Goal: Information Seeking & Learning: Learn about a topic

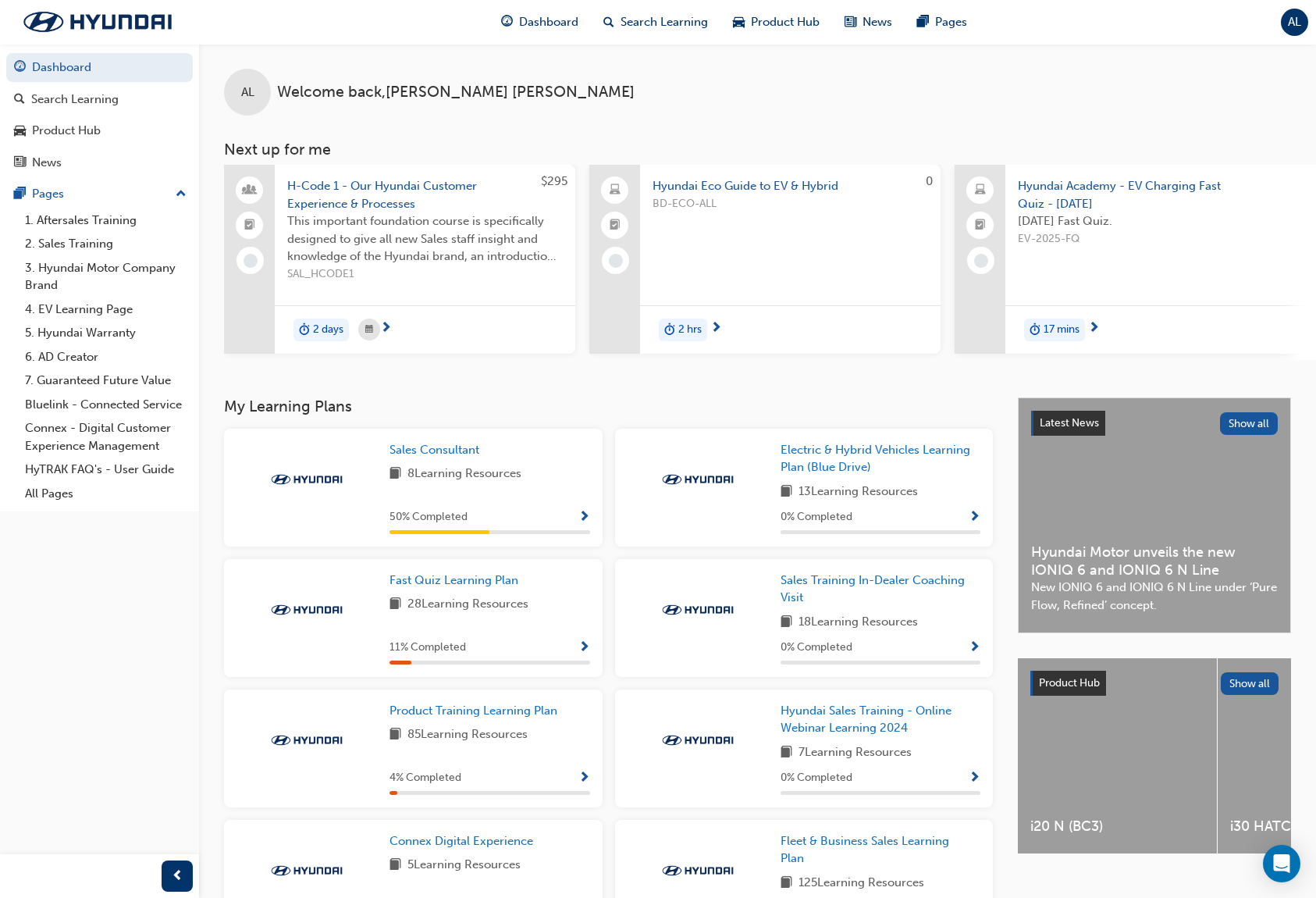
scroll to position [220, 0]
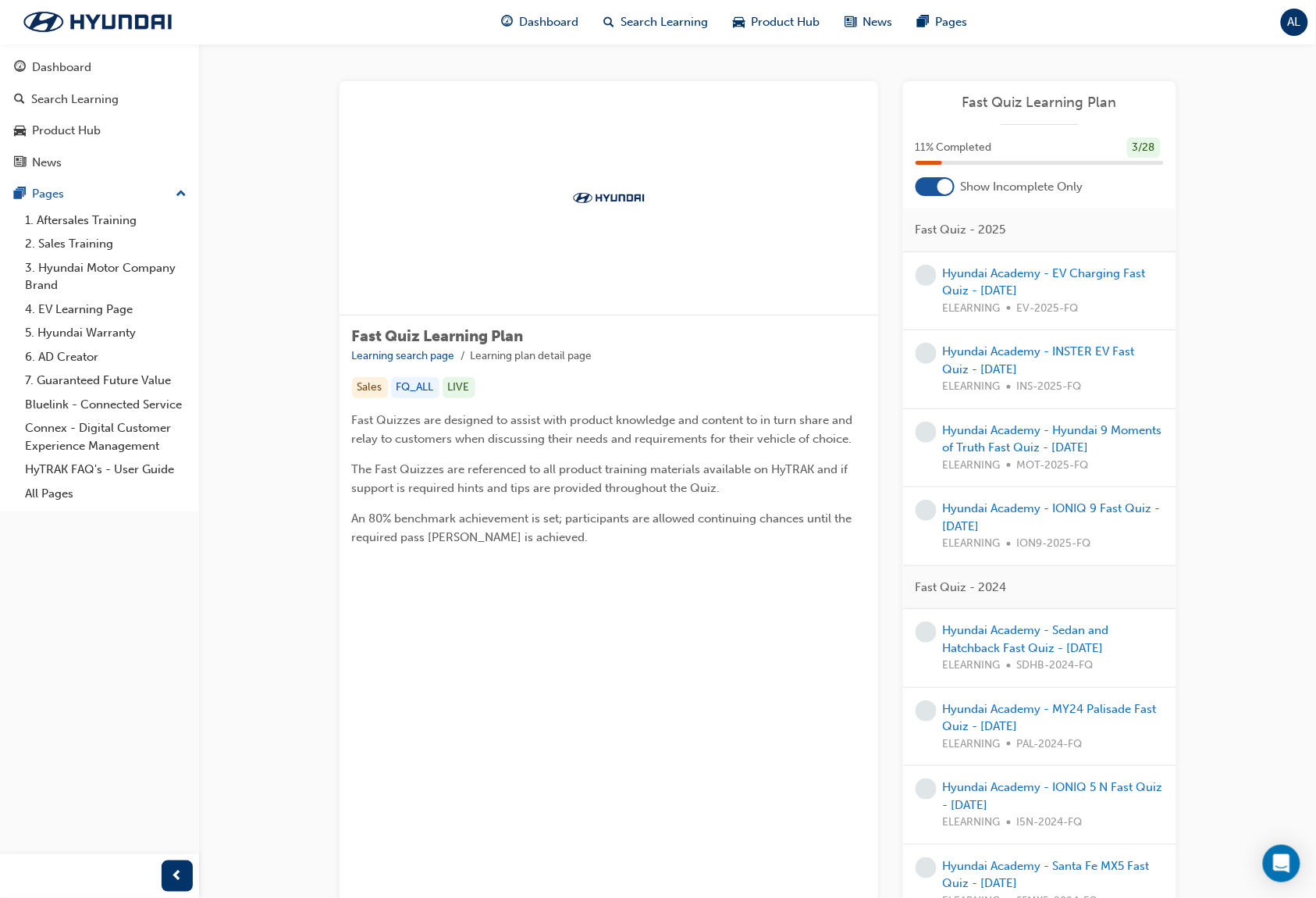
click at [535, 440] on span "Fast Quizzes are designed to assist with product knowledge and content to in tu…" at bounding box center [603, 430] width 504 height 33
click at [1015, 282] on link "Hyundai Academy - EV Charging Fast Quiz - [DATE]" at bounding box center [1044, 282] width 203 height 32
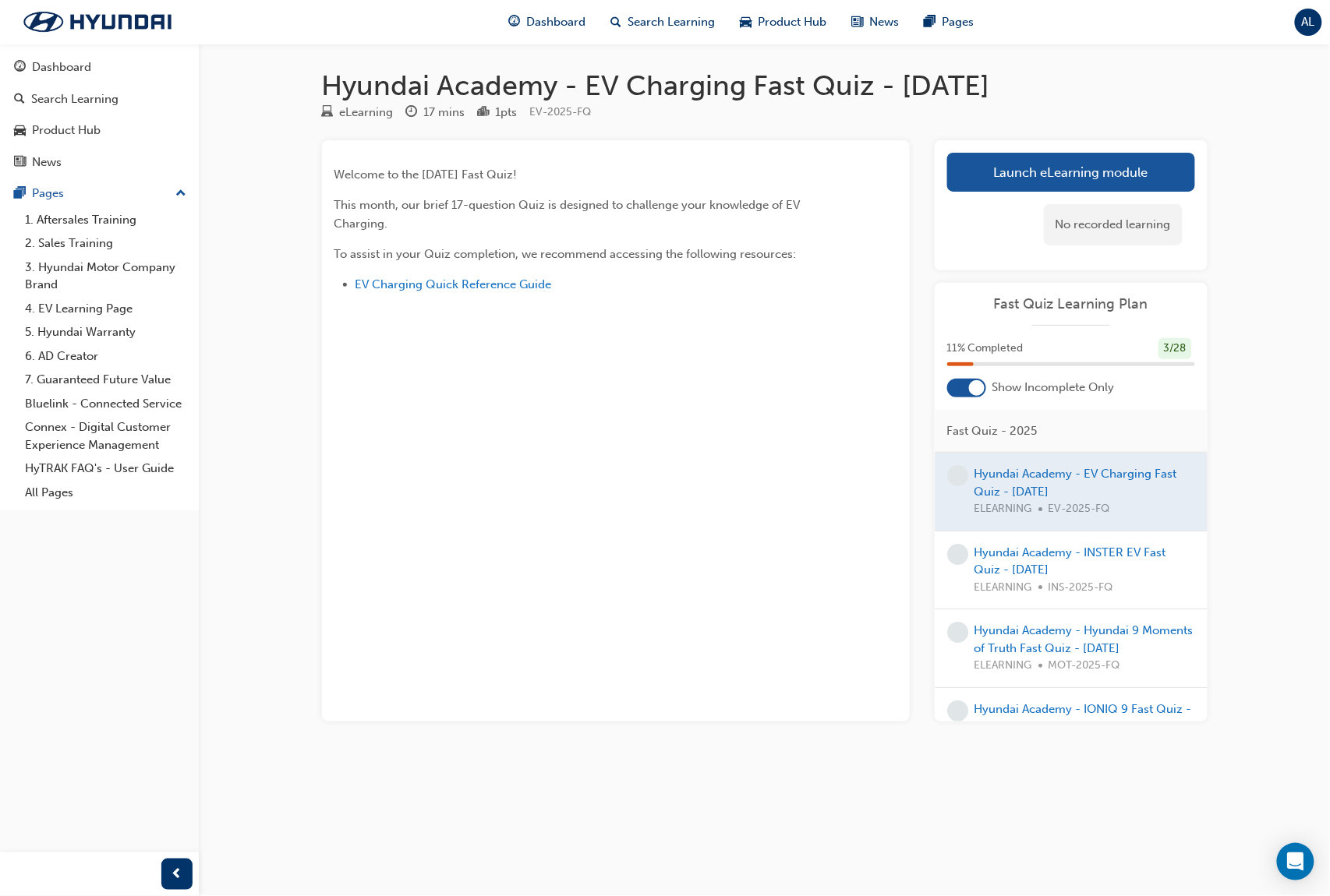
click at [440, 200] on span "This month, our brief 17-question Quiz is designed to challenge your knowledge …" at bounding box center [569, 214] width 469 height 33
click at [1046, 162] on link "Launch eLearning module" at bounding box center [1071, 172] width 248 height 39
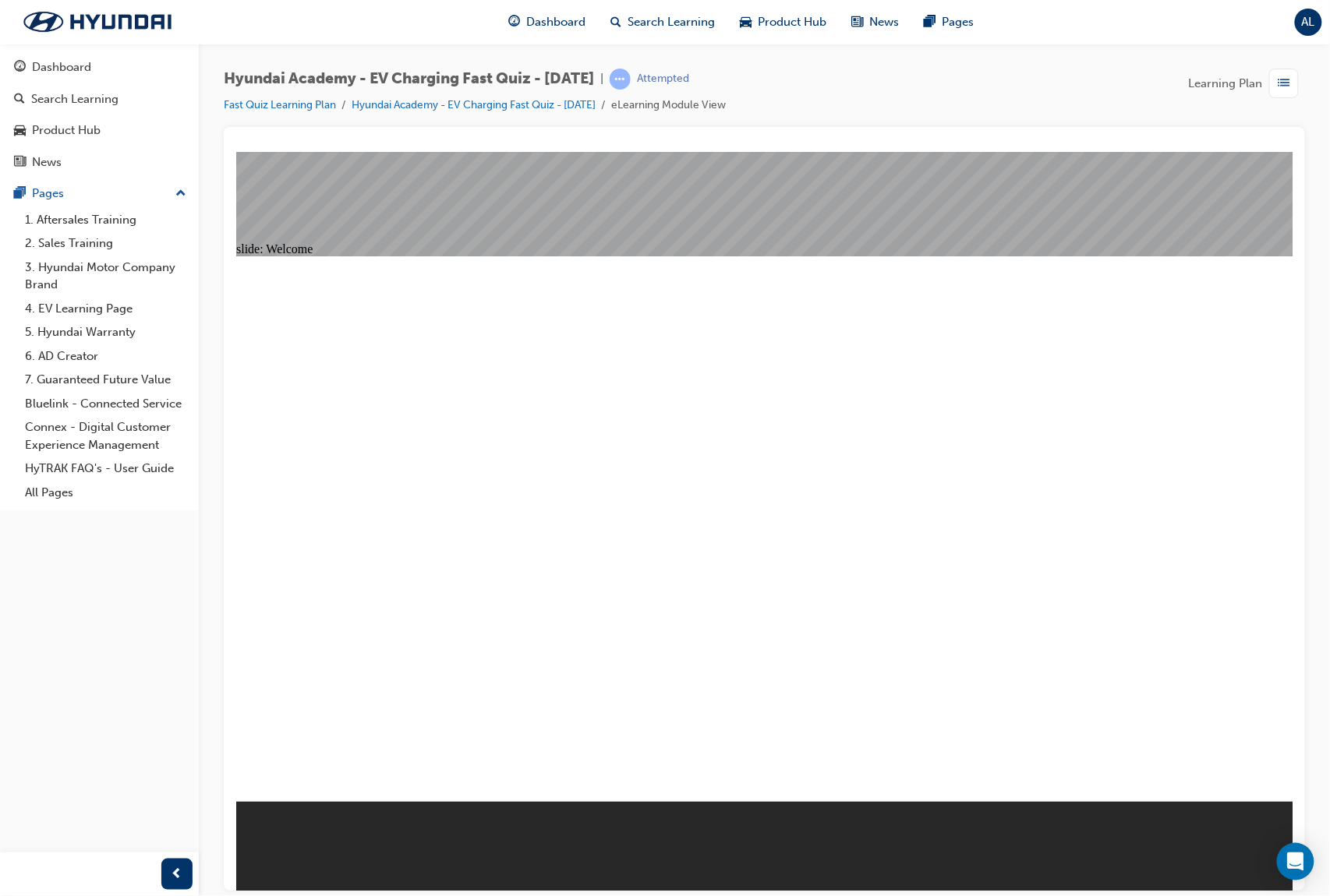
radio input "true"
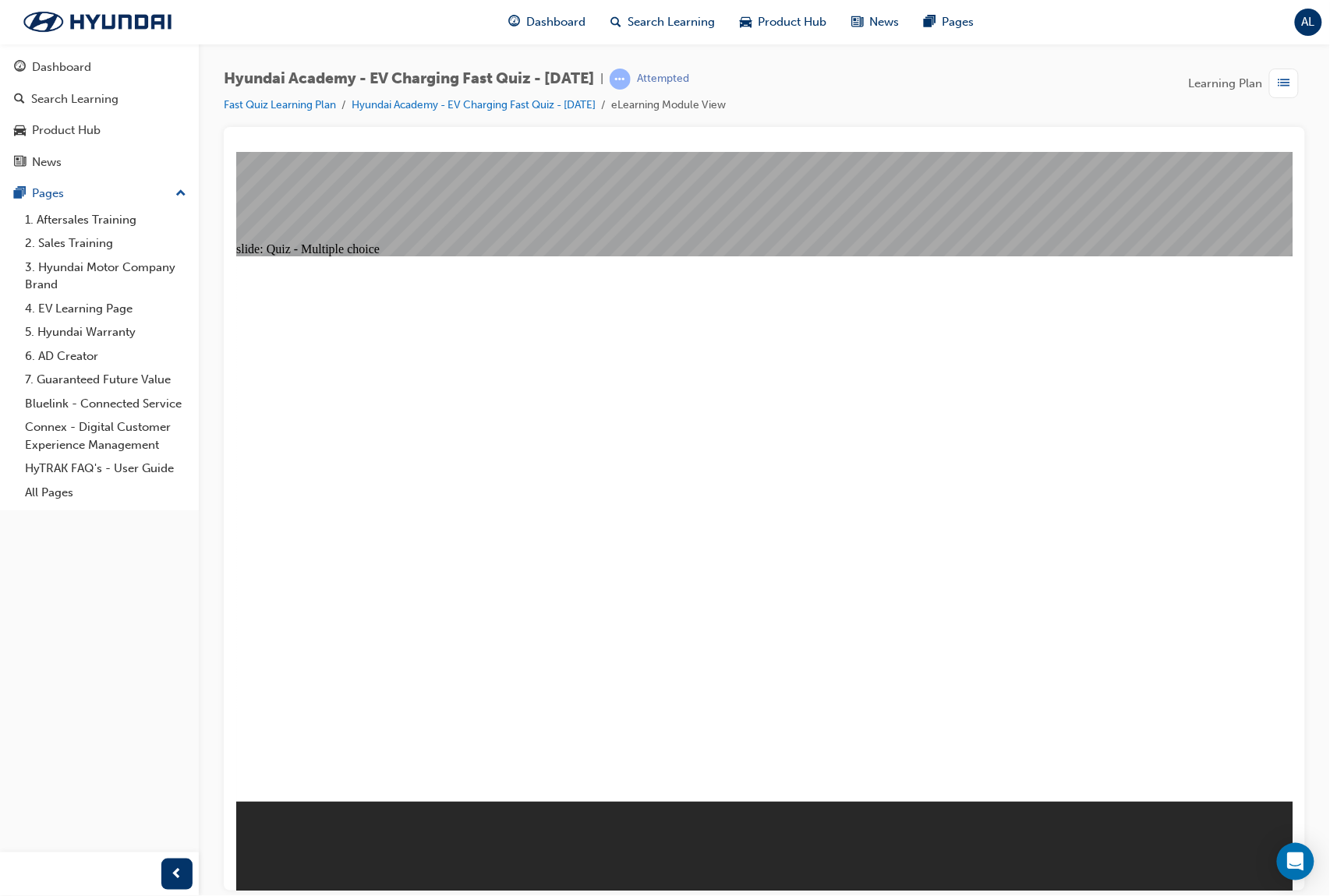
radio input "true"
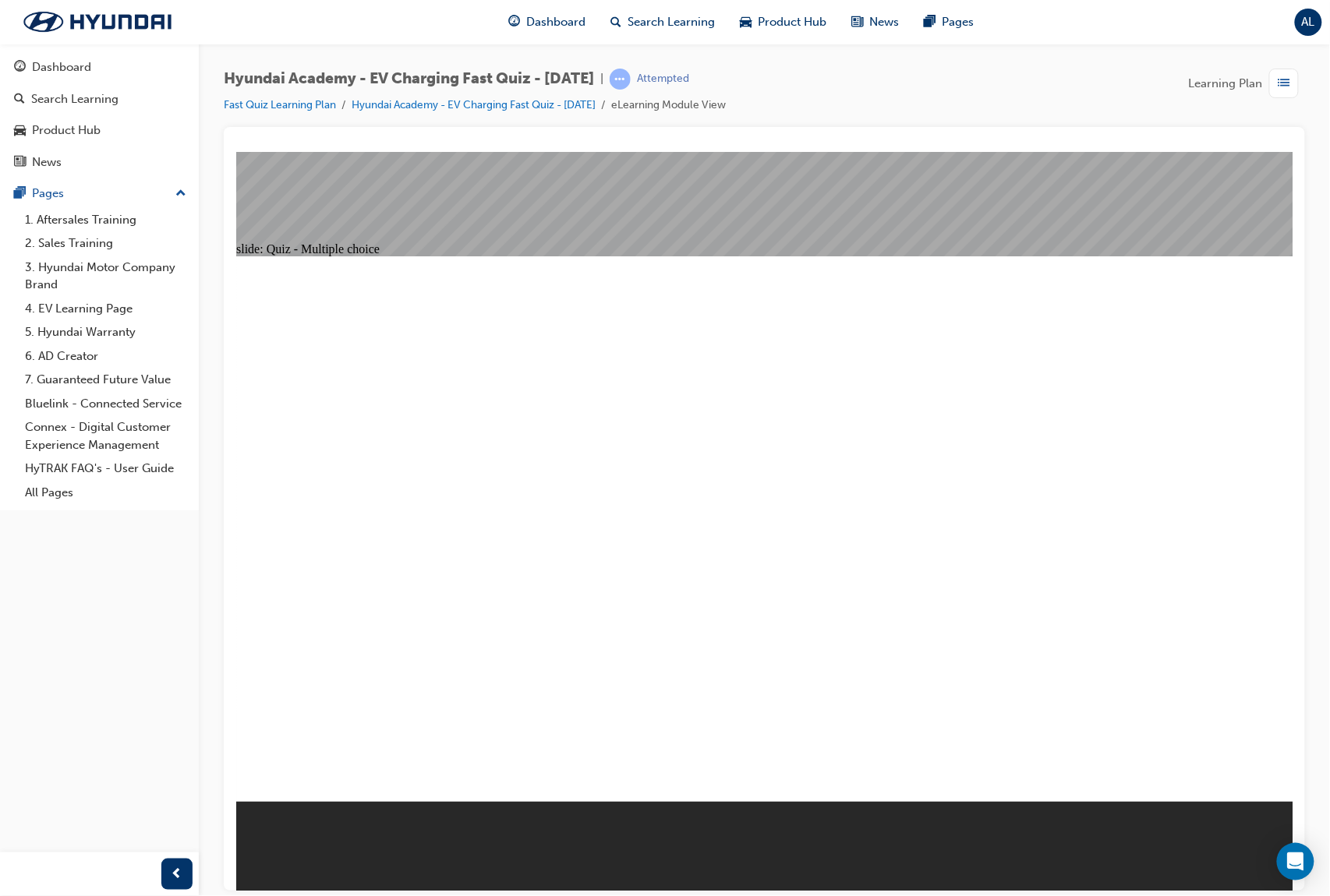
radio input "true"
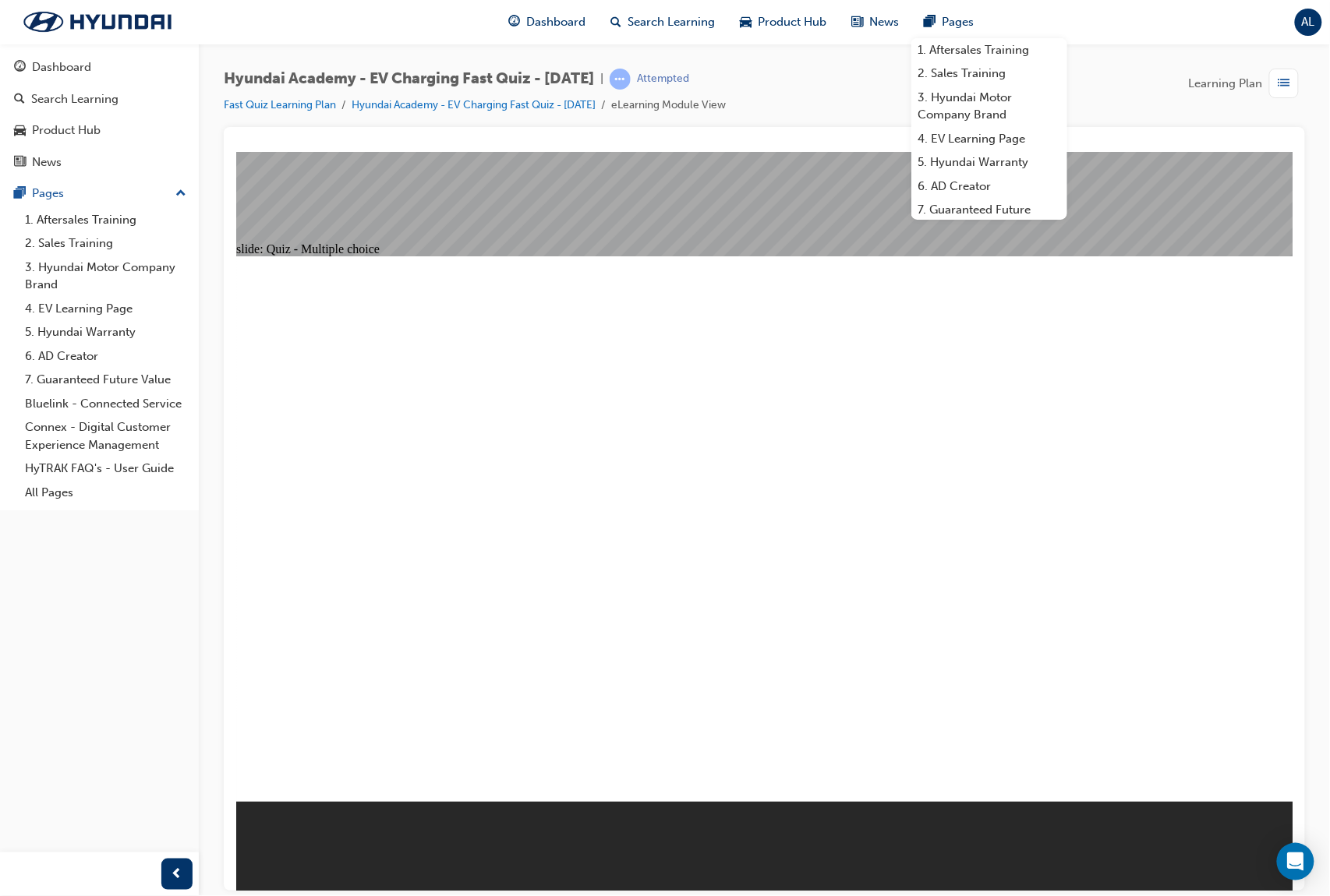
radio input "true"
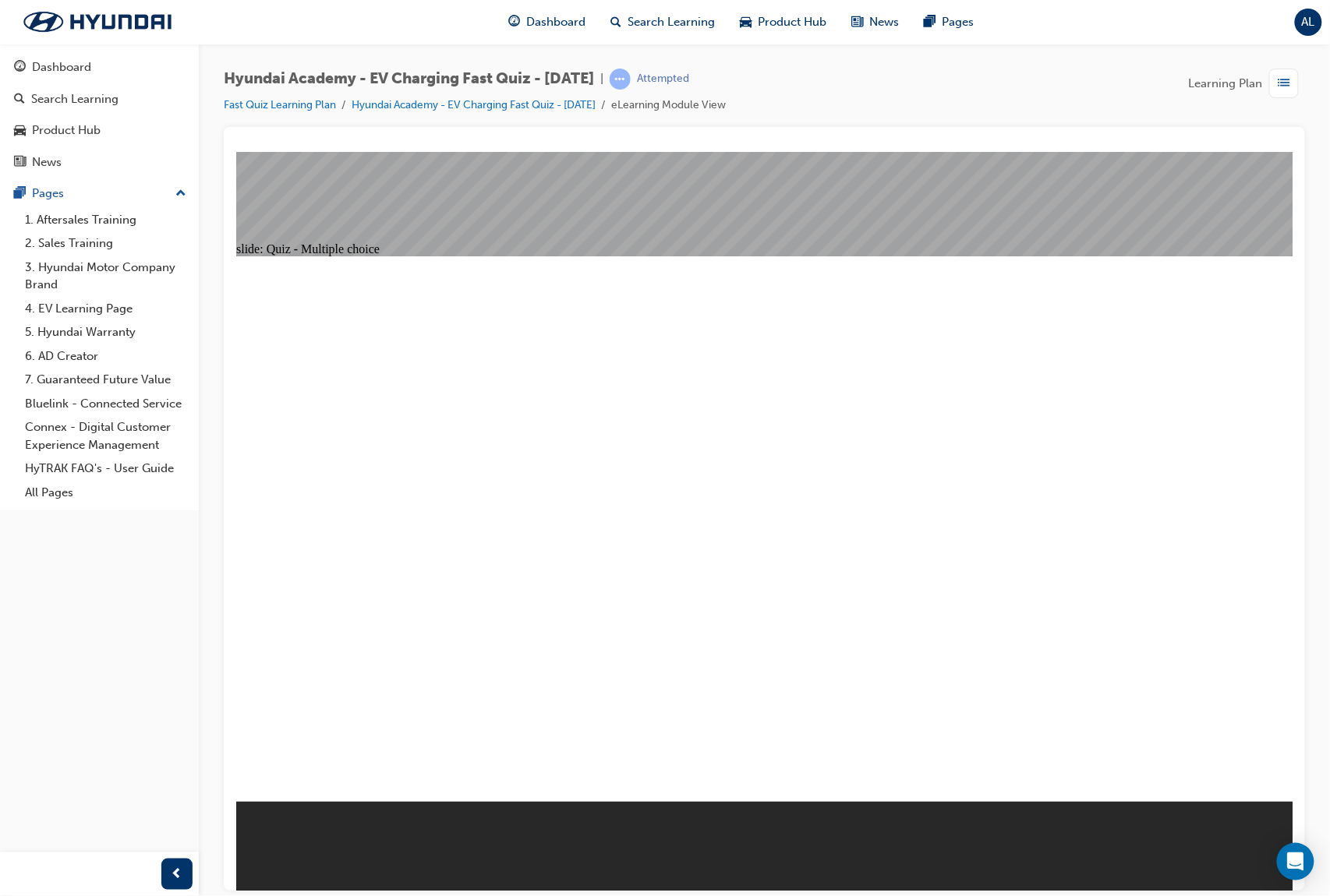
radio input "true"
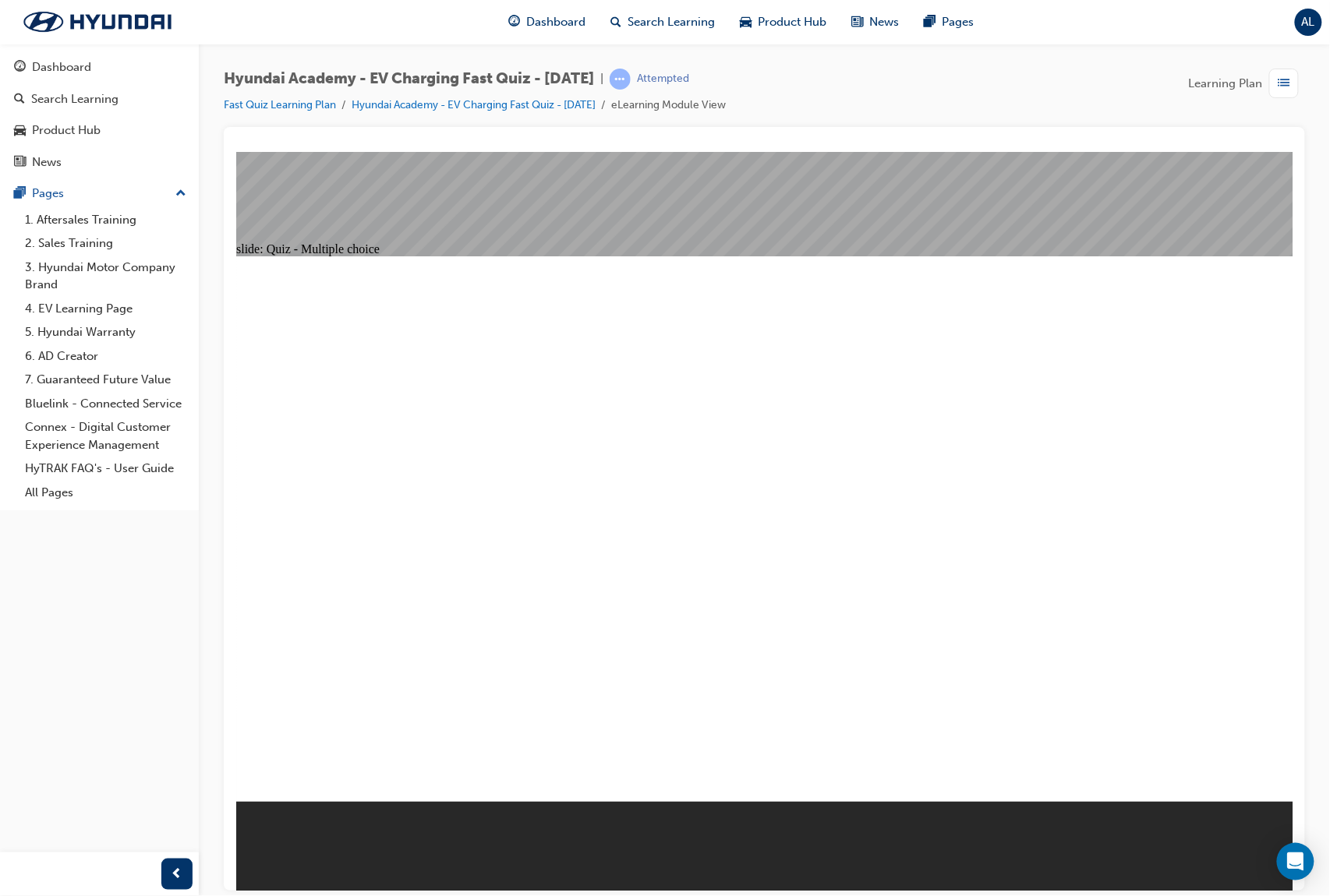
radio input "true"
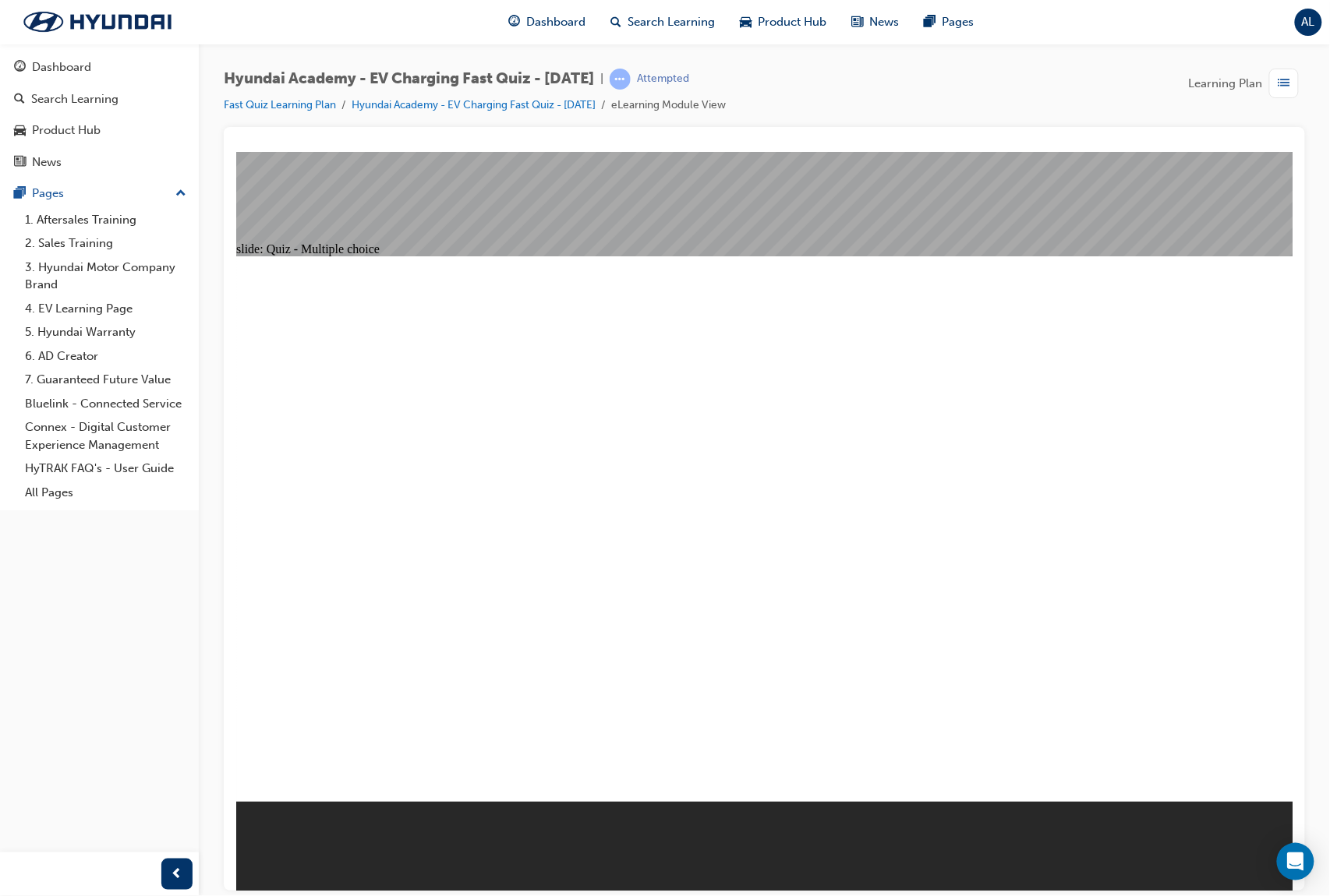
radio input "true"
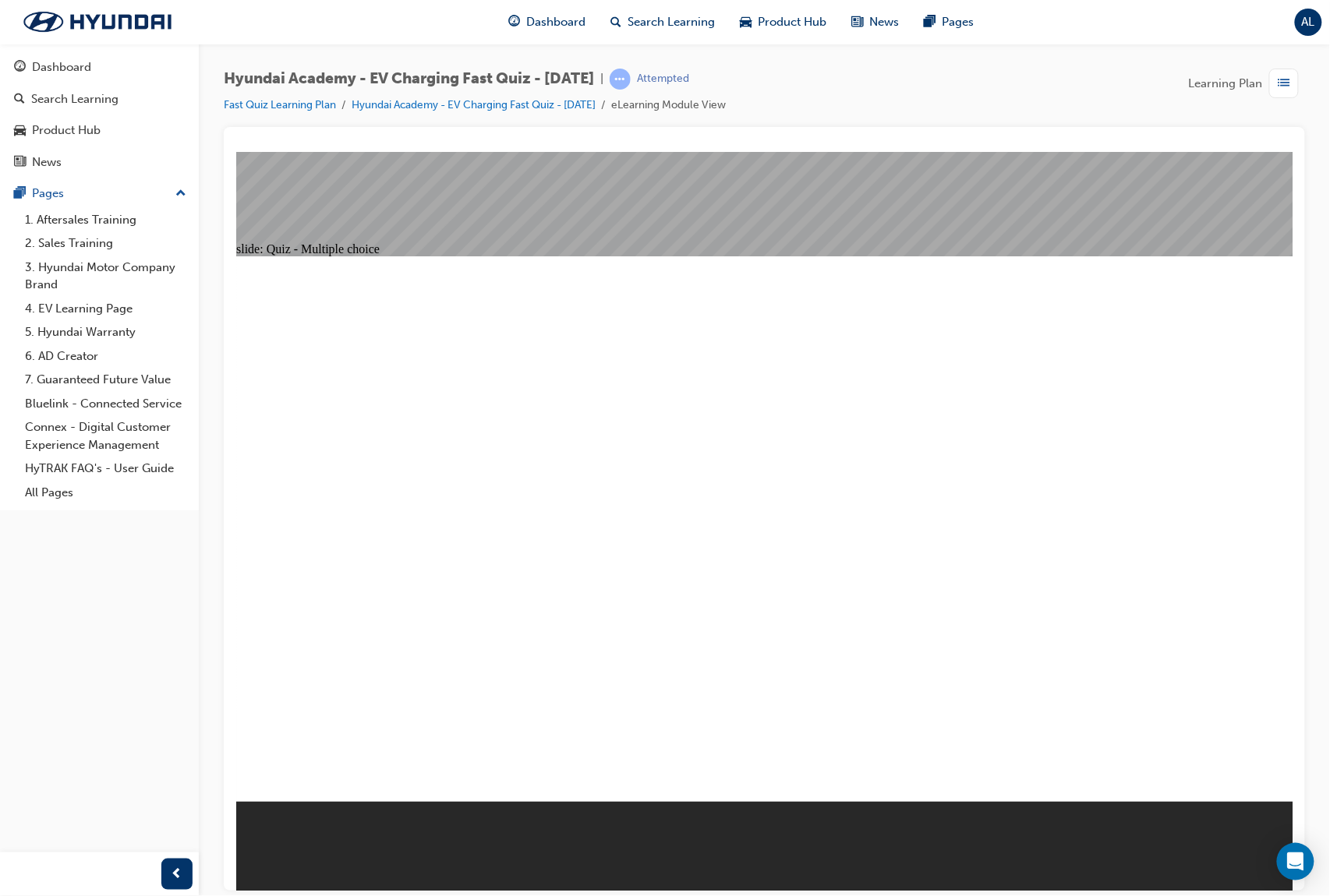
radio input "false"
radio input "true"
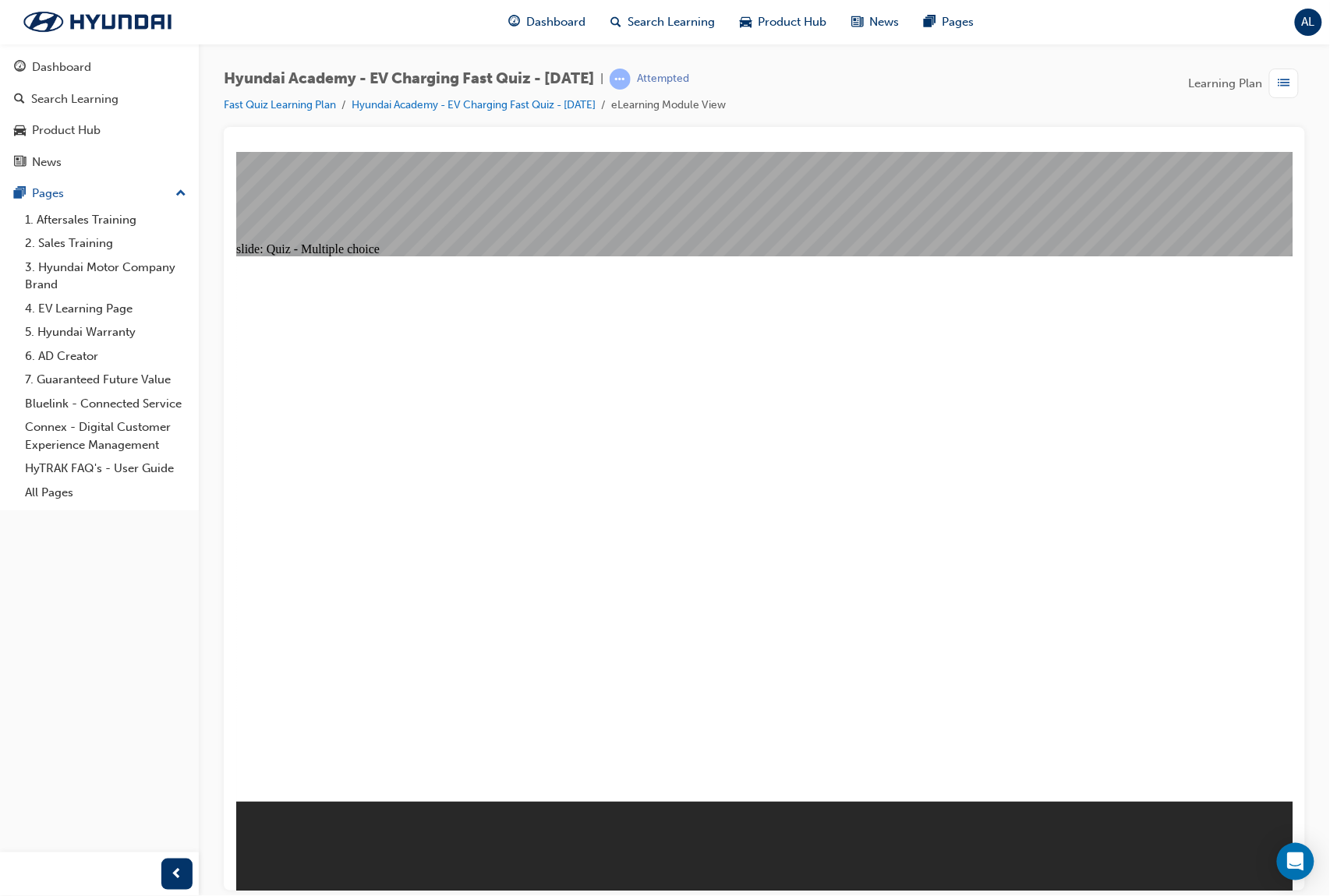
radio input "true"
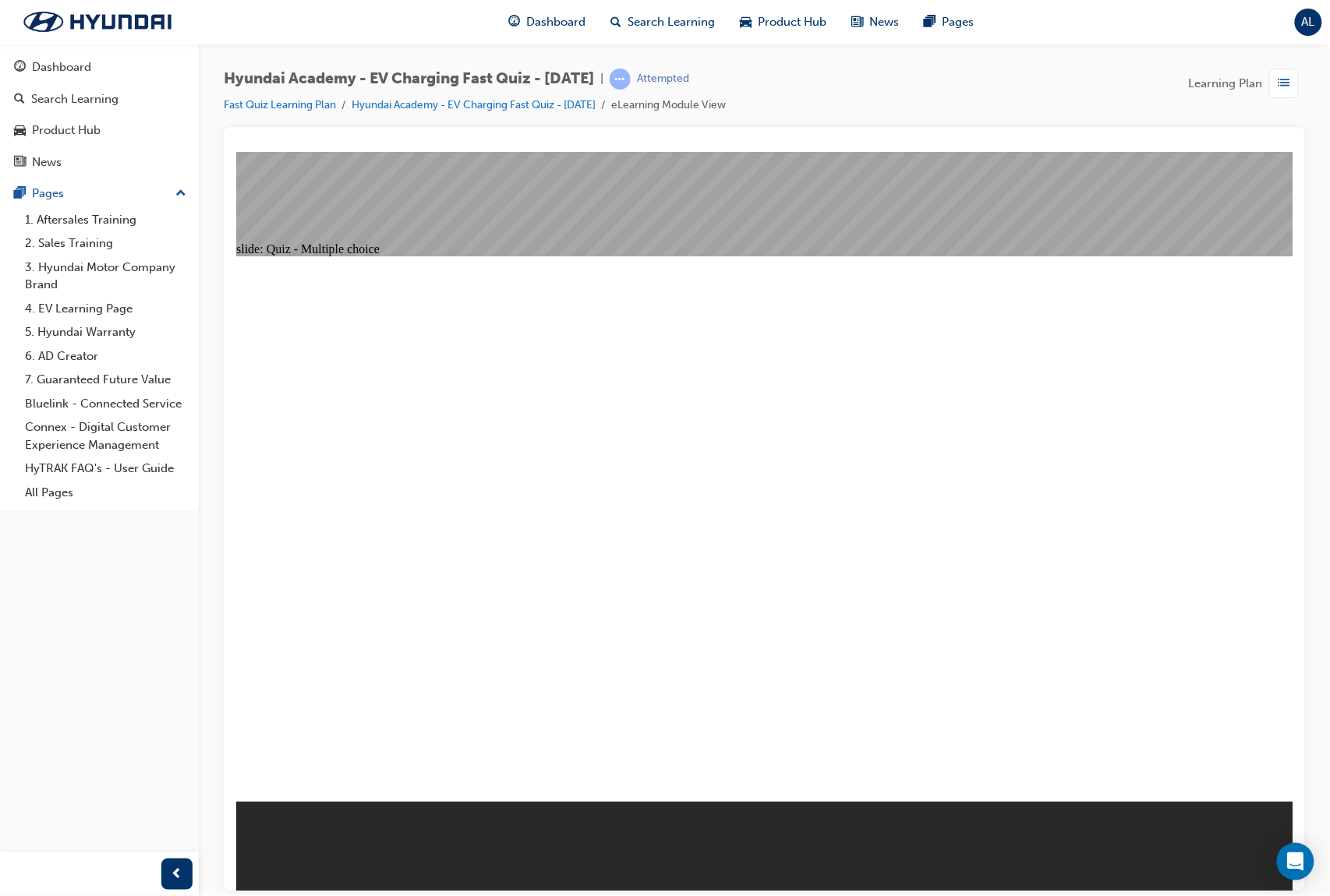
radio input "true"
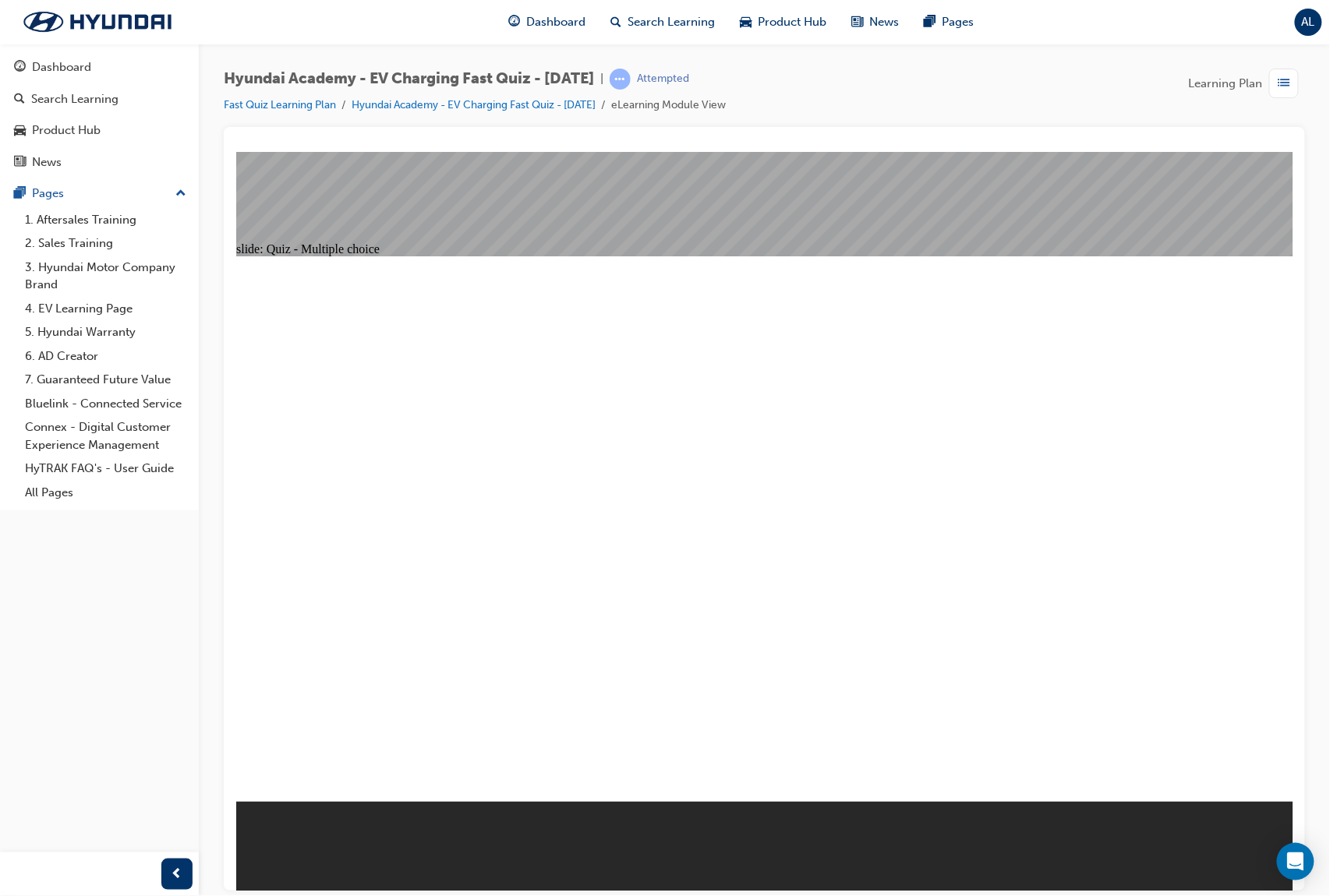
radio input "true"
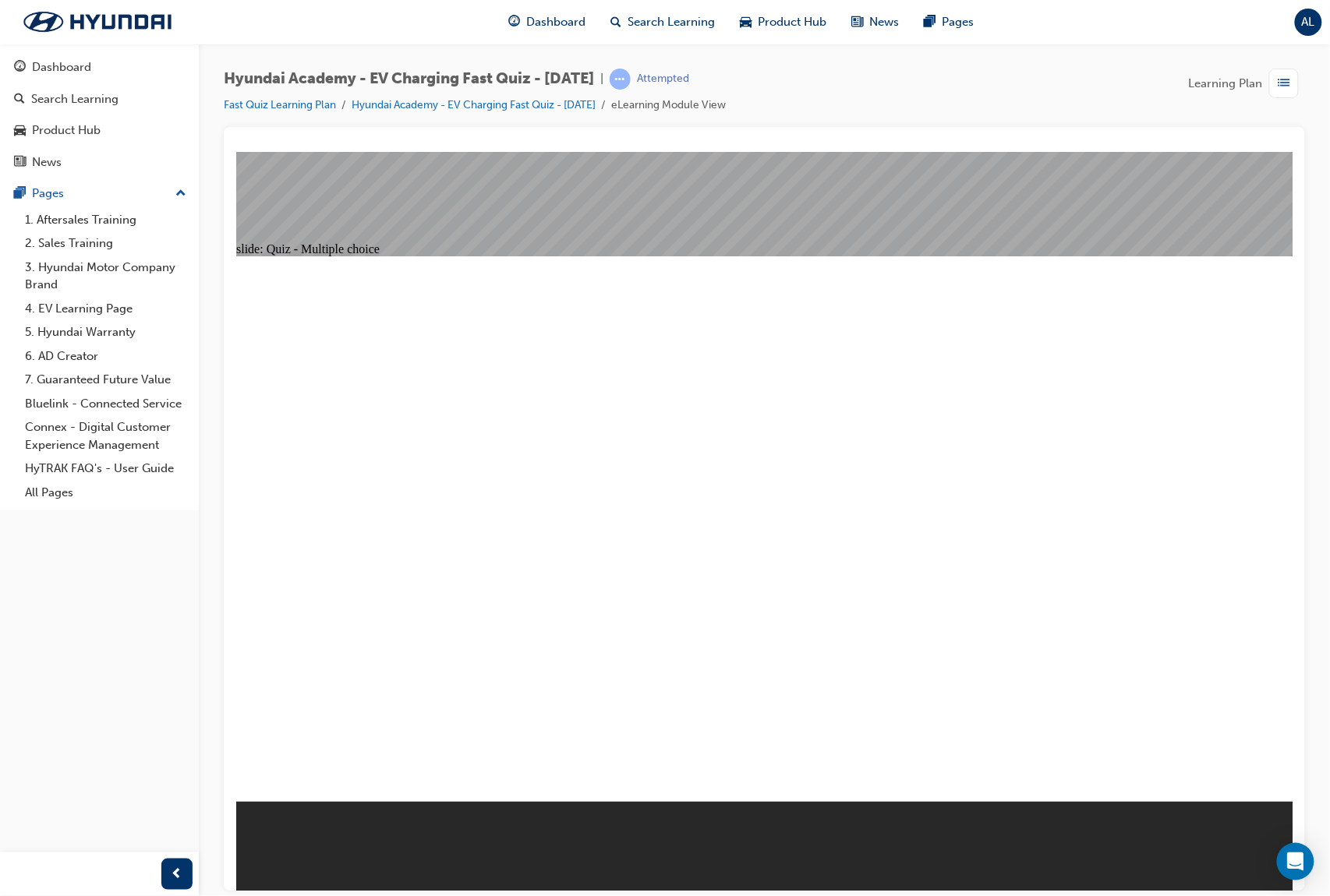
radio input "false"
radio input "true"
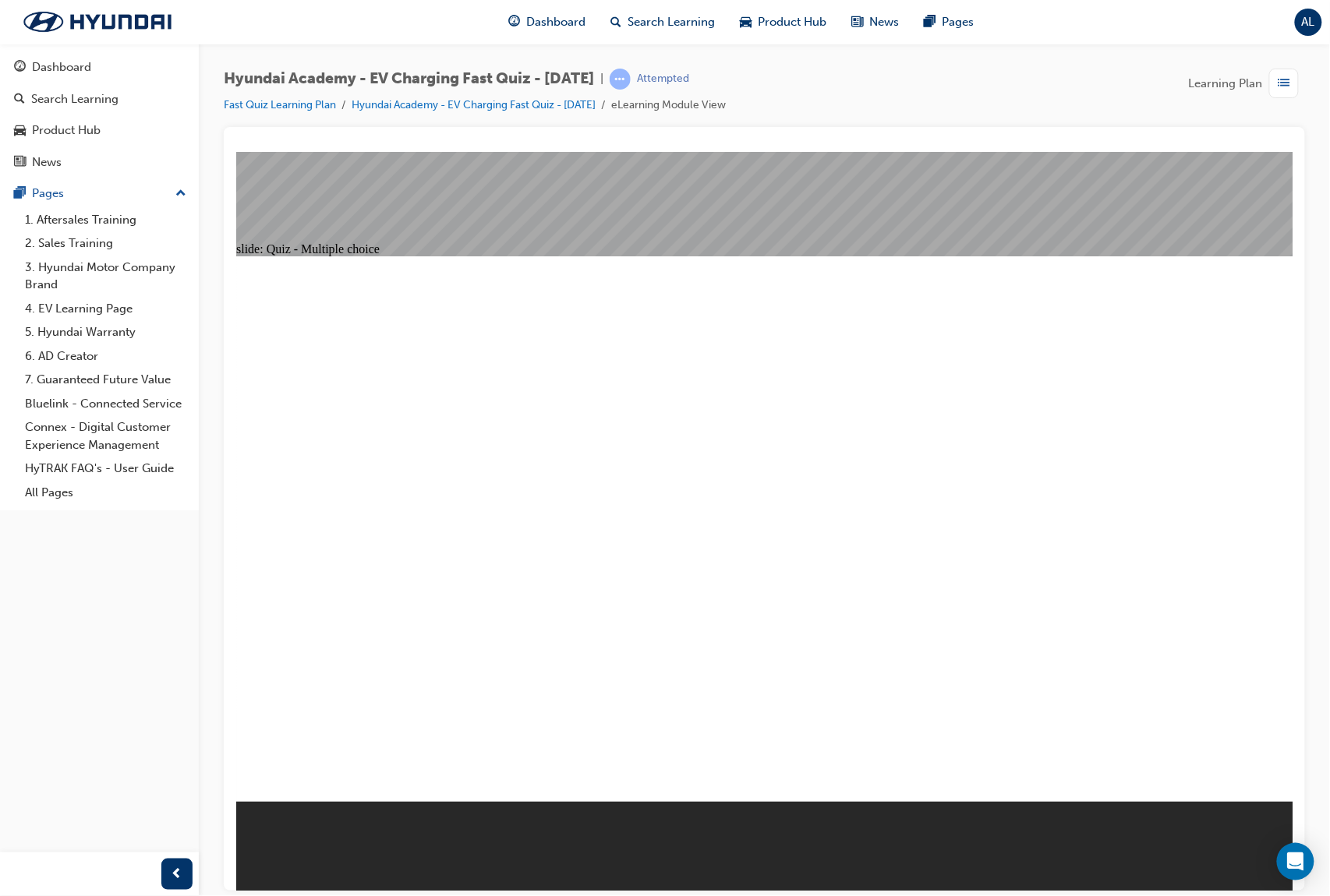
radio input "true"
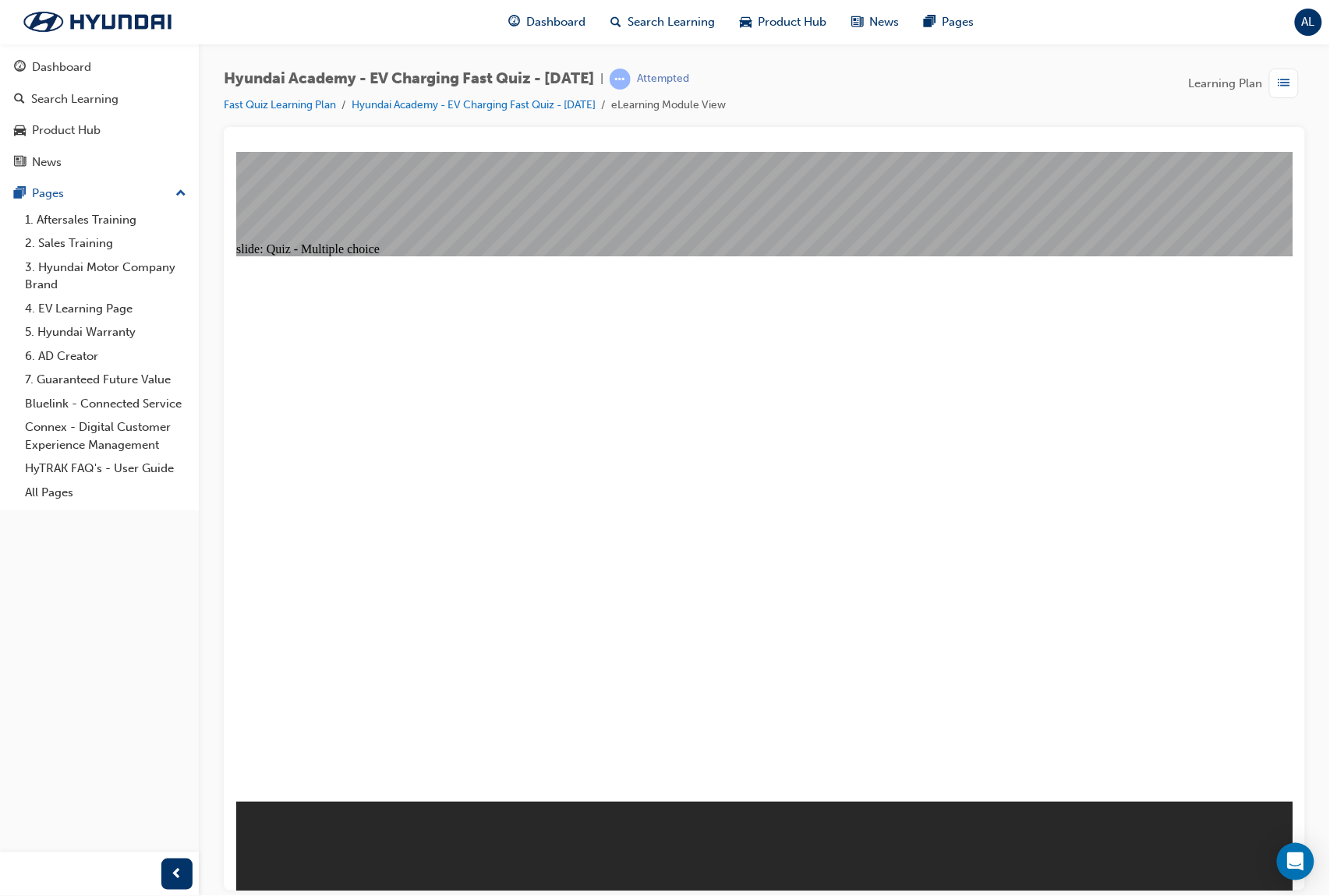
radio input "true"
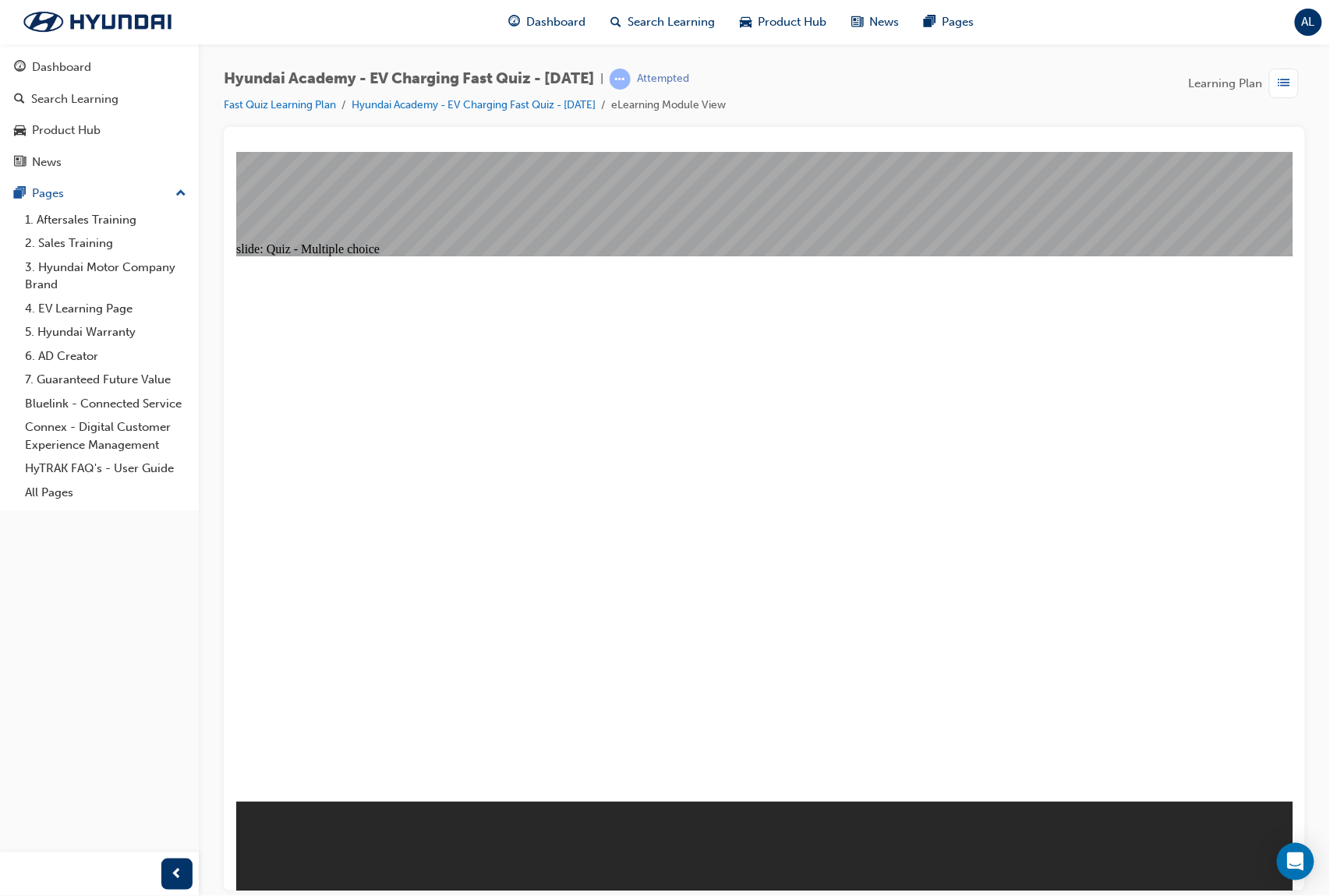
radio input "true"
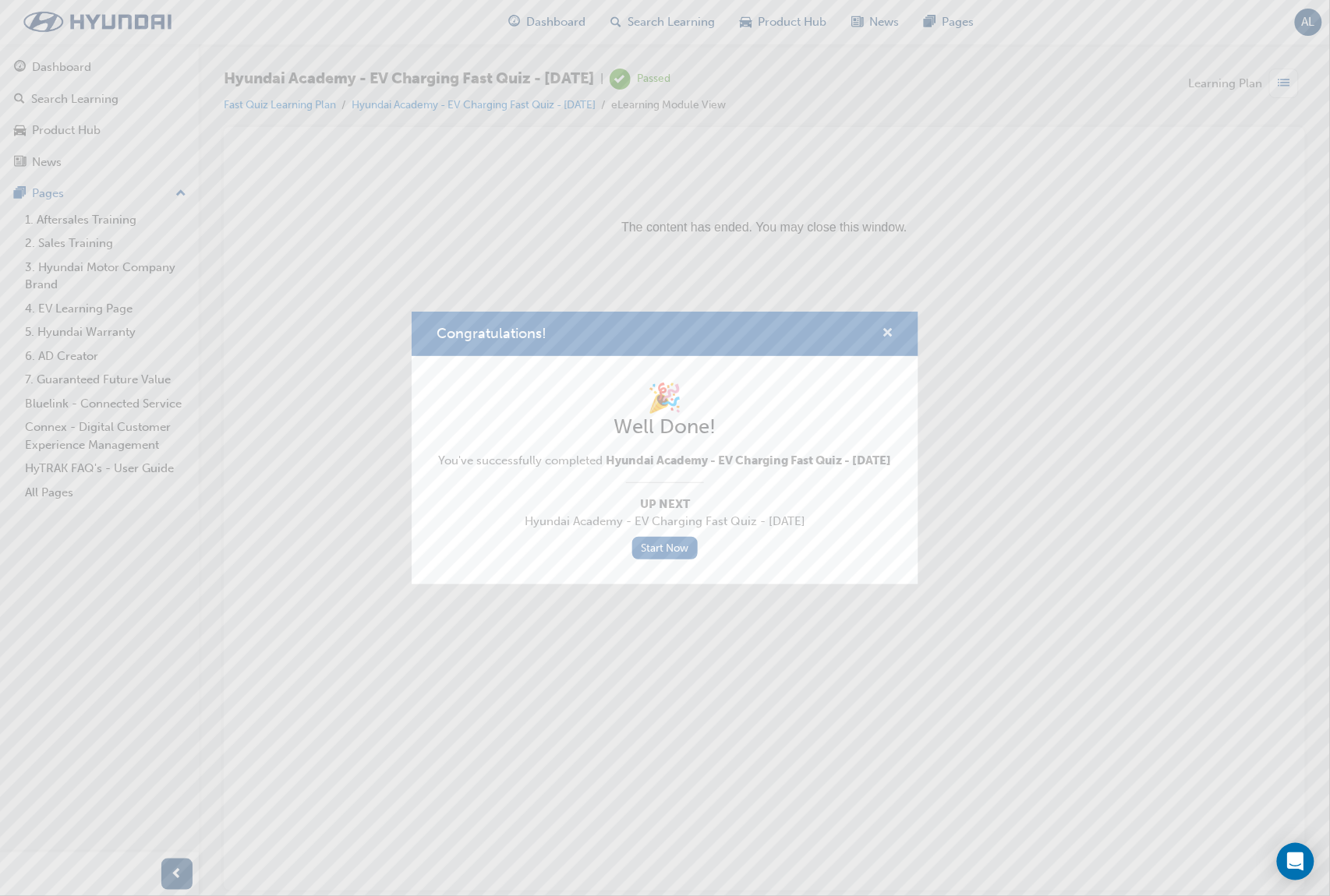
click at [890, 328] on span "cross-icon" at bounding box center [887, 334] width 11 height 14
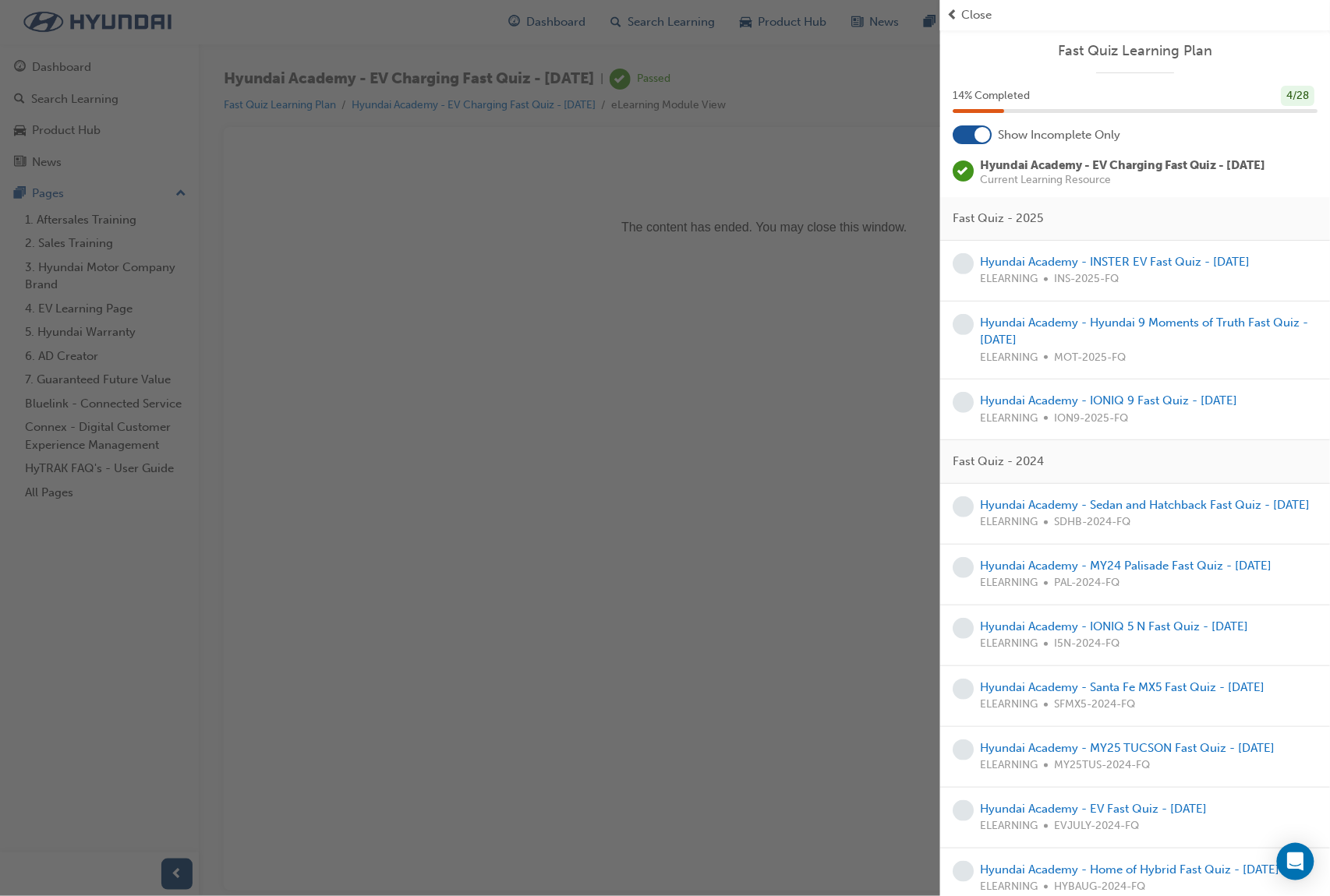
click at [691, 140] on div "button" at bounding box center [470, 448] width 940 height 896
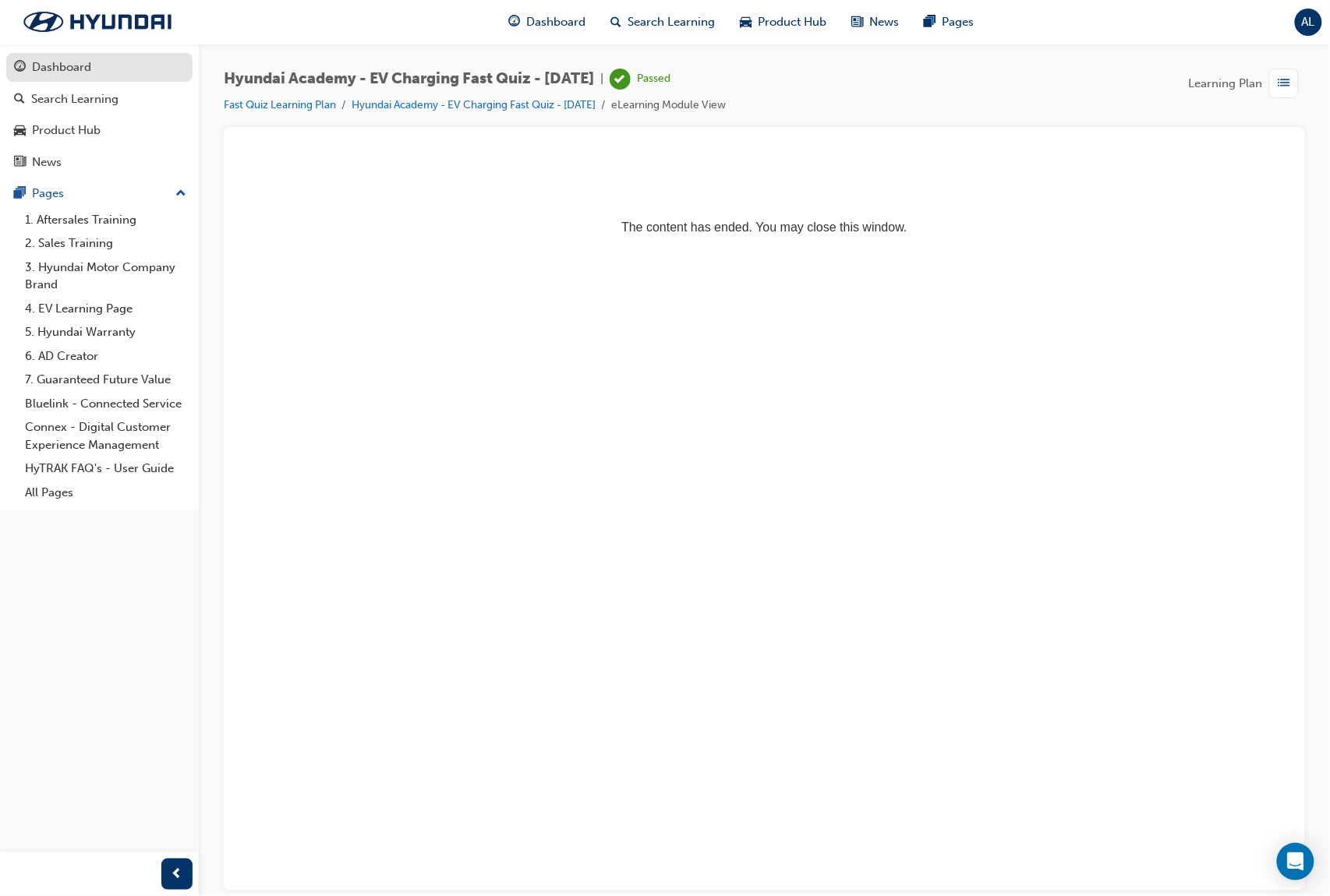
click at [97, 59] on div "Dashboard" at bounding box center [99, 68] width 171 height 19
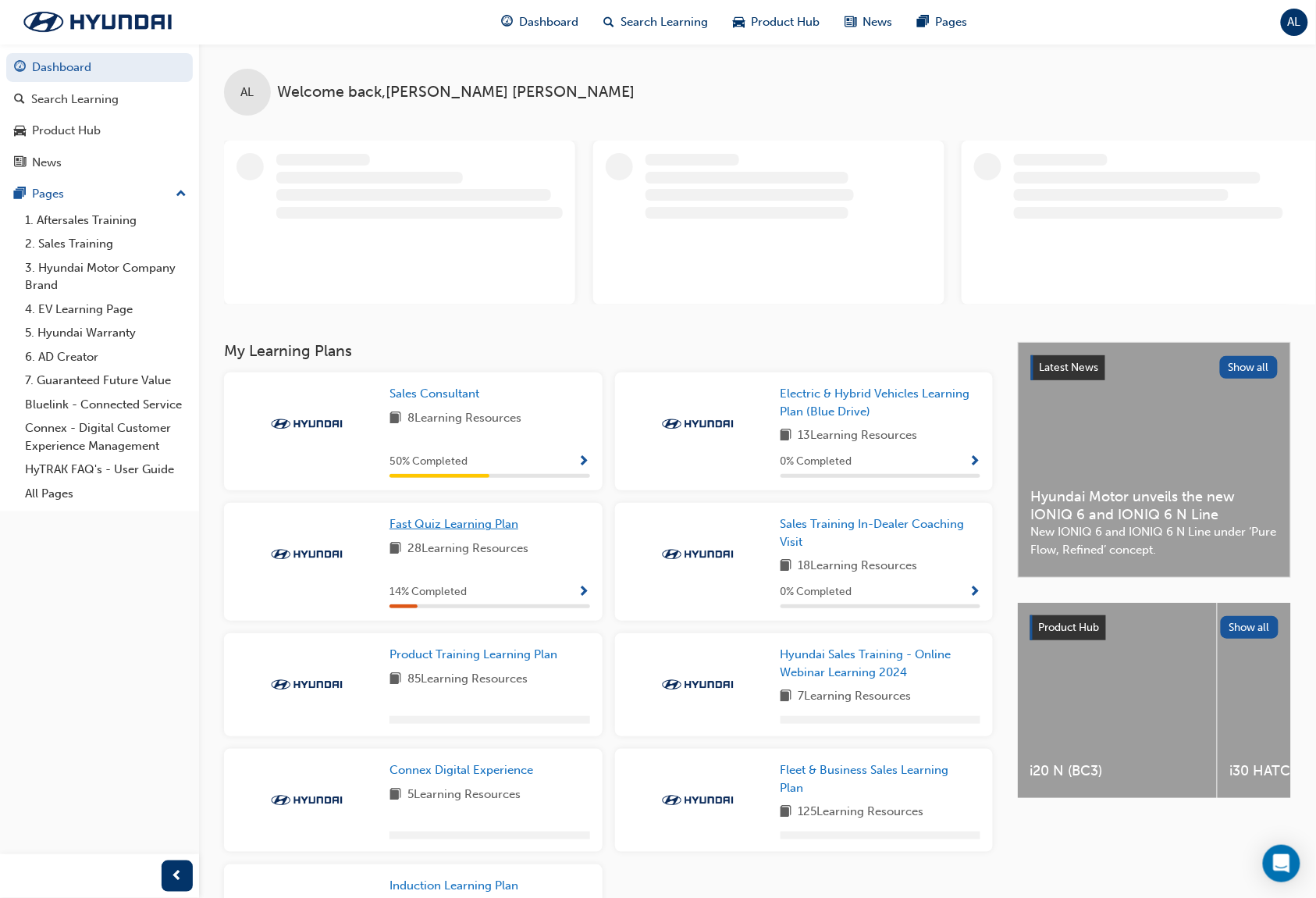
drag, startPoint x: 473, startPoint y: 519, endPoint x: 447, endPoint y: 519, distance: 26.0
click at [447, 519] on span "Fast Quiz Learning Plan" at bounding box center [454, 524] width 128 height 14
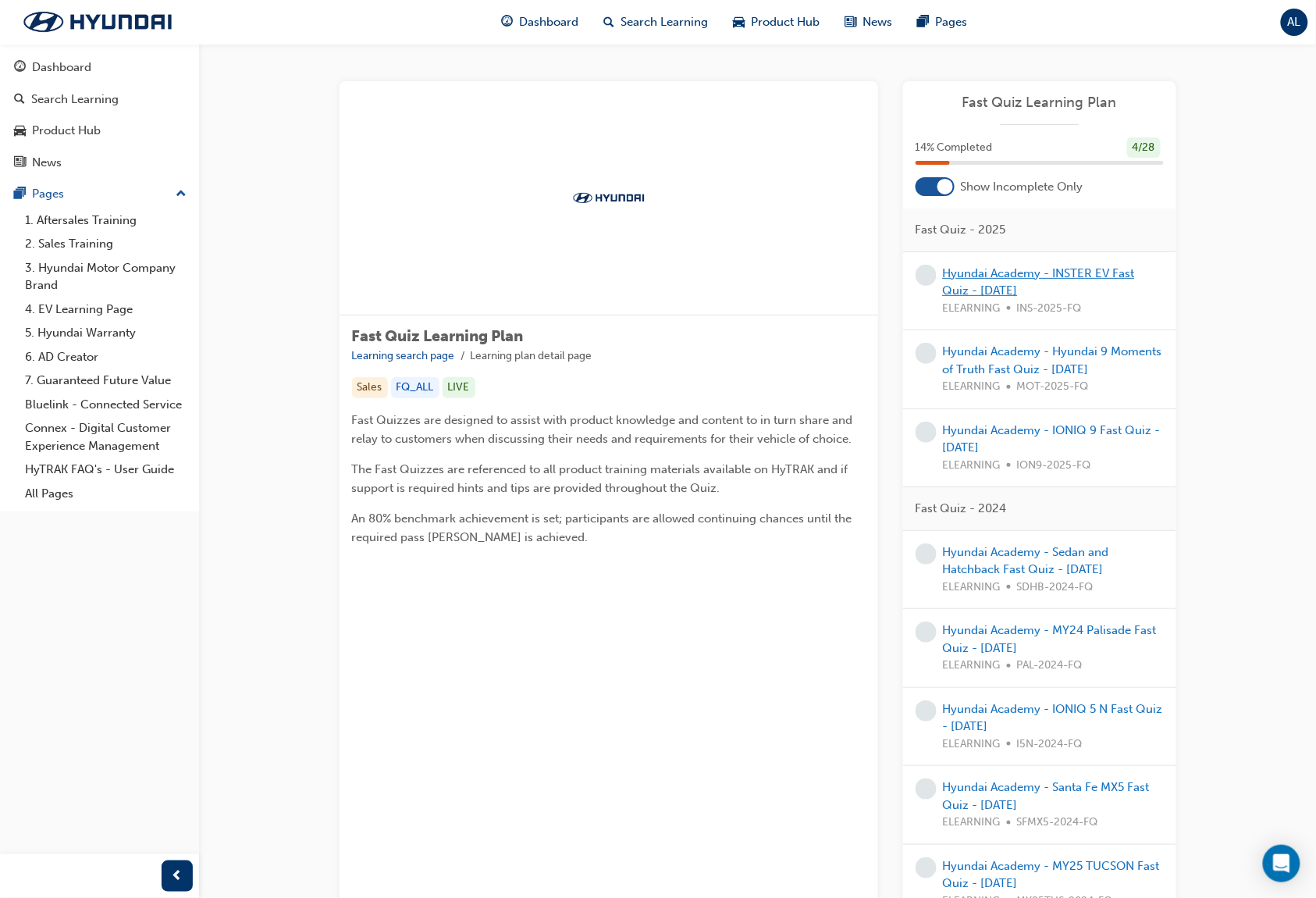
click at [1076, 274] on link "Hyundai Academy - INSTER EV Fast Quiz - [DATE]" at bounding box center [1038, 282] width 192 height 32
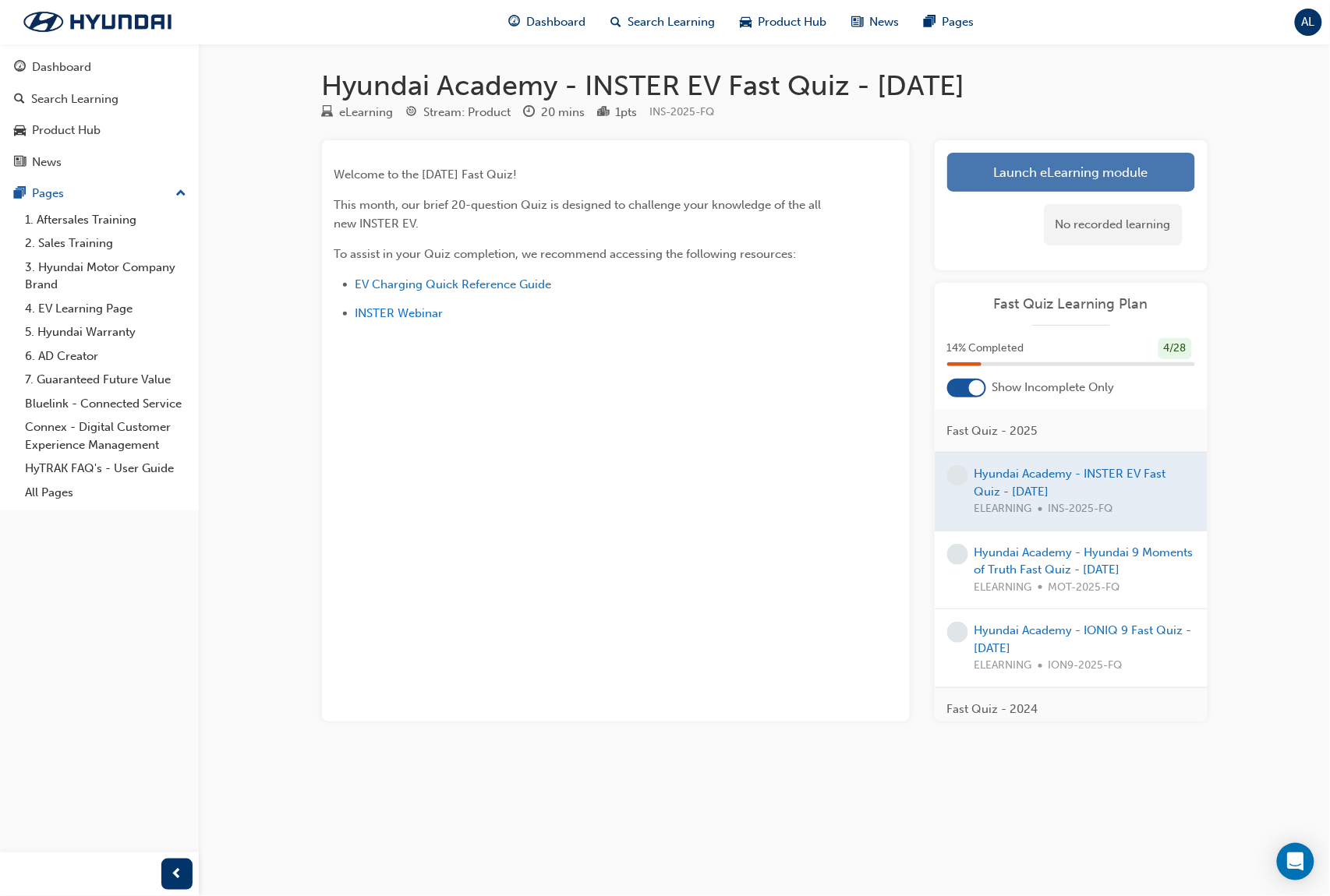
click at [1059, 166] on link "Launch eLearning module" at bounding box center [1071, 172] width 248 height 39
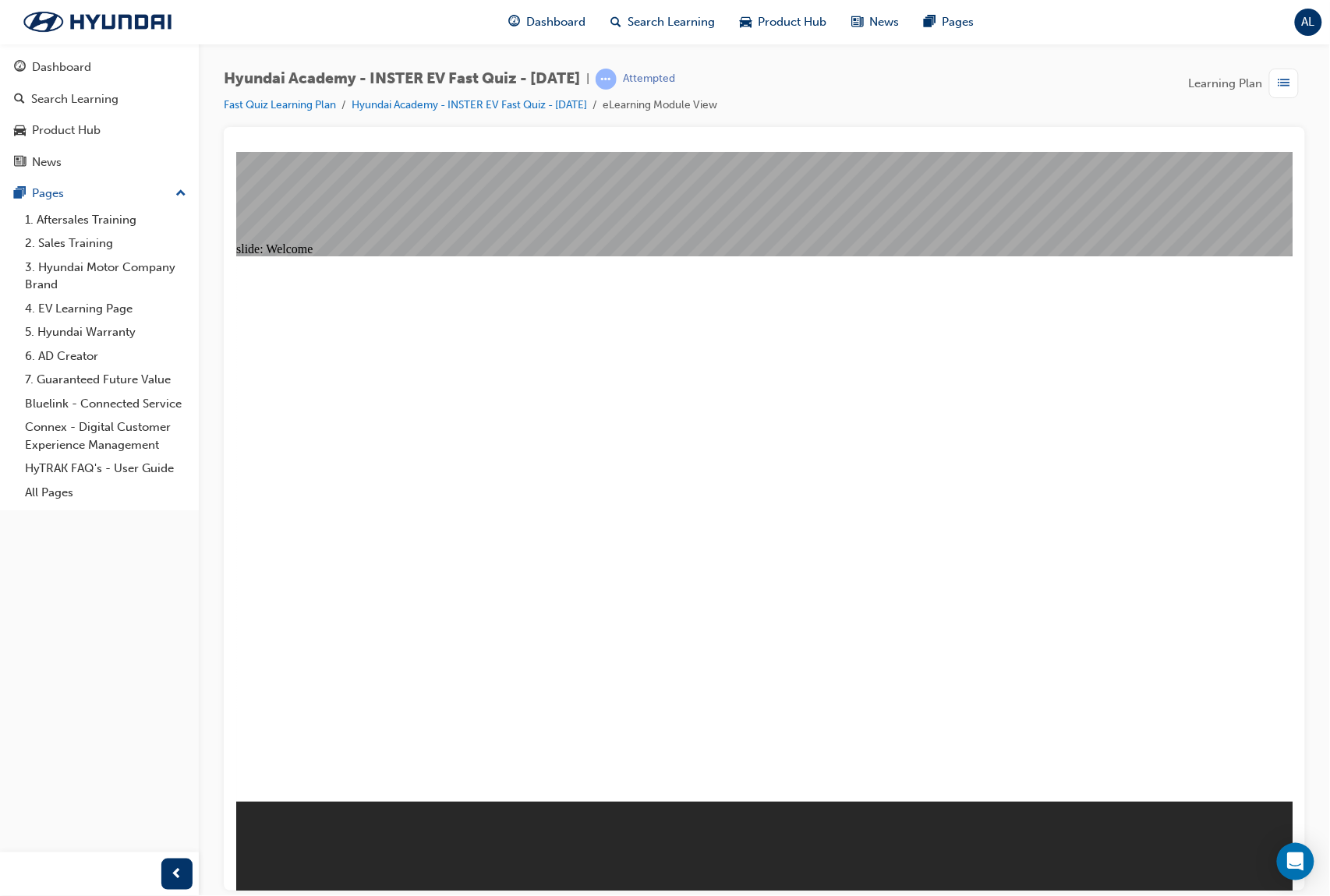
radio input "true"
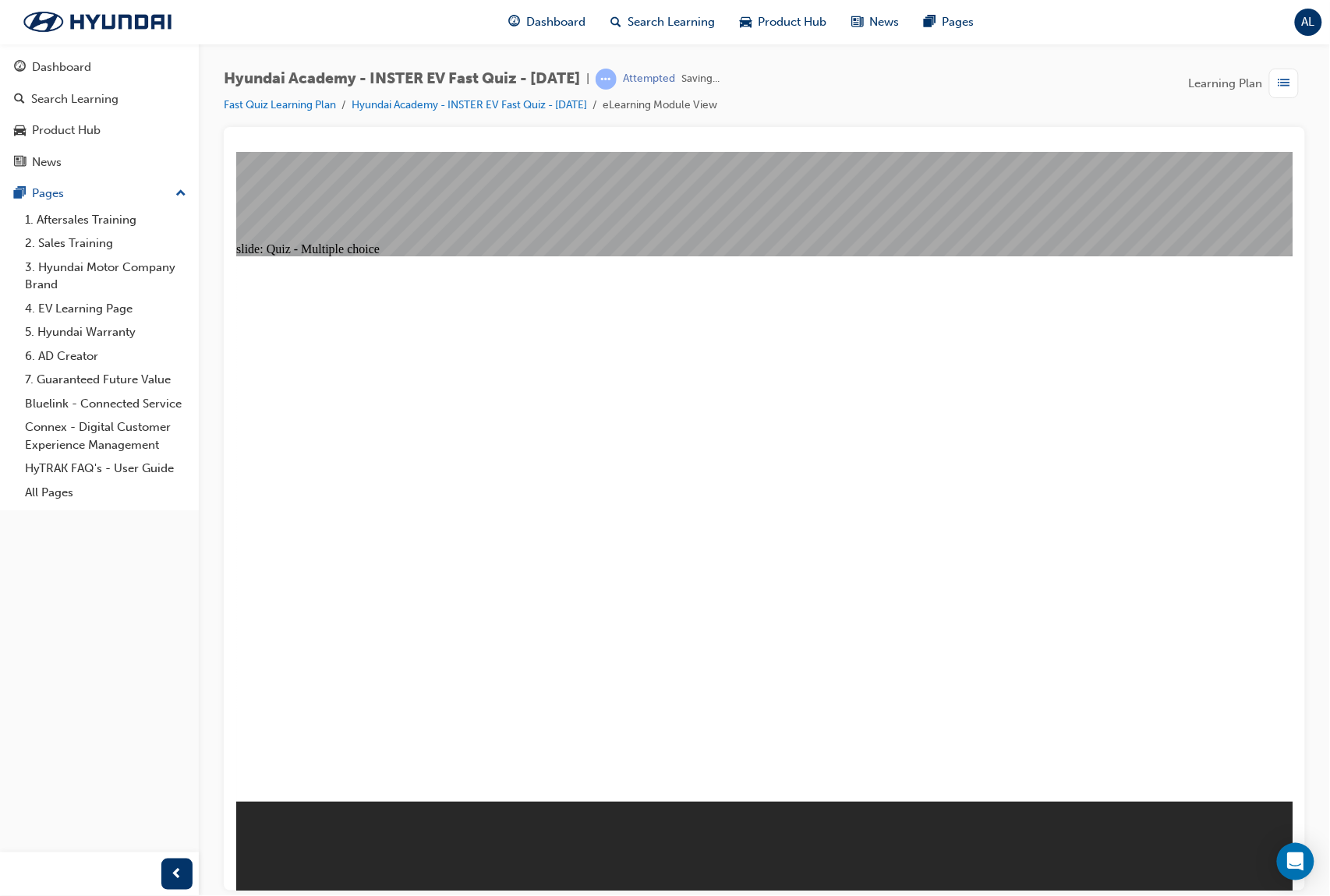
drag, startPoint x: 710, startPoint y: 325, endPoint x: 877, endPoint y: 420, distance: 192.1
drag, startPoint x: 738, startPoint y: 374, endPoint x: 802, endPoint y: 405, distance: 71.1
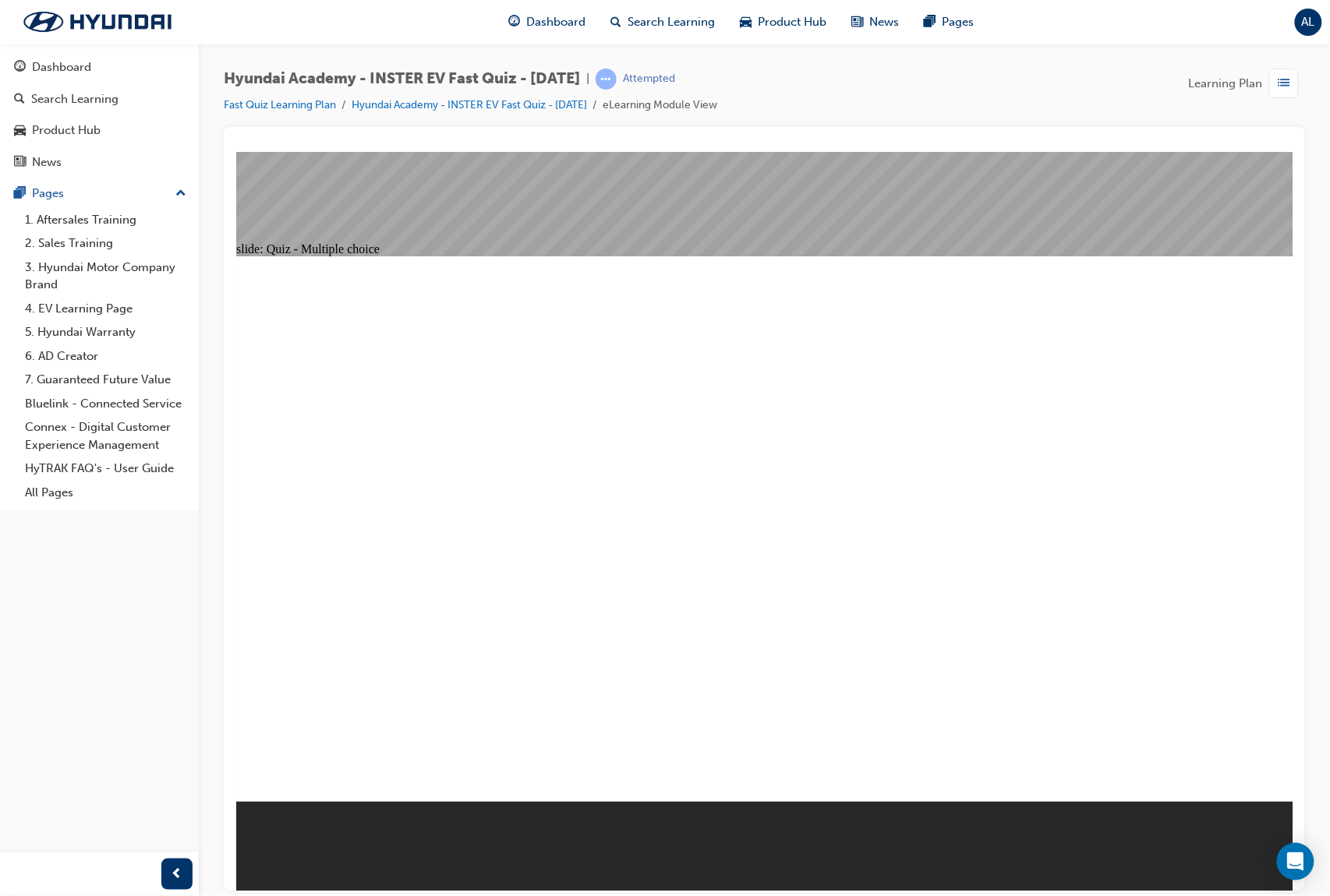
radio input "true"
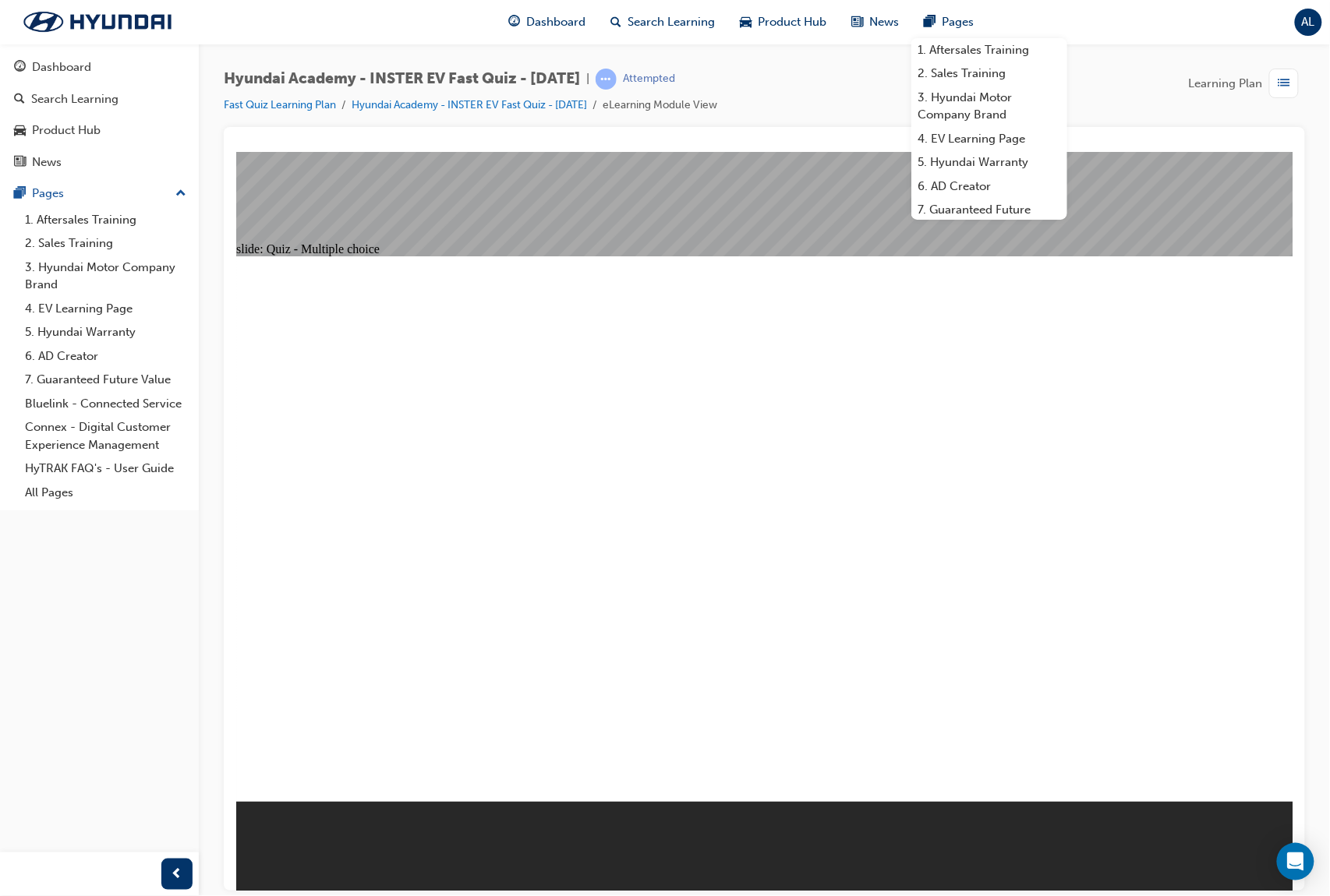
radio input "true"
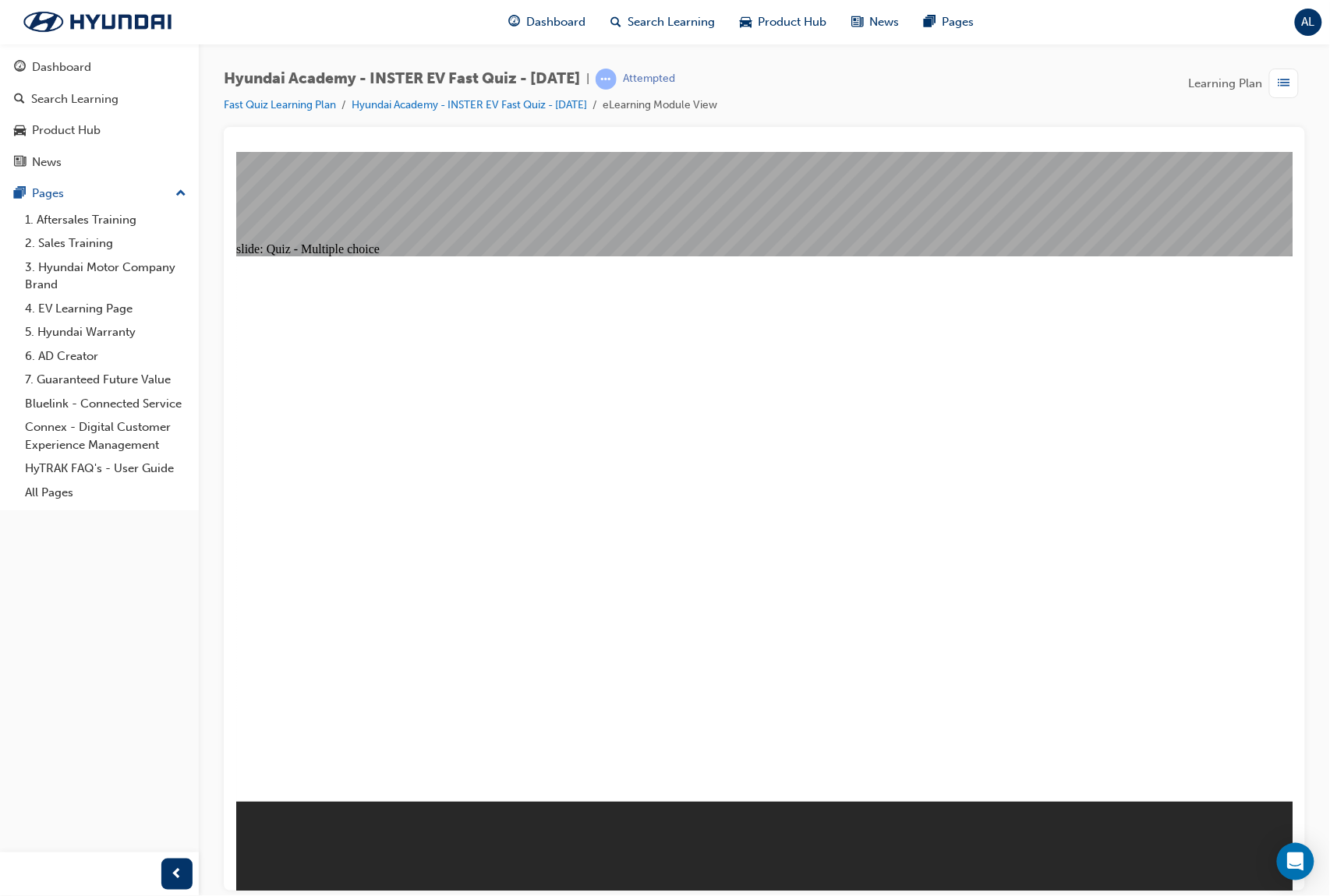
radio input "true"
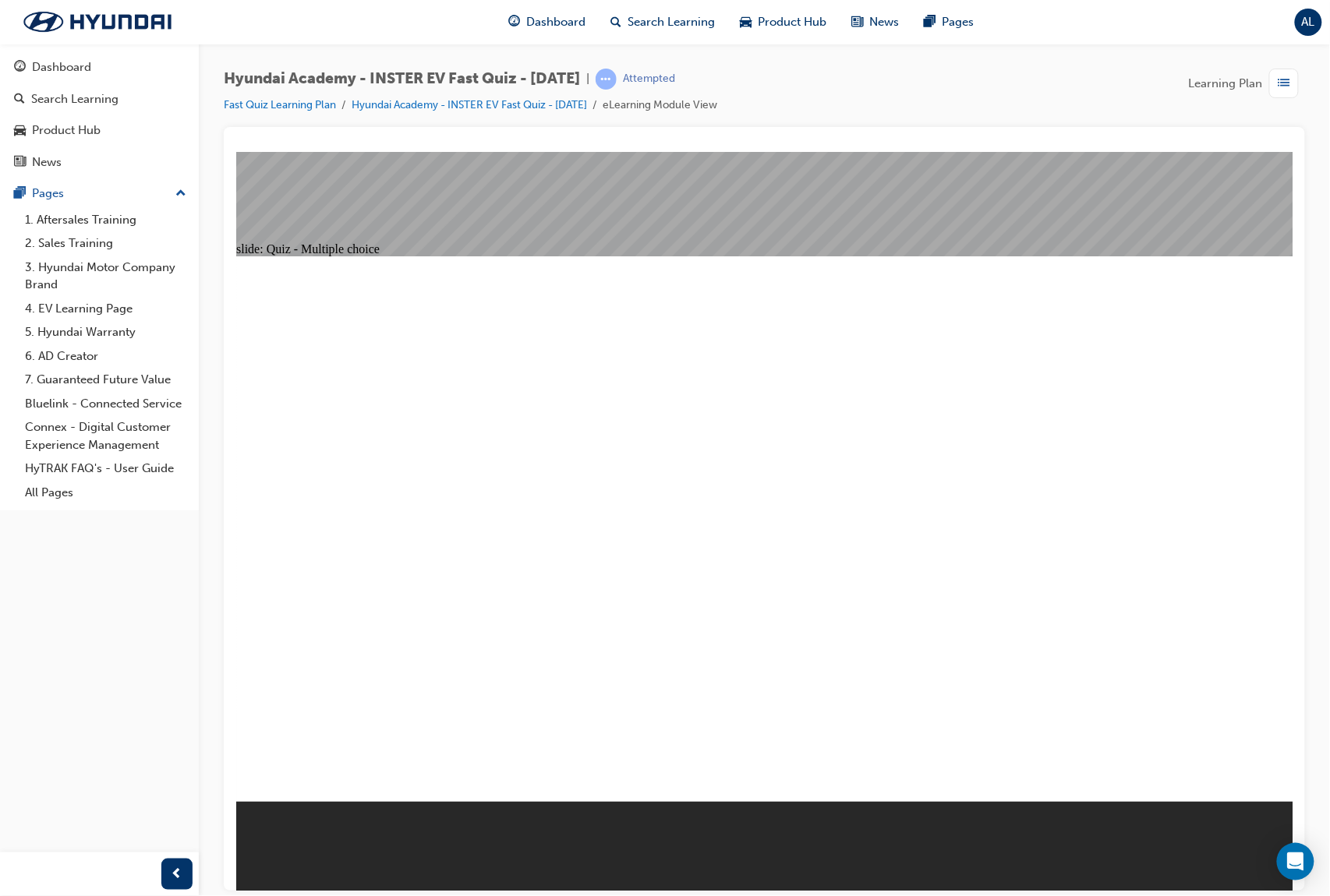
radio input "true"
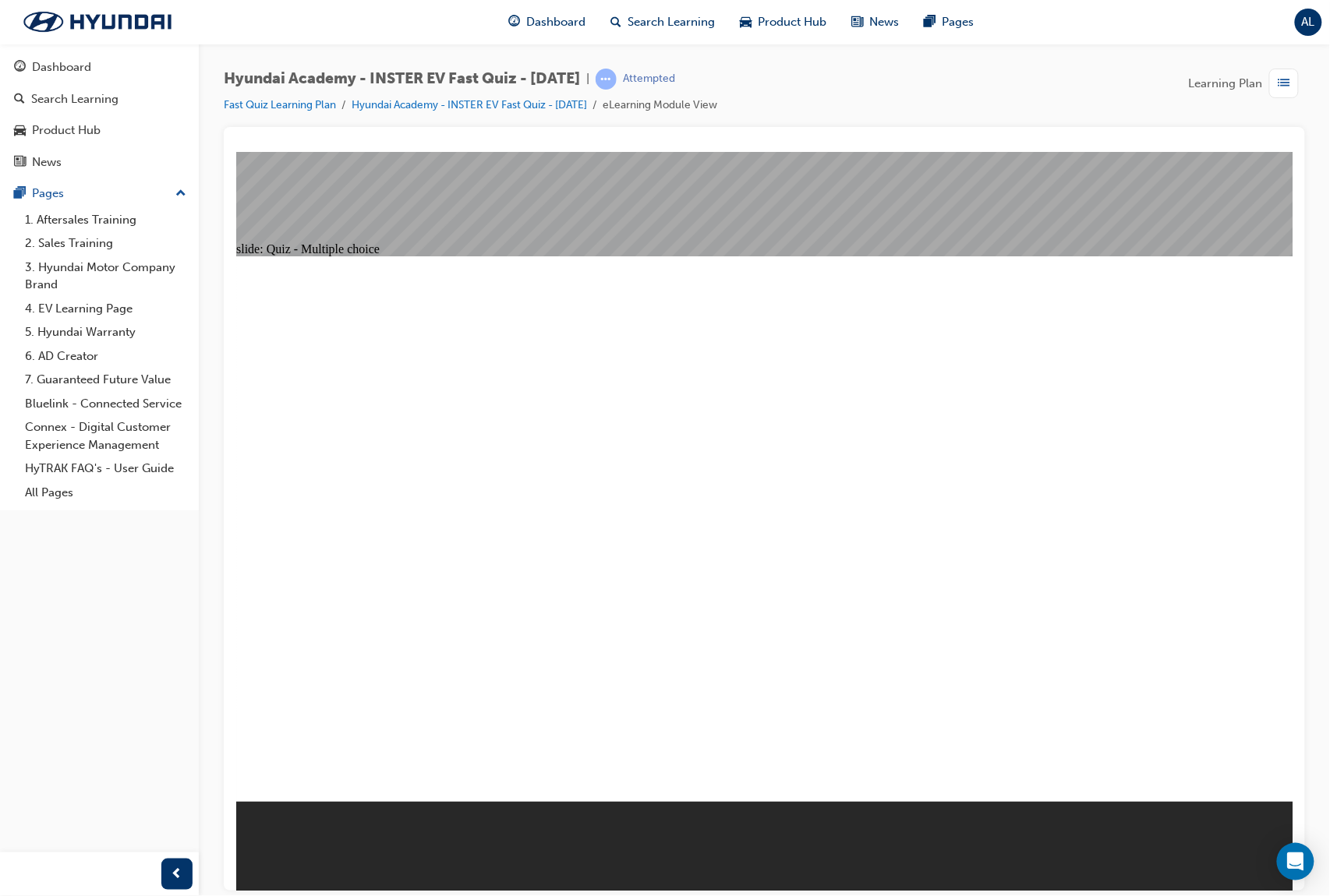
radio input "true"
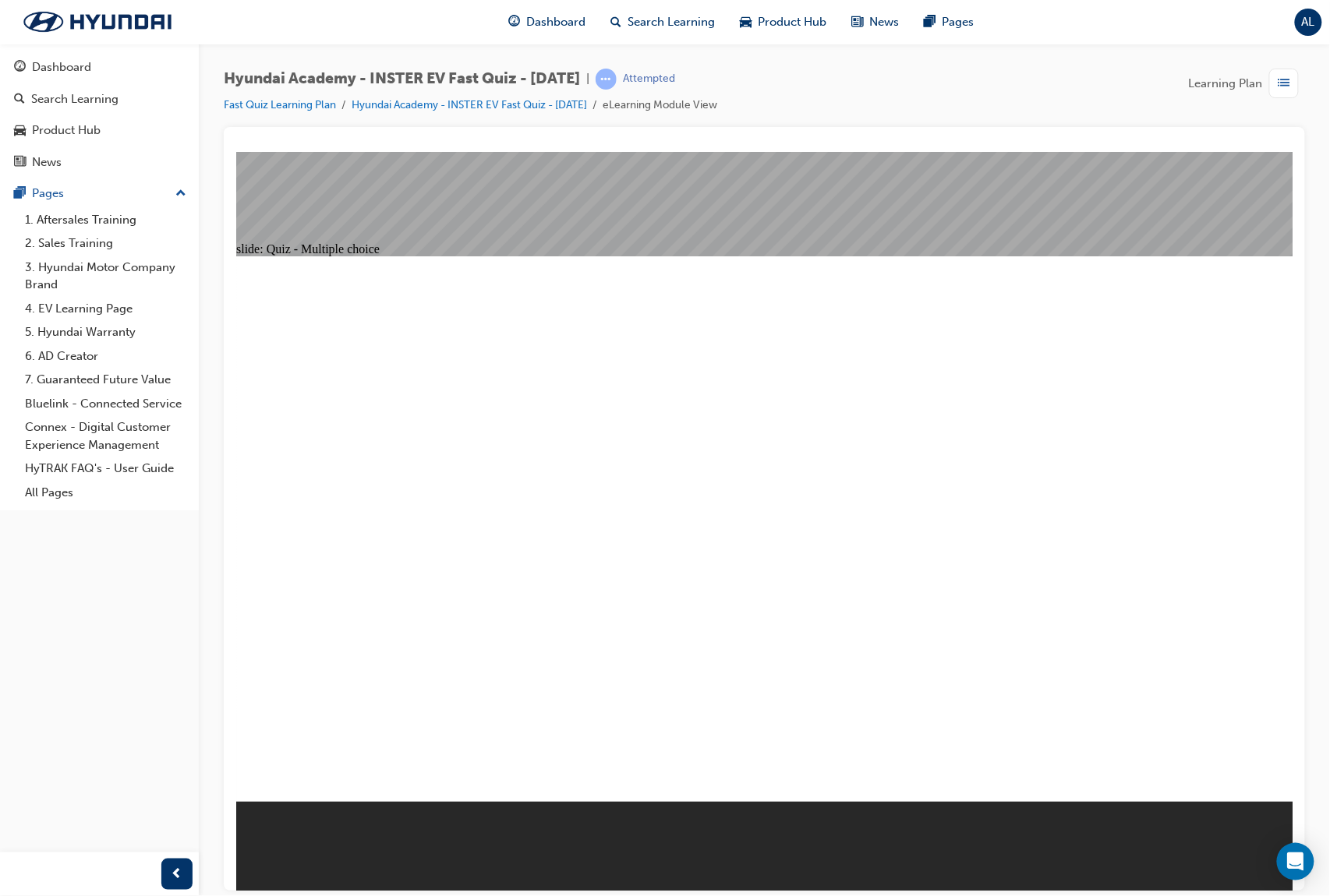
radio input "true"
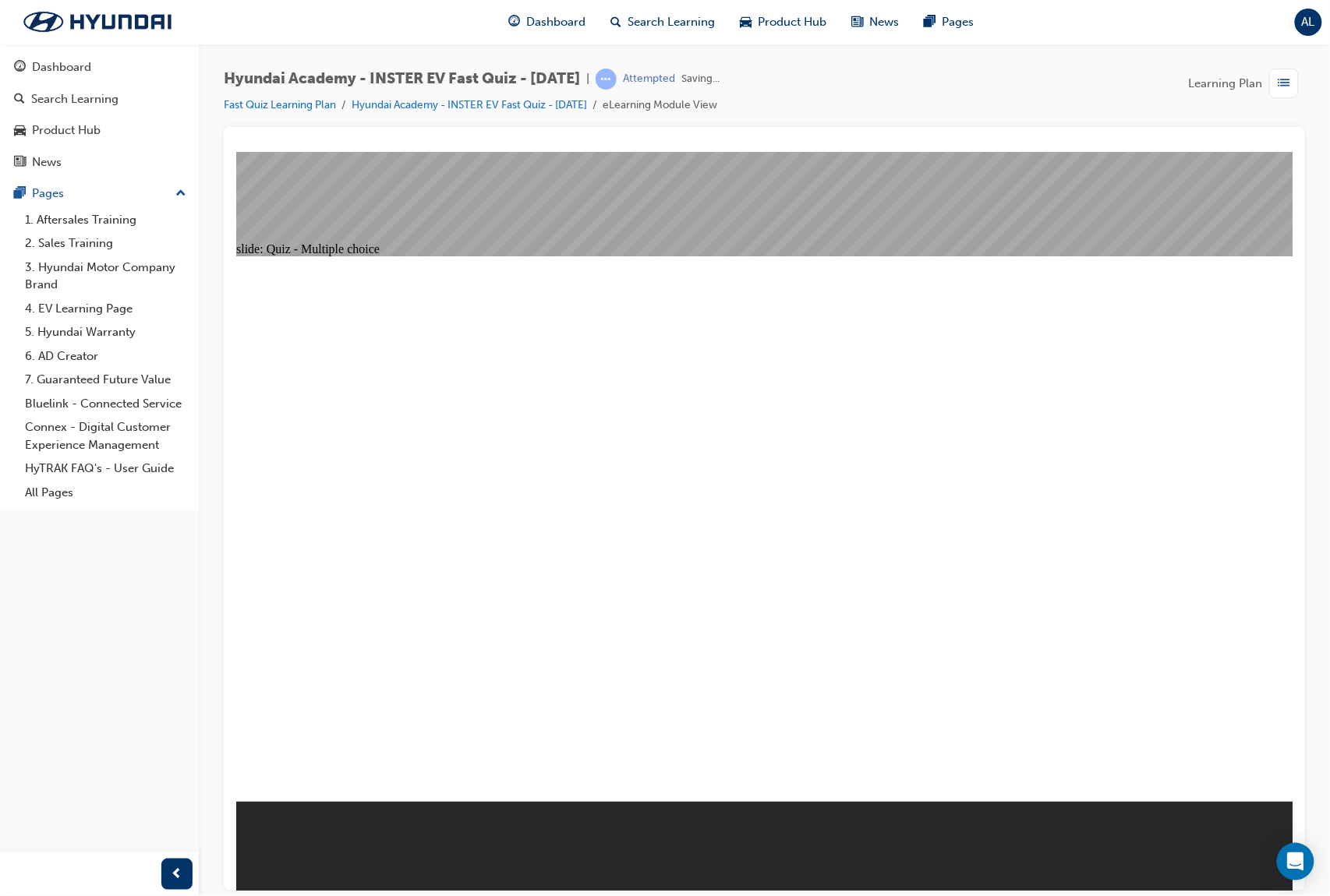
radio input "true"
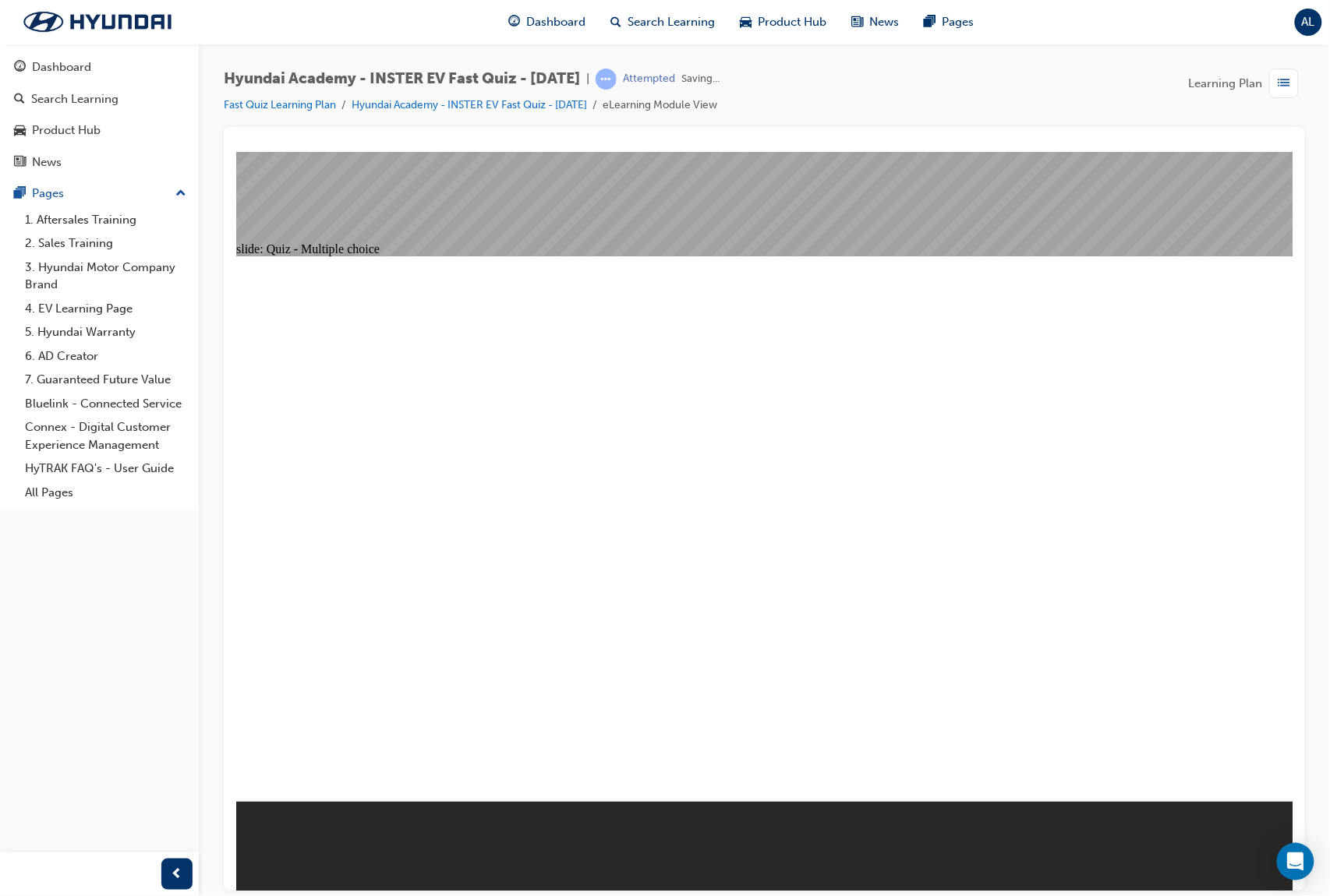
radio input "true"
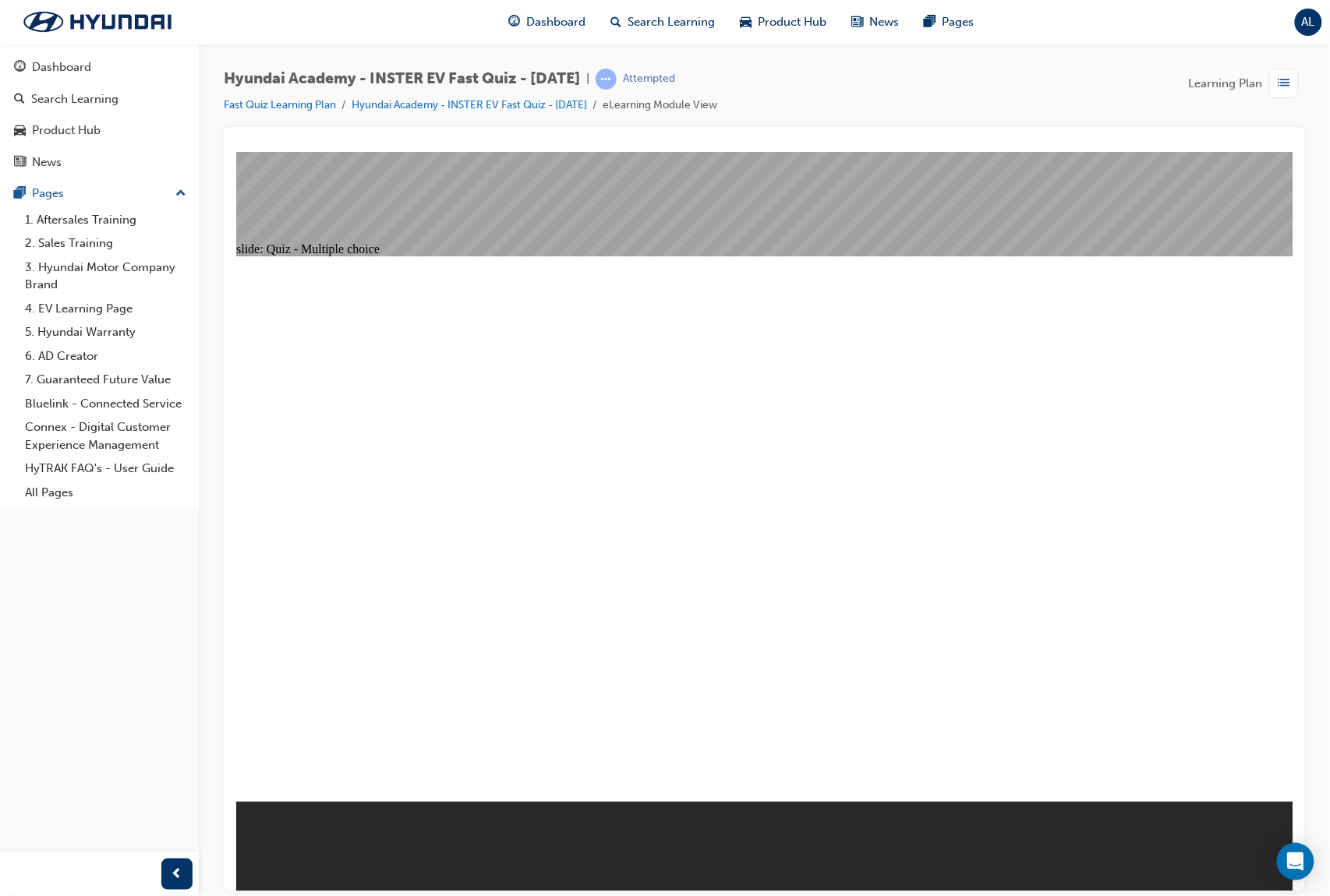
radio input "true"
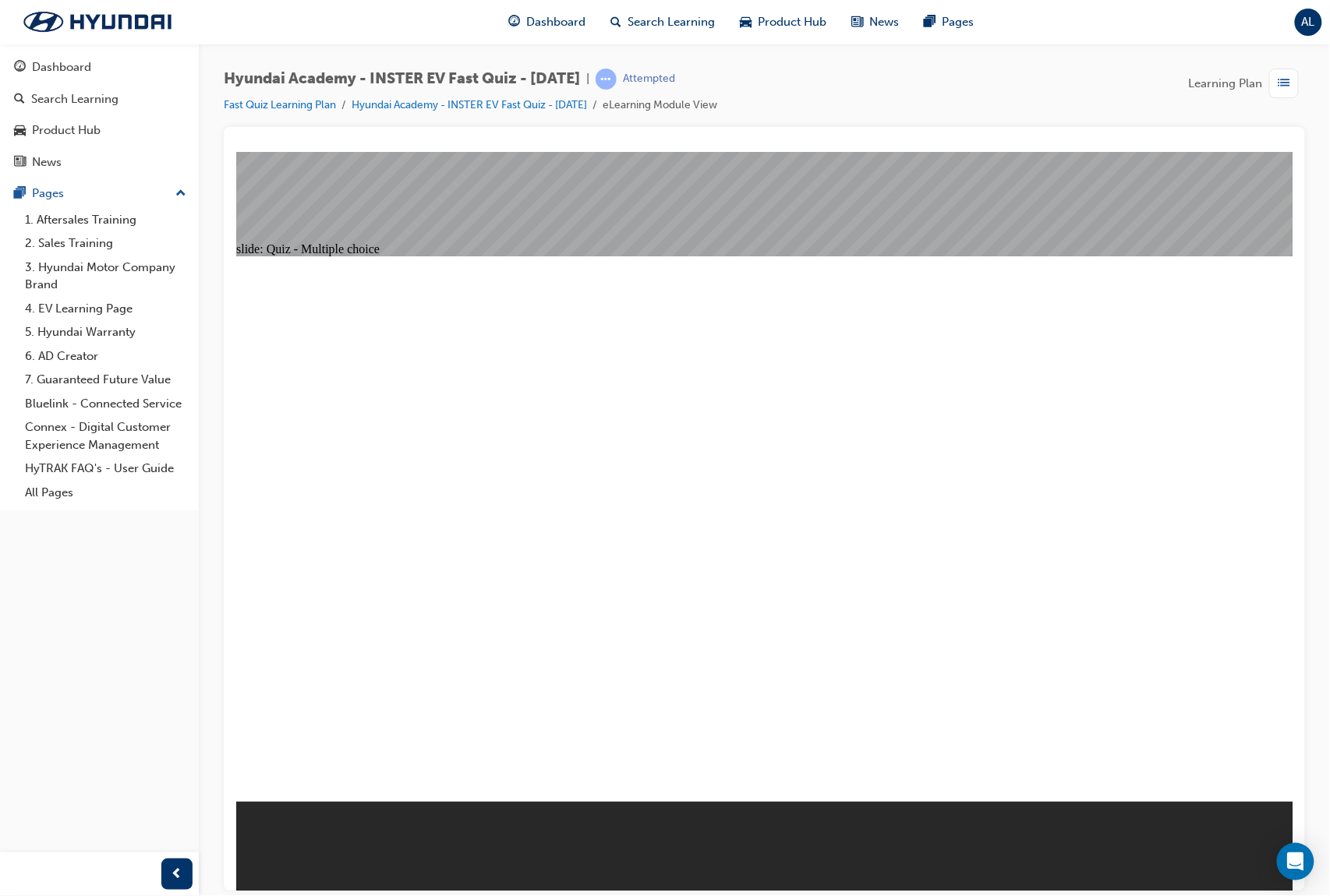
radio input "true"
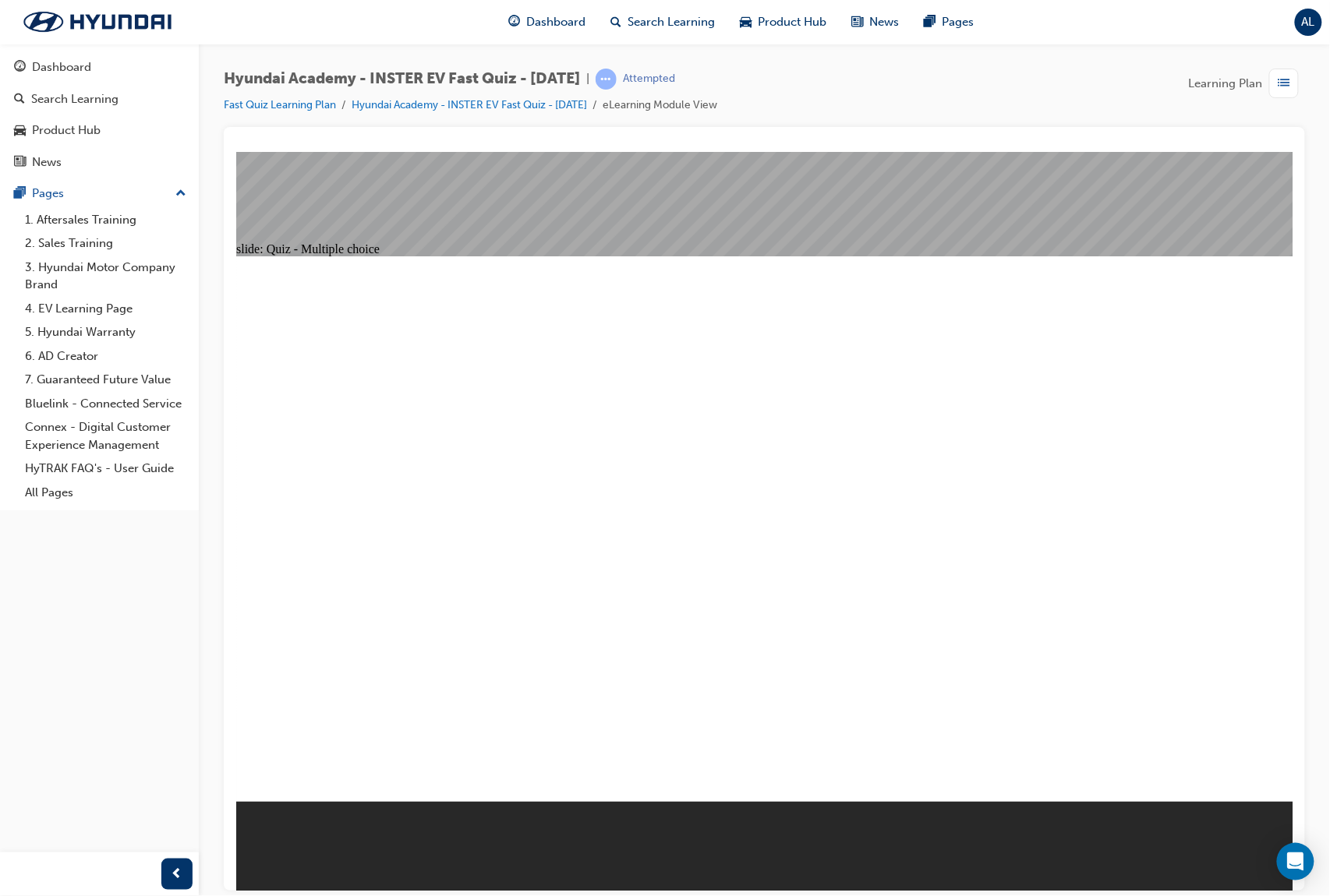
radio input "true"
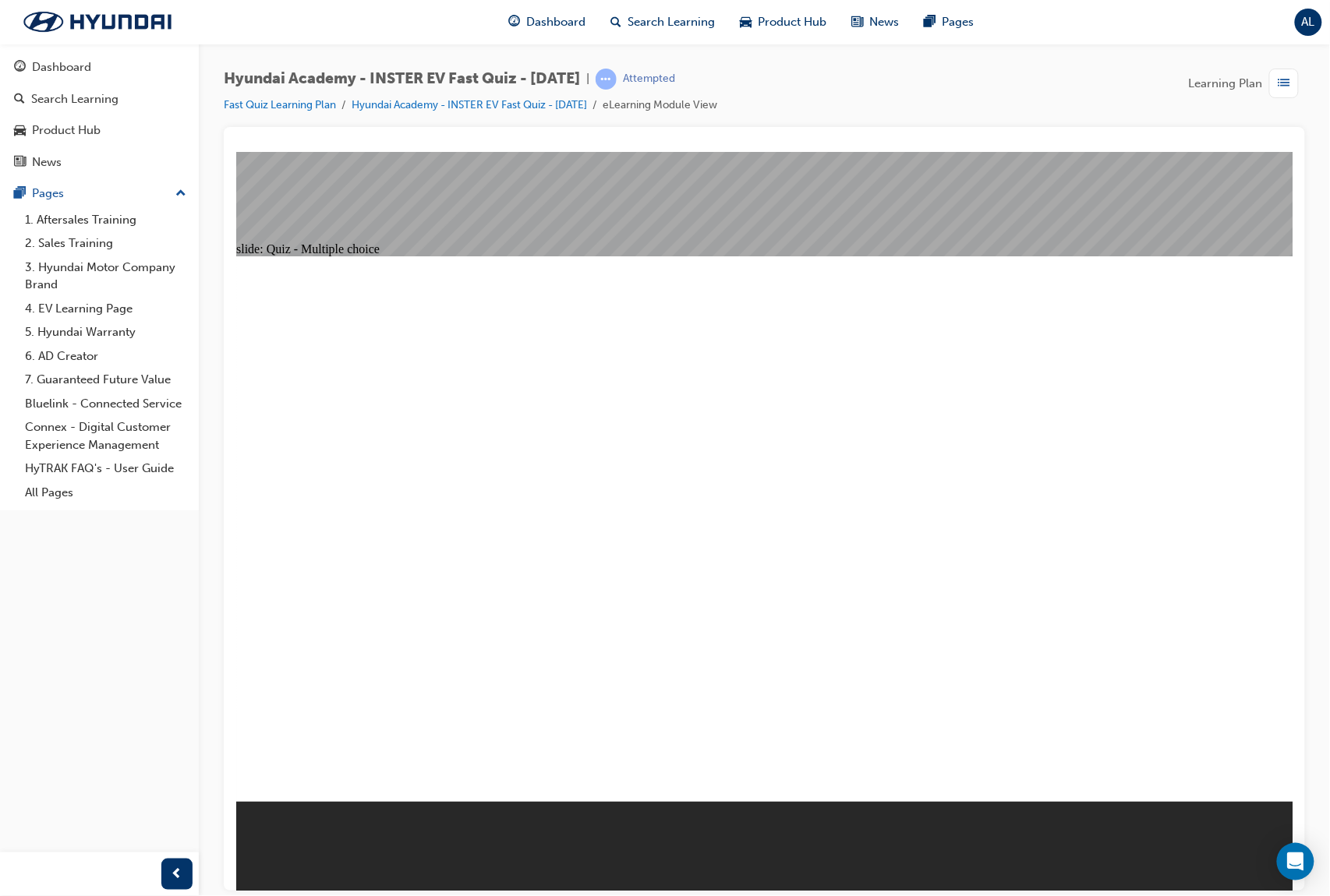
radio input "true"
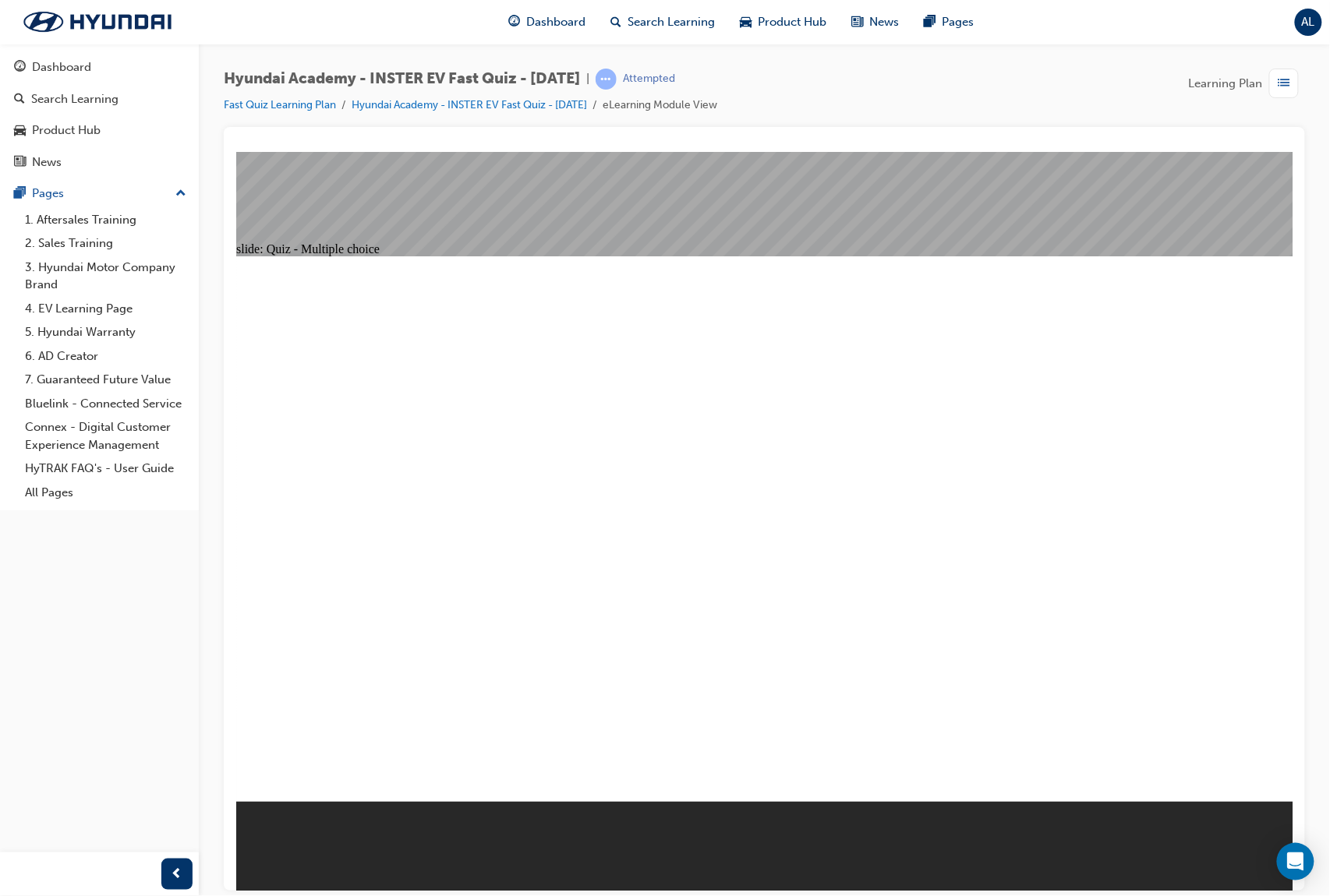
radio input "true"
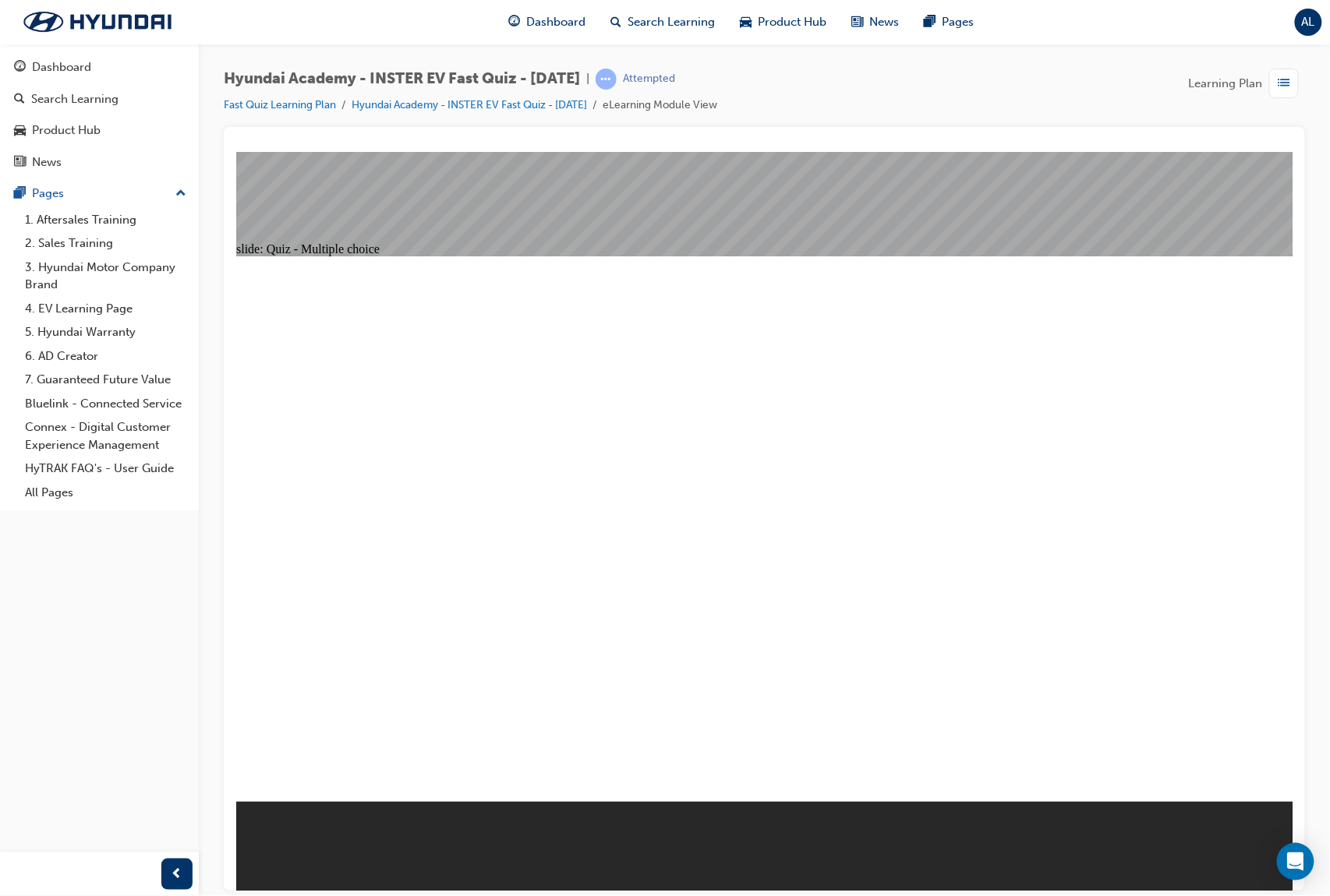
radio input "true"
checkbox input "true"
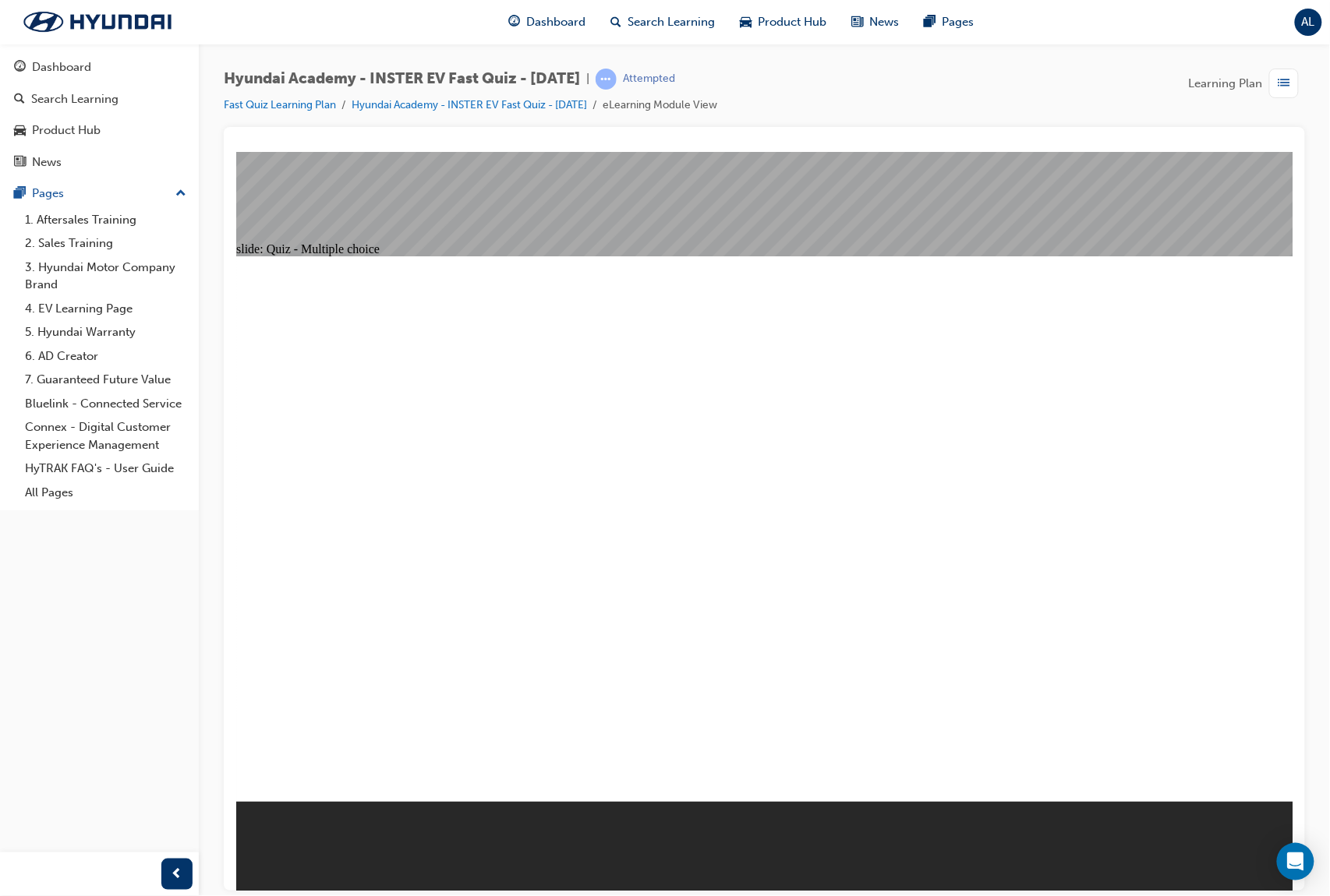
radio input "true"
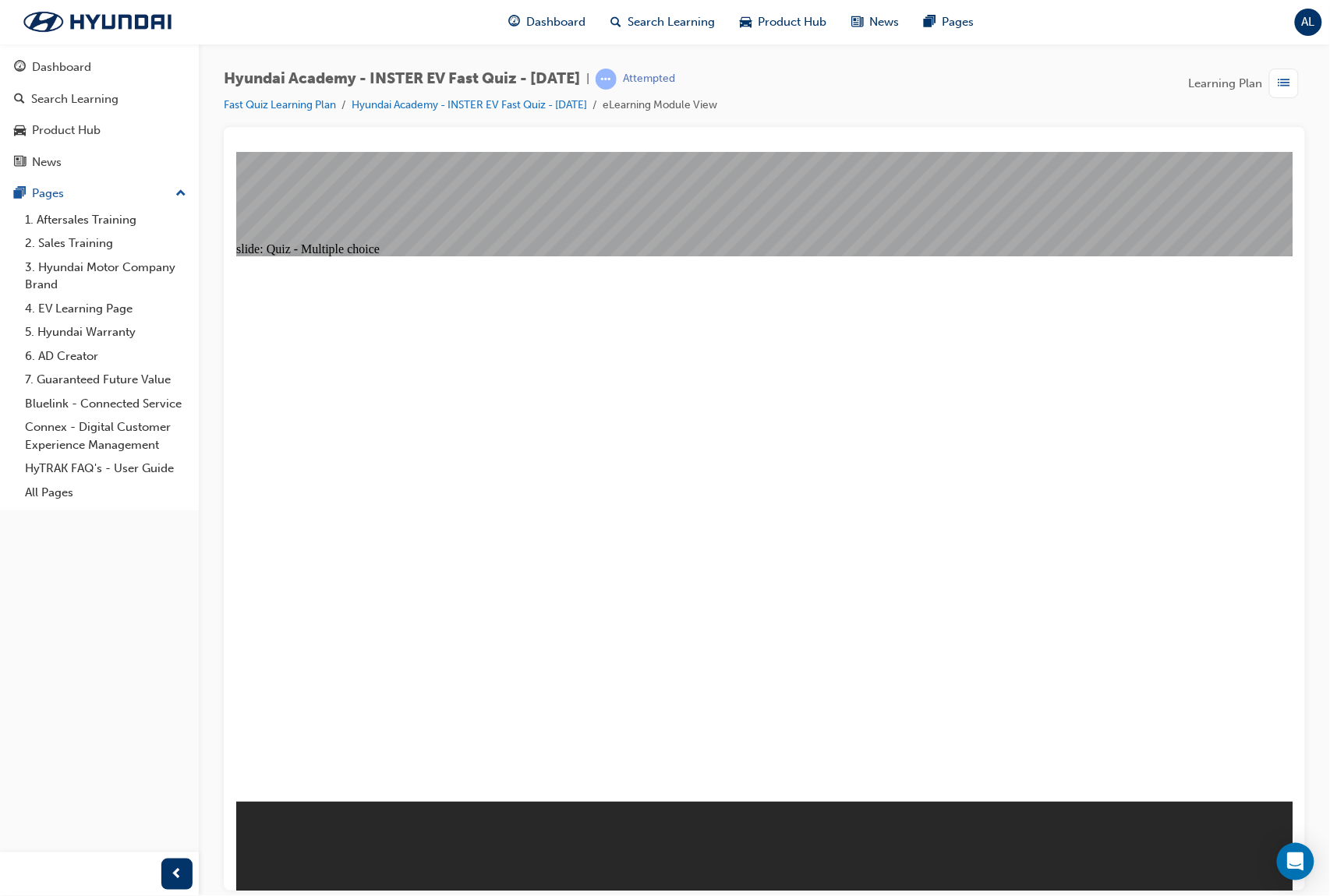
radio input "true"
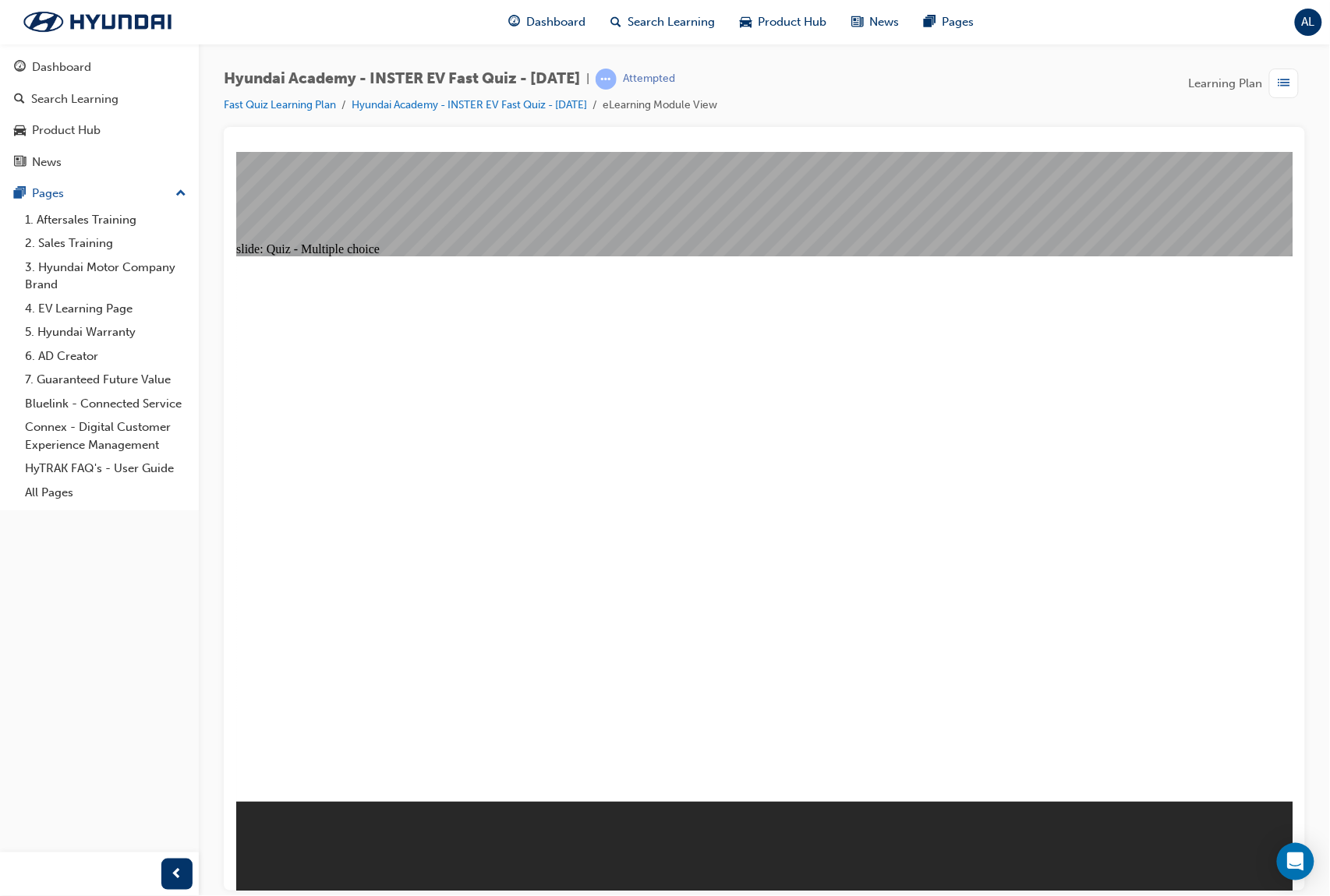
radio input "true"
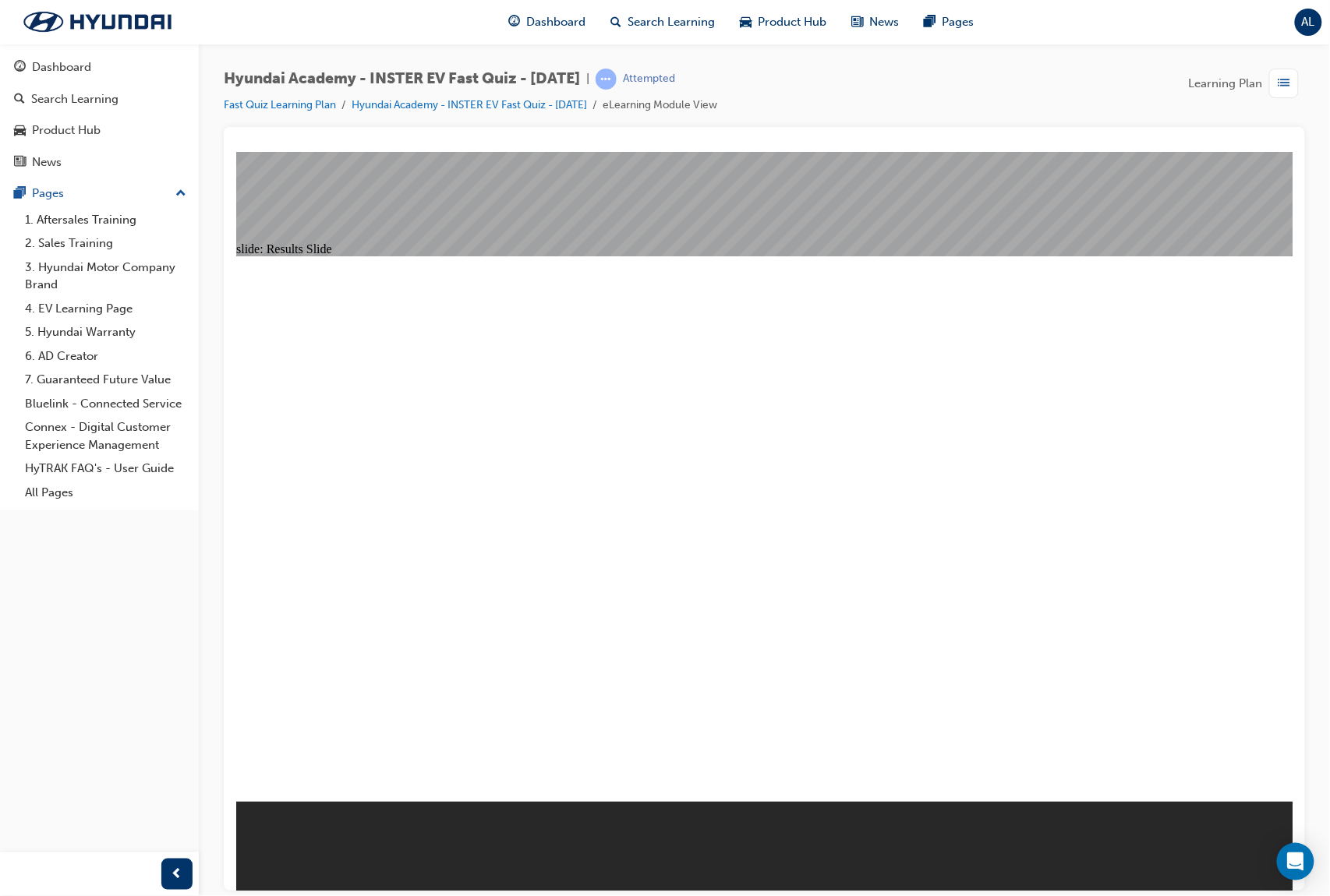
radio input "true"
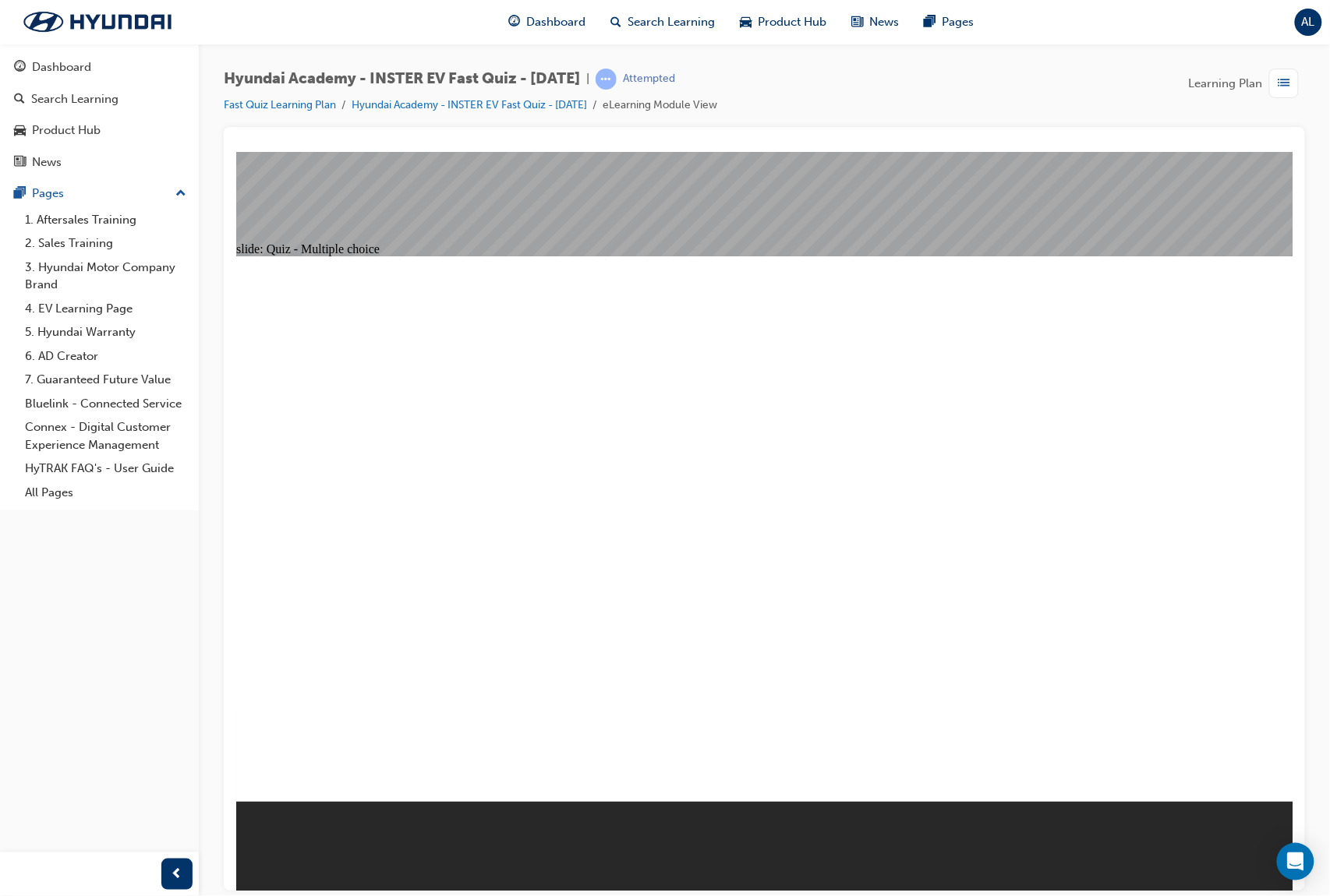
radio input "true"
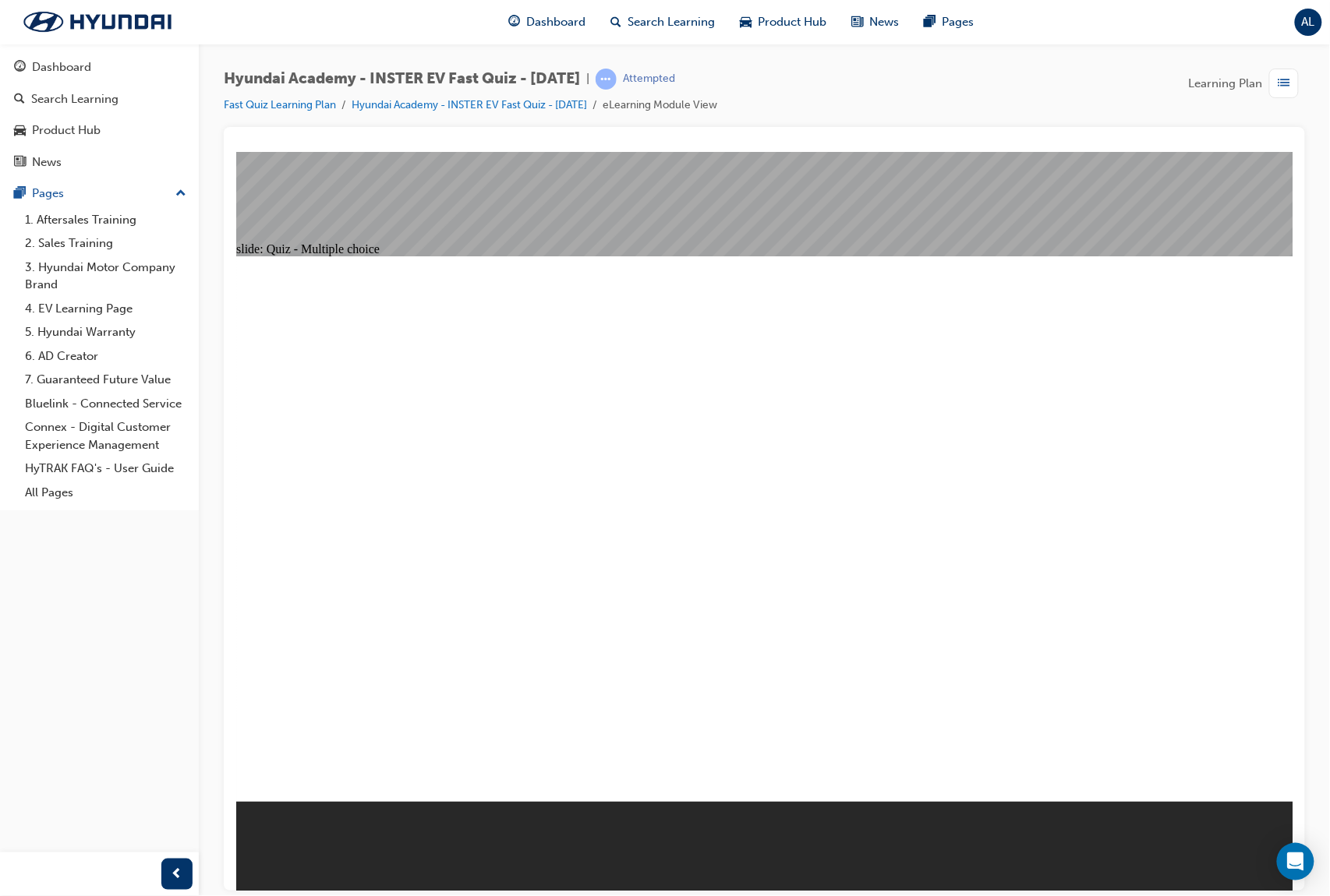
radio input "true"
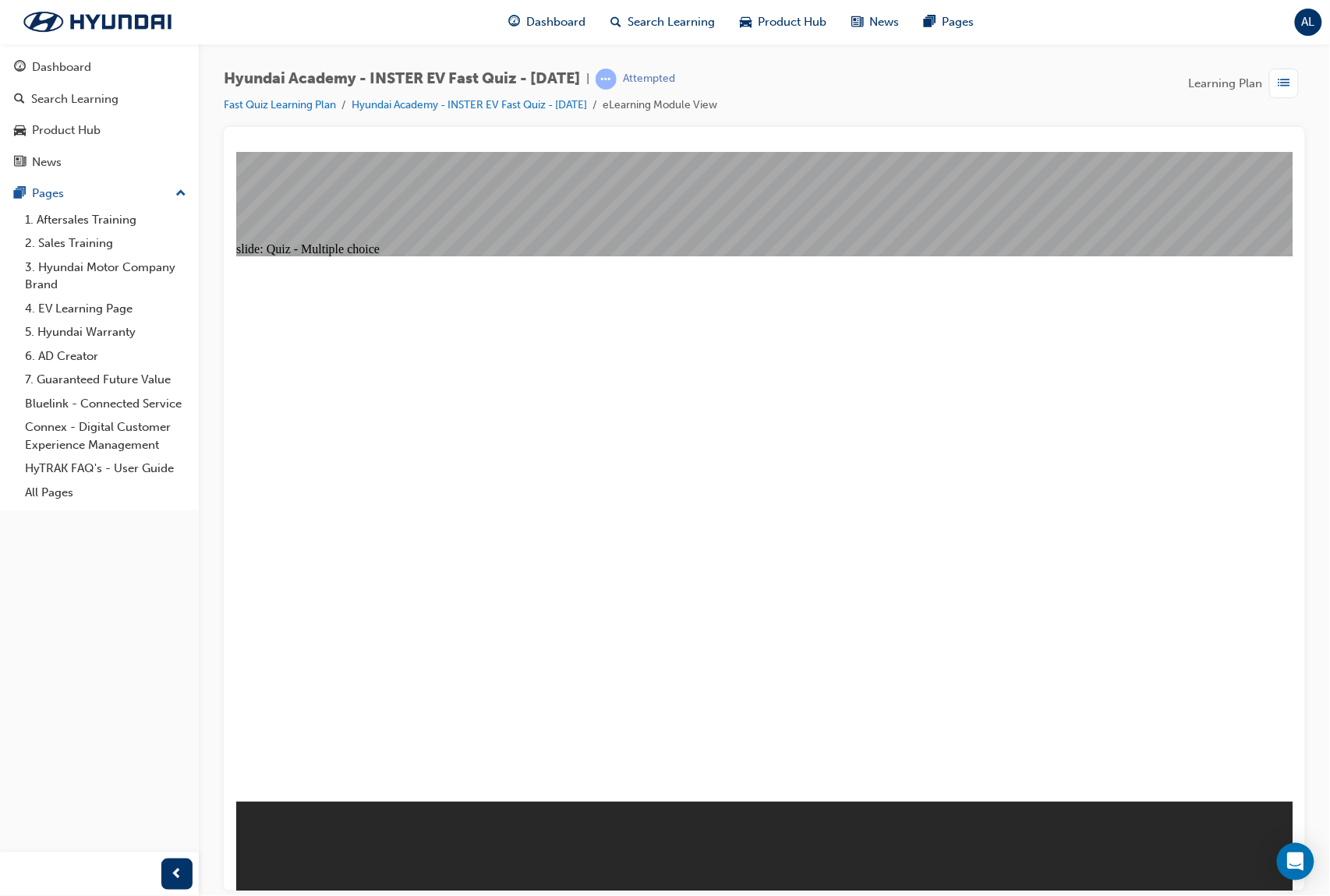
radio input "true"
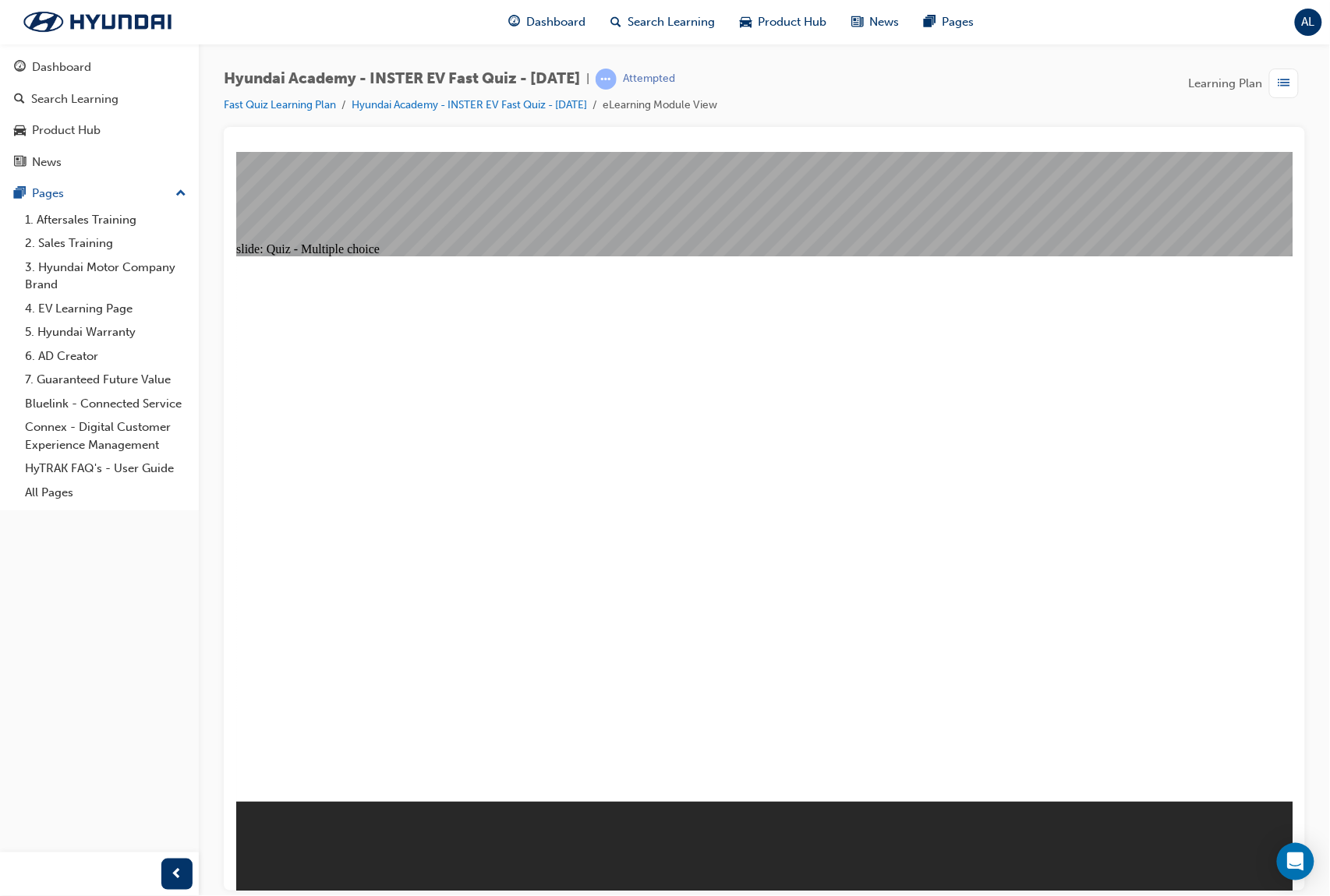
radio input "true"
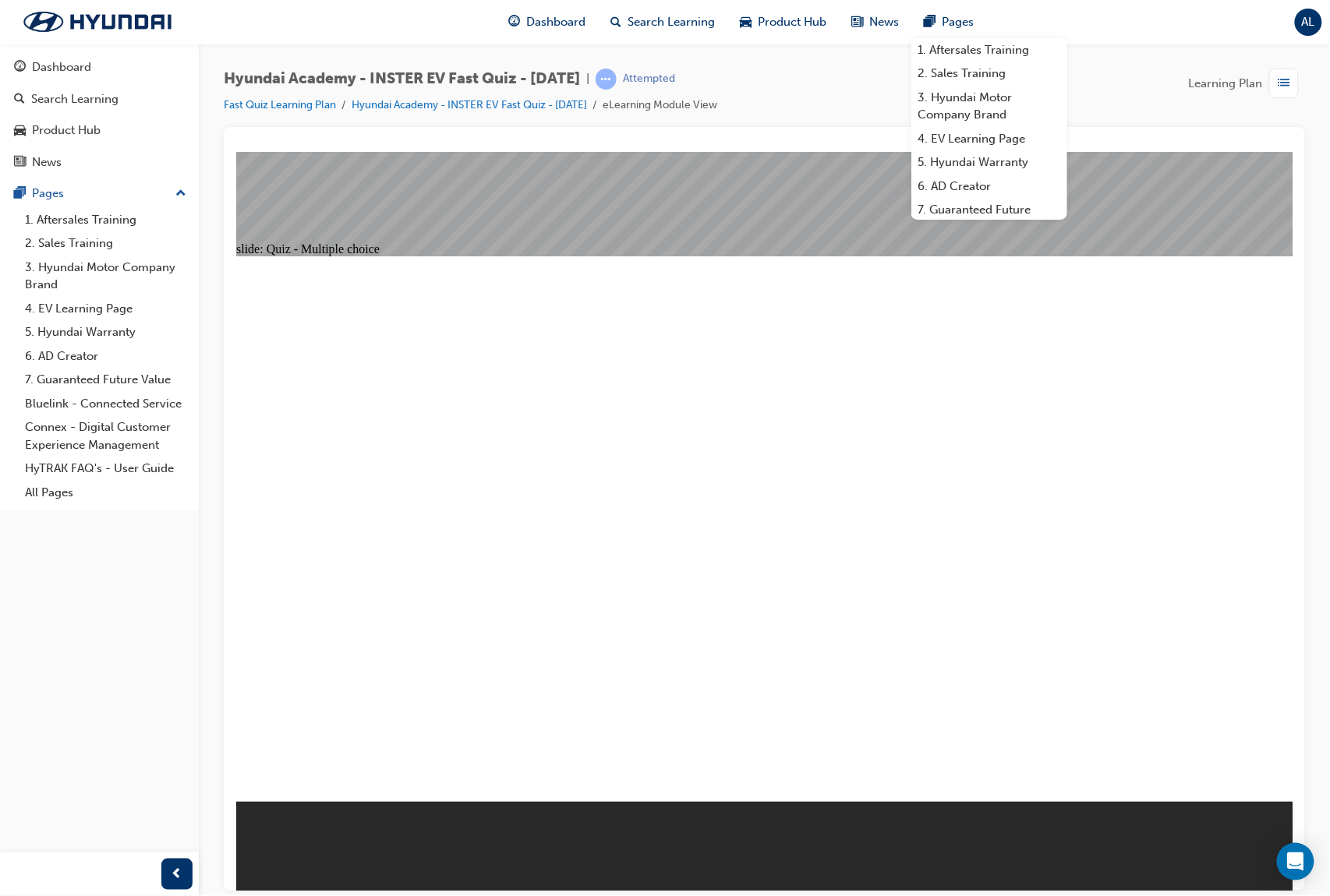
radio input "true"
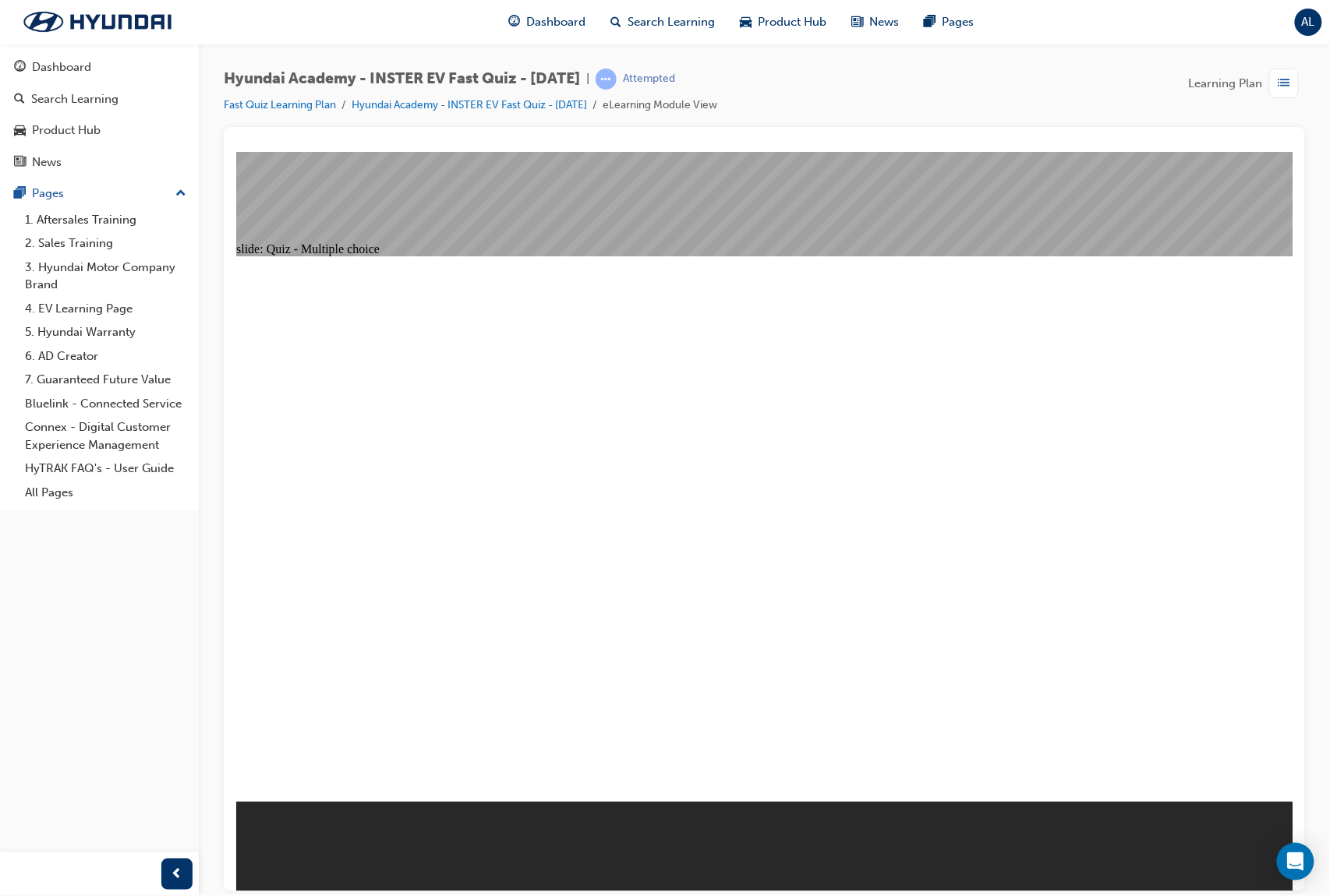
radio input "true"
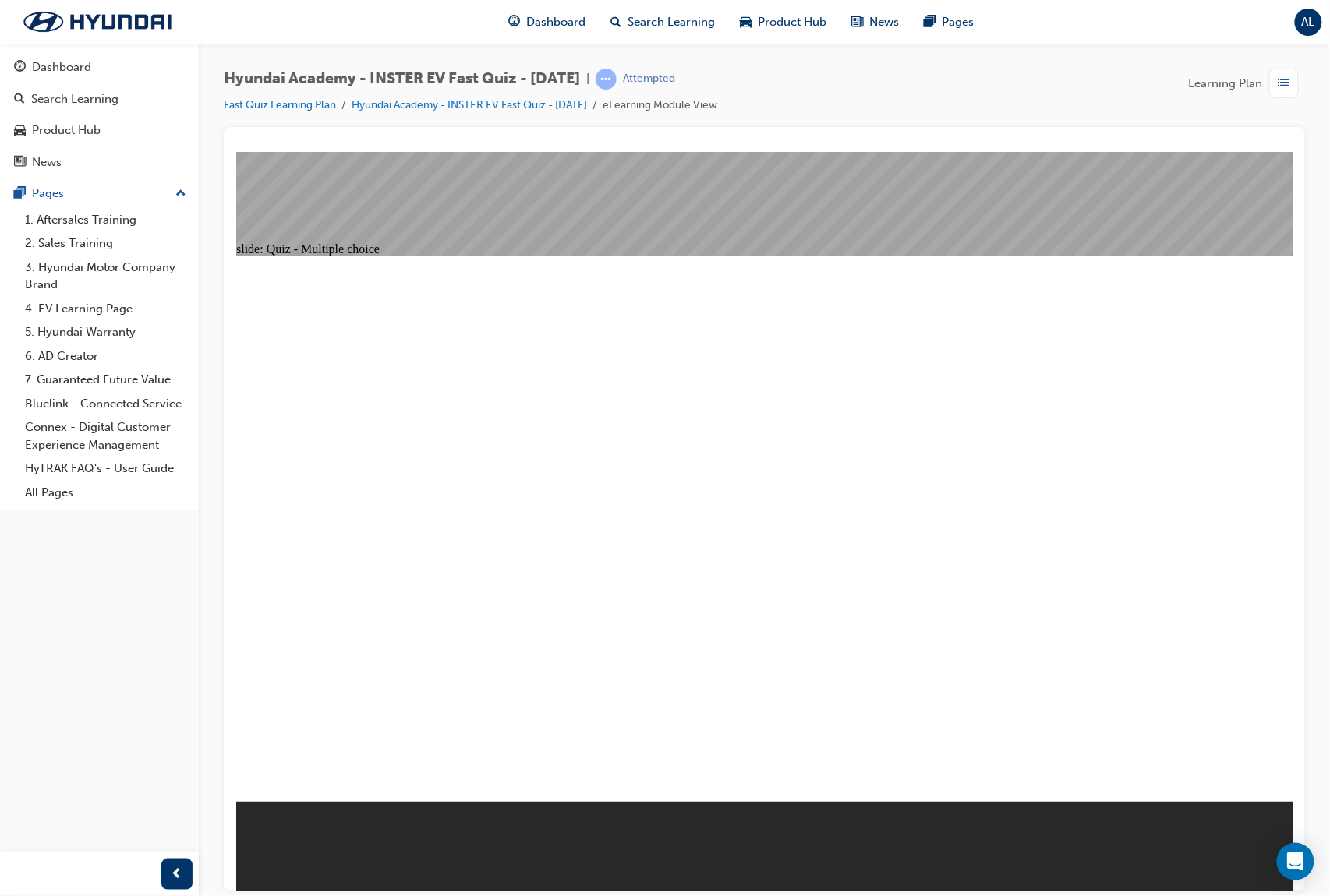
radio input "true"
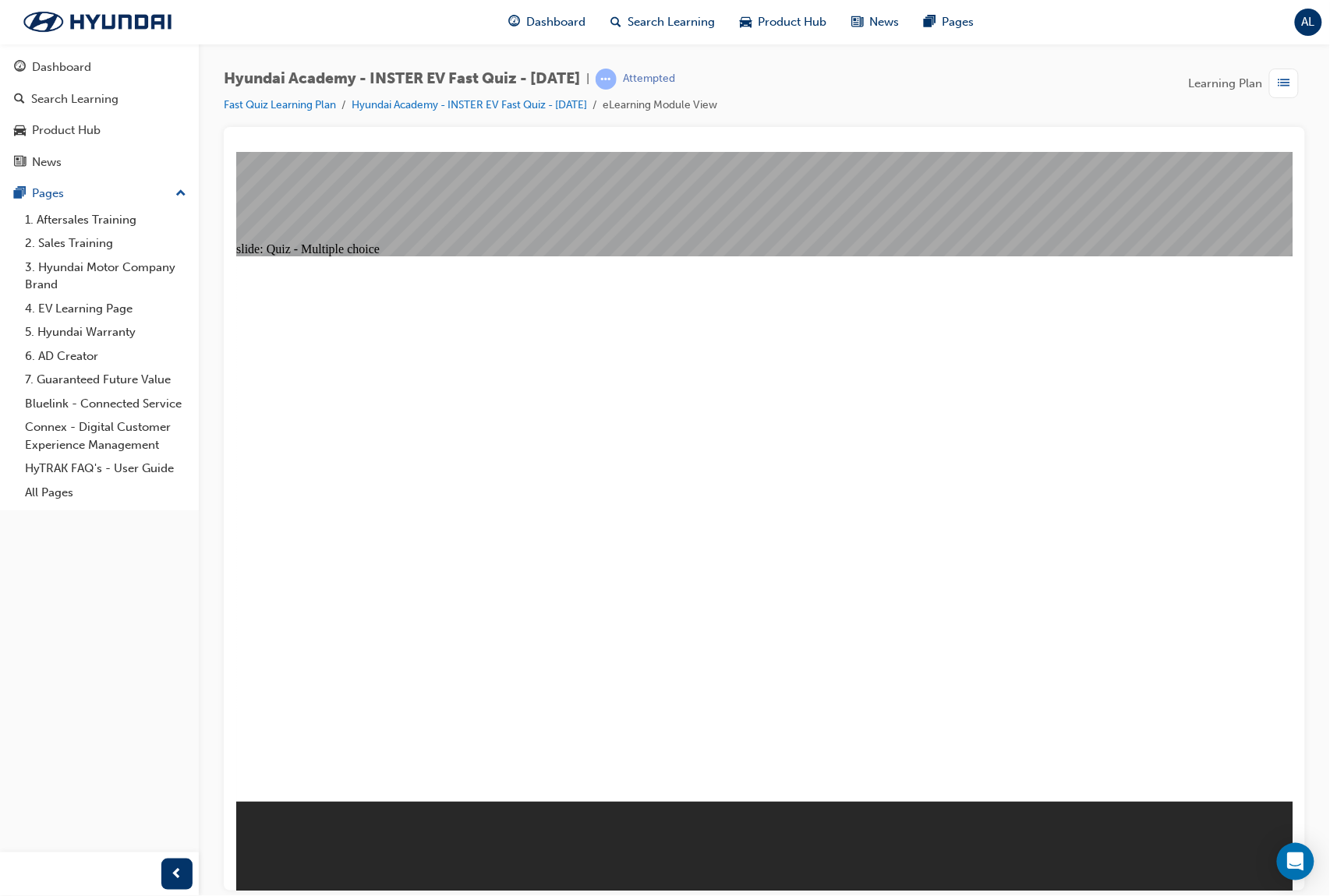
radio input "true"
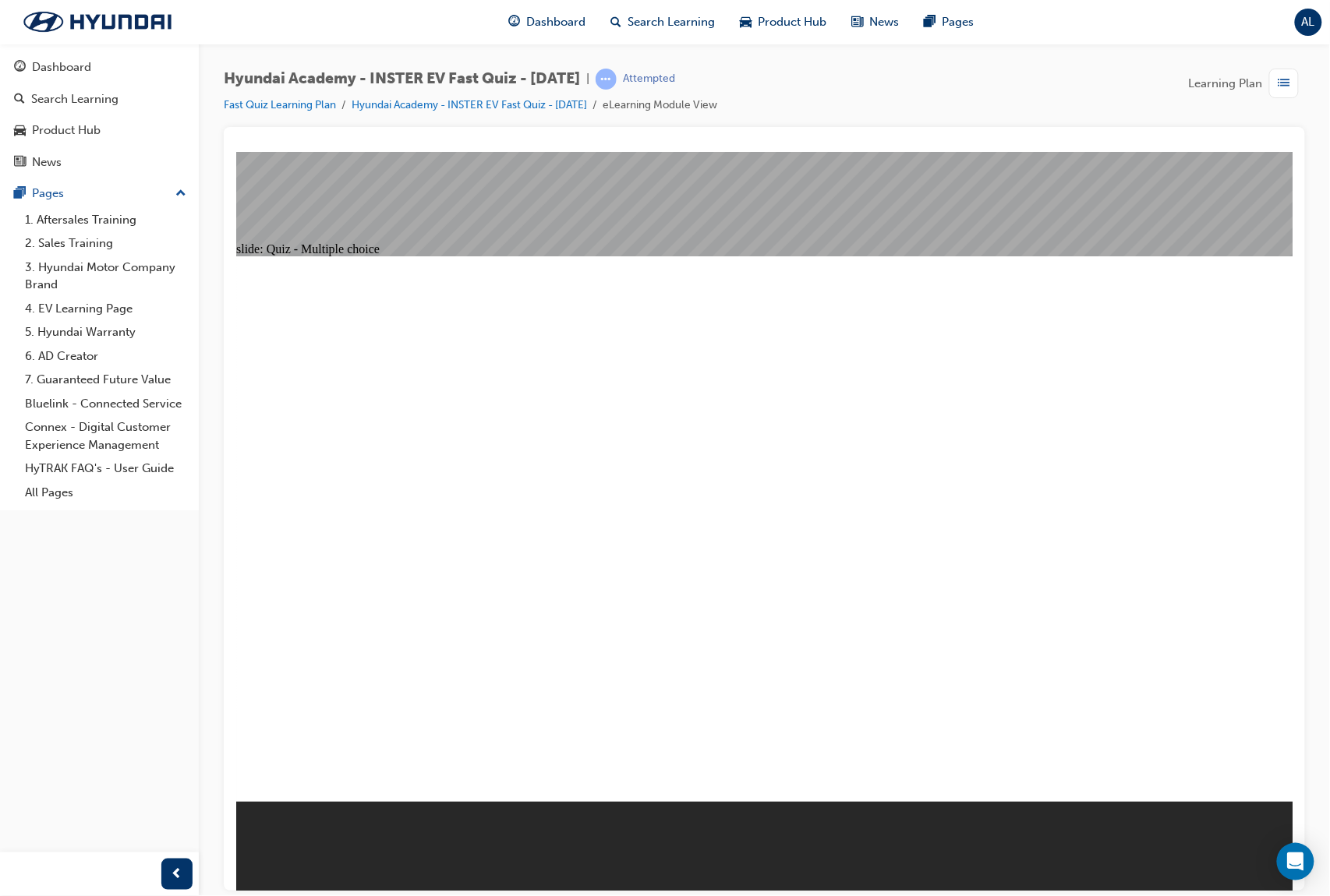
radio input "true"
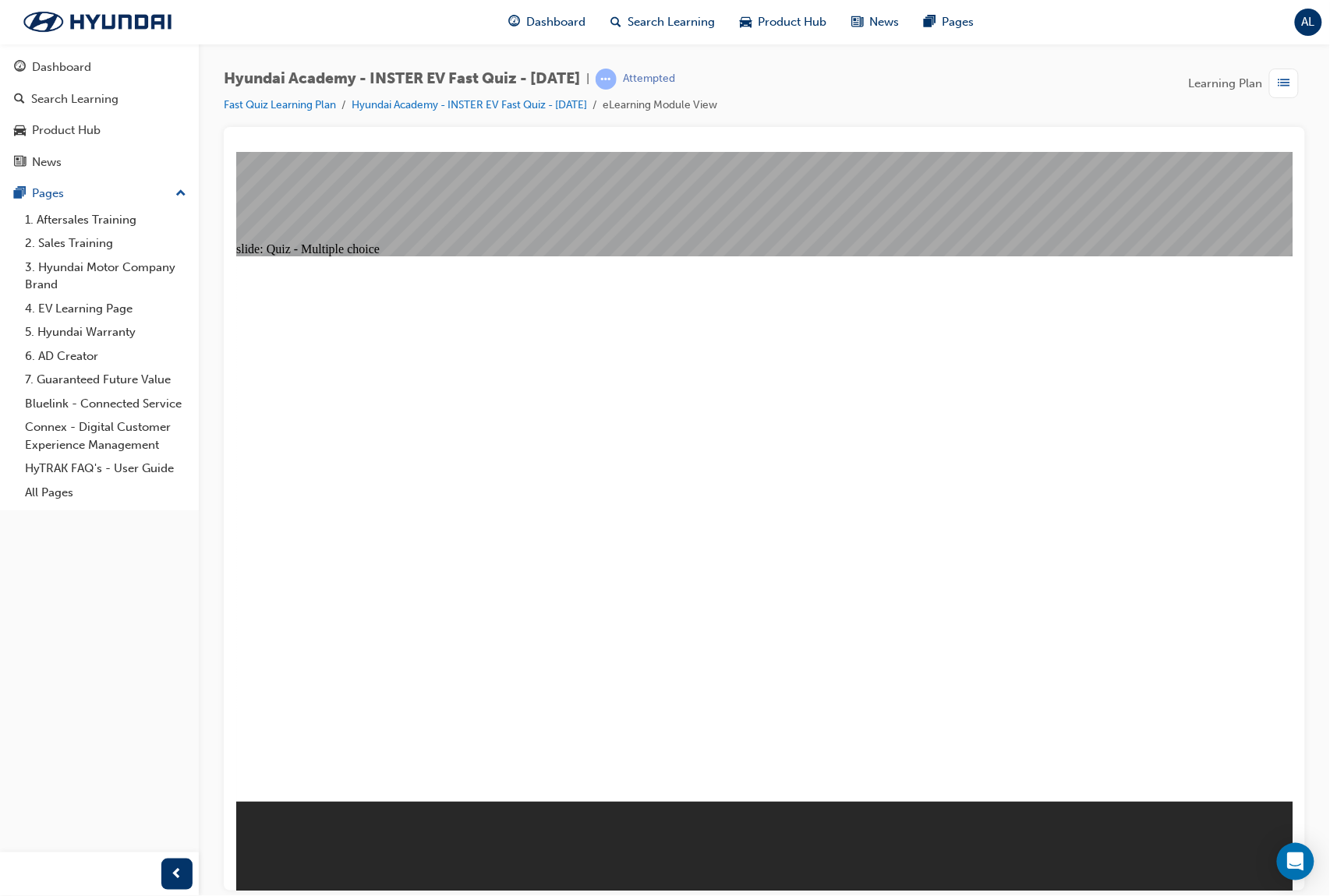
radio input "true"
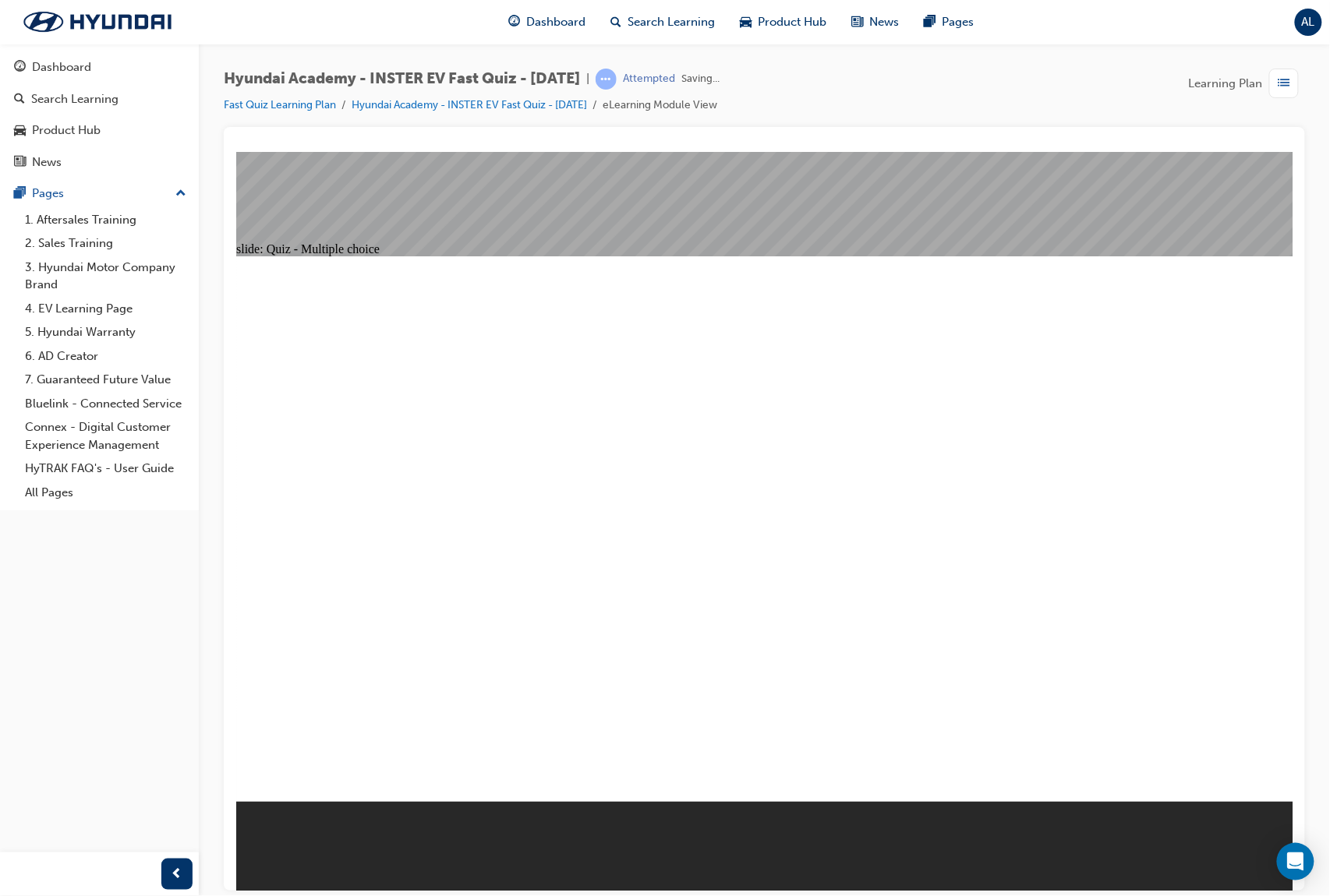
radio input "true"
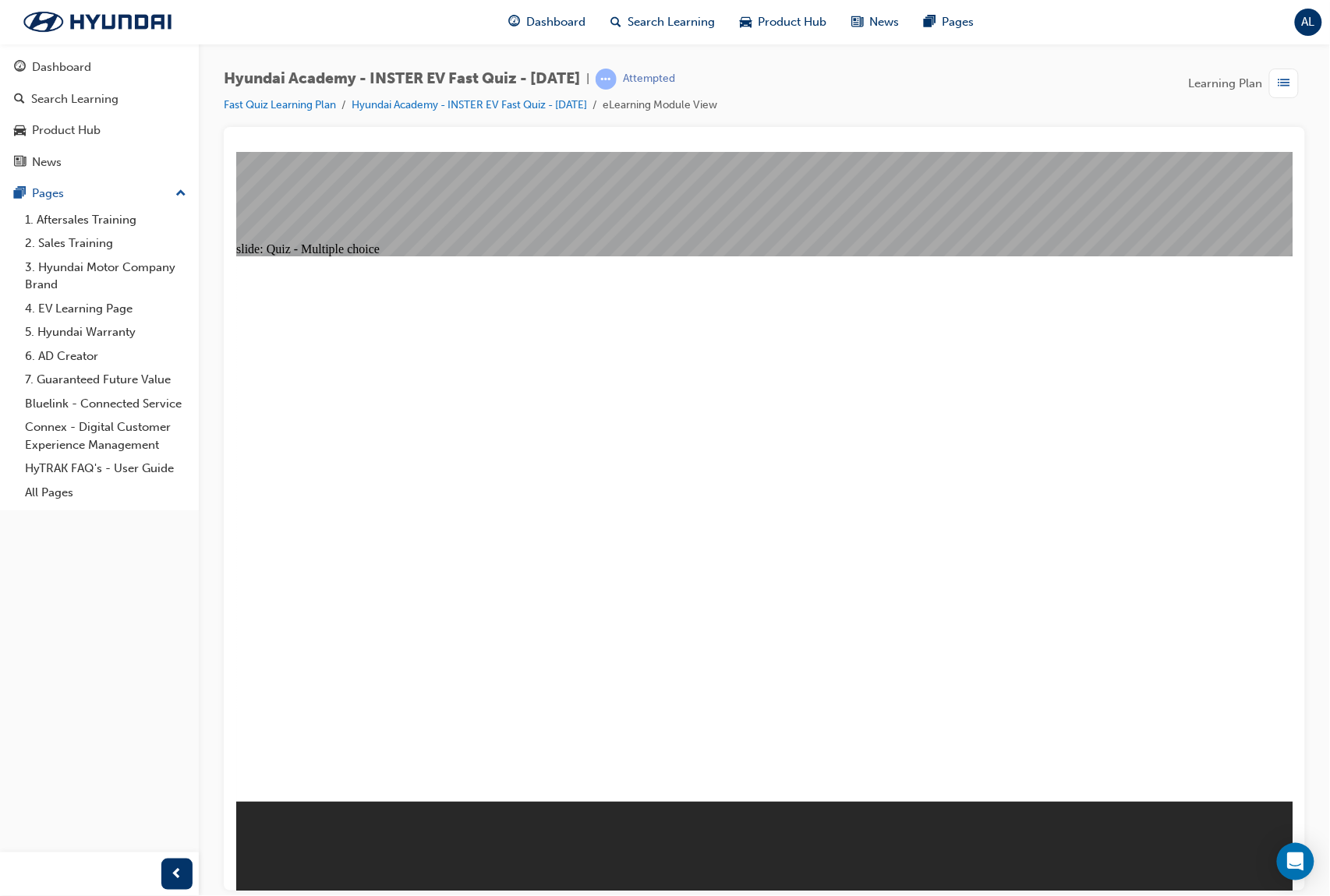
radio input "true"
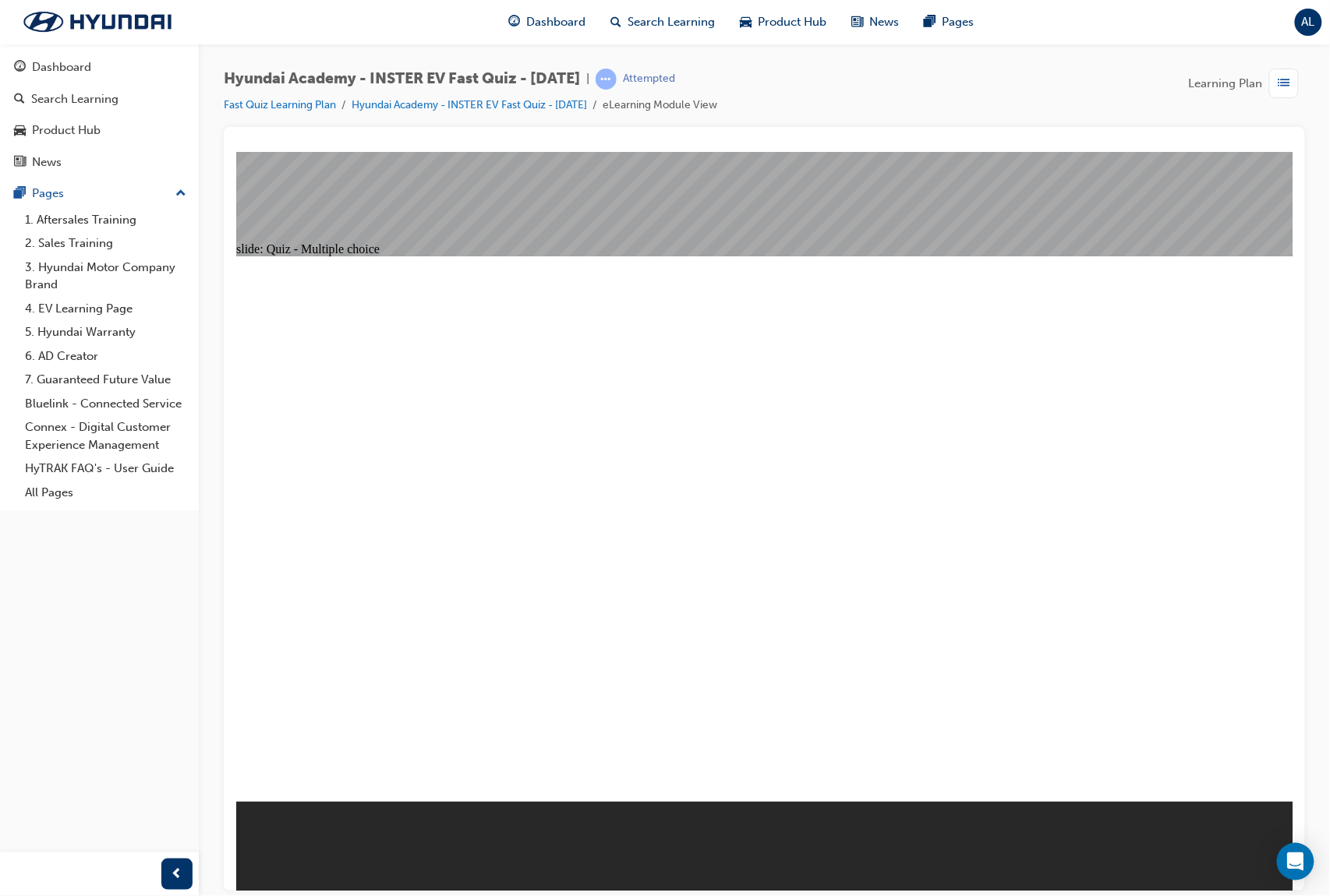
radio input "true"
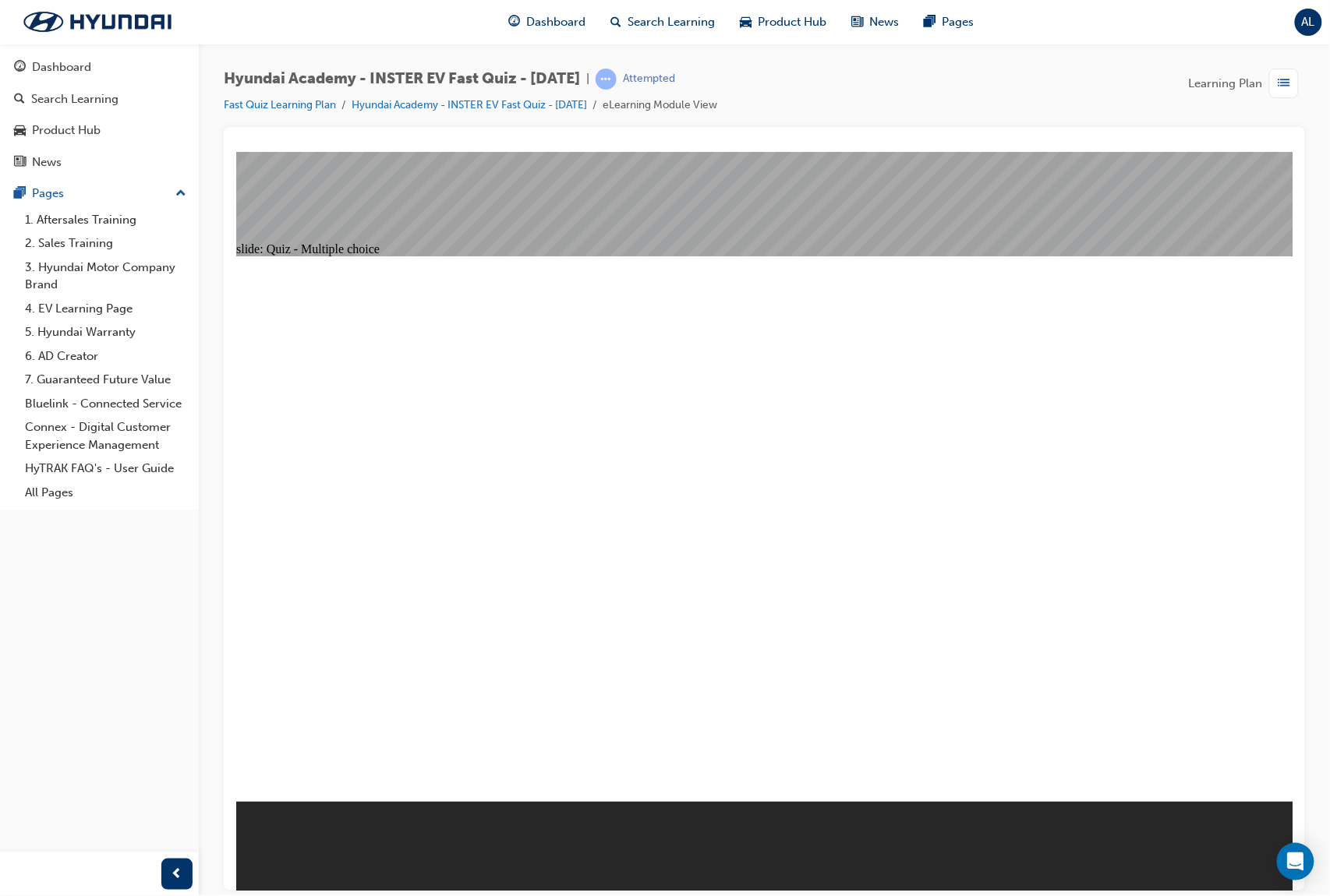
radio input "true"
checkbox input "true"
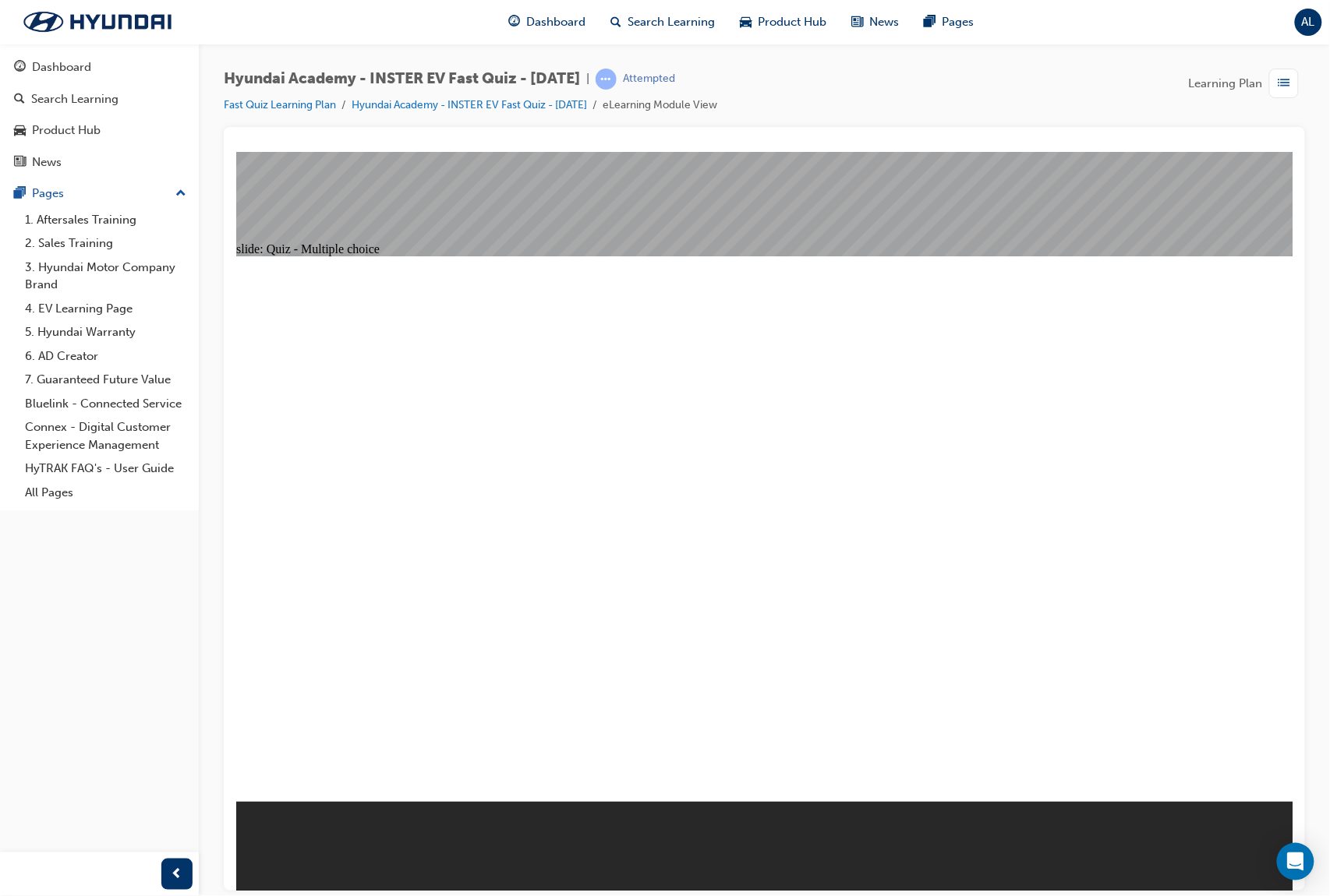
radio input "true"
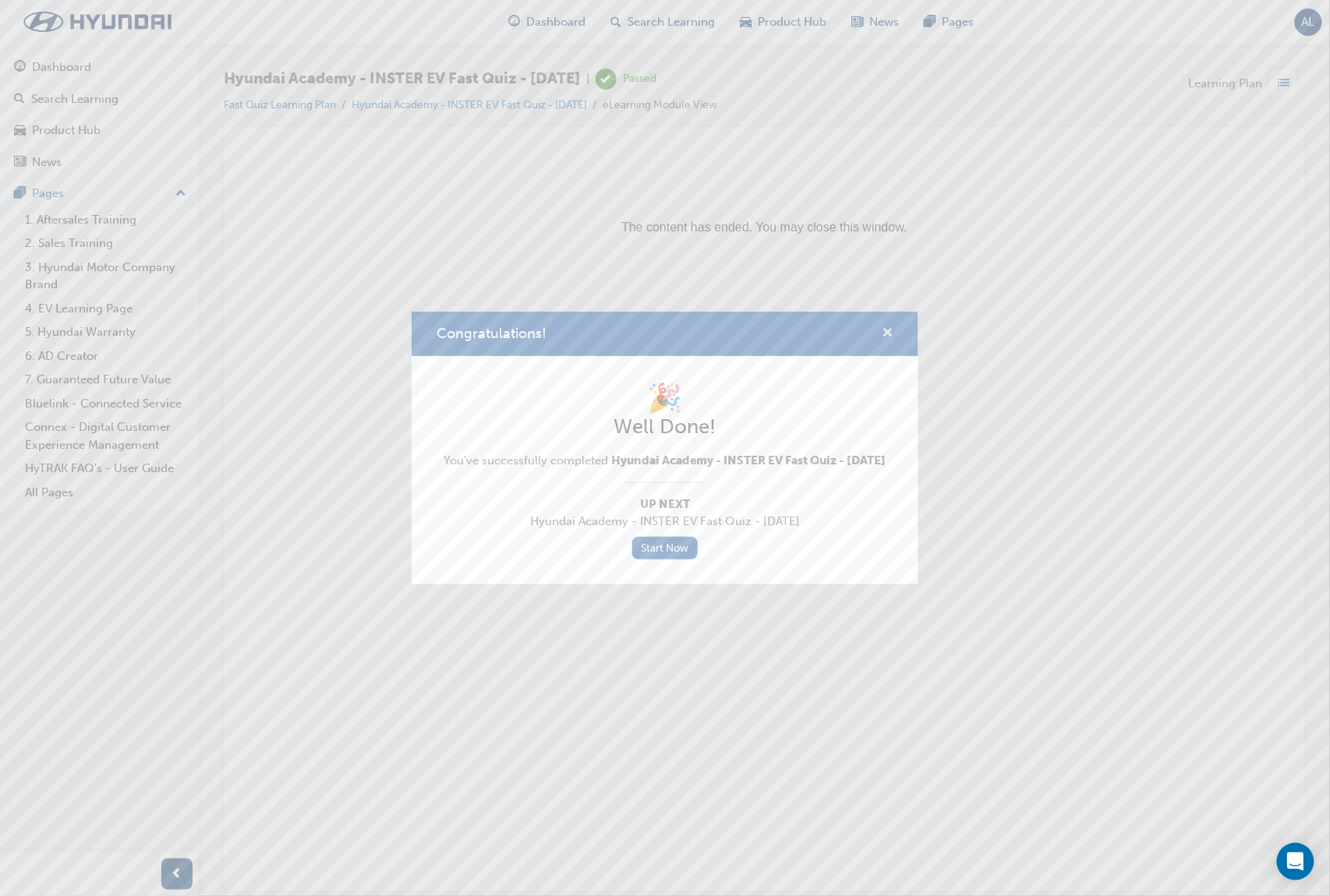
click at [890, 331] on span "cross-icon" at bounding box center [887, 334] width 11 height 14
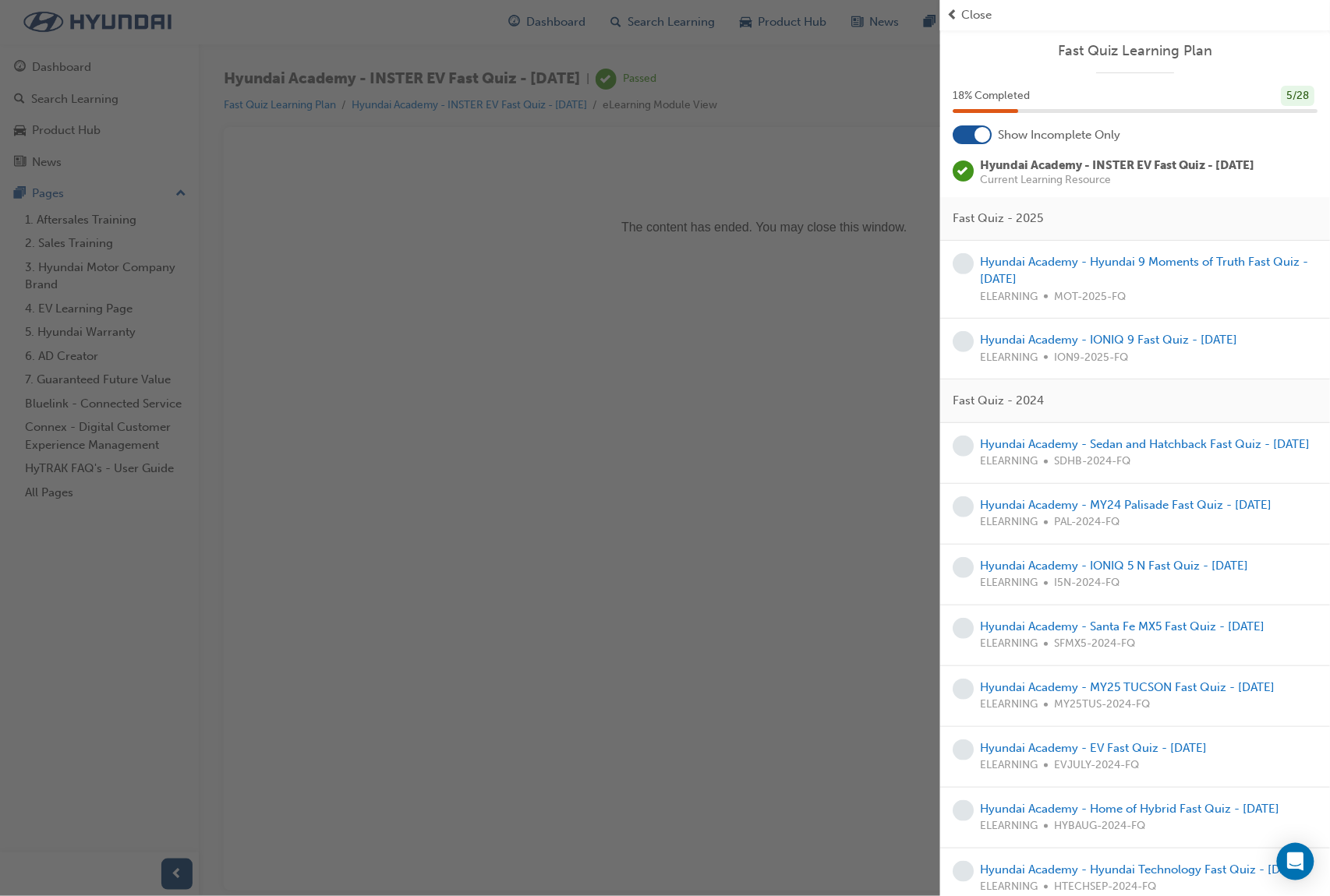
click at [818, 225] on div "button" at bounding box center [470, 448] width 940 height 896
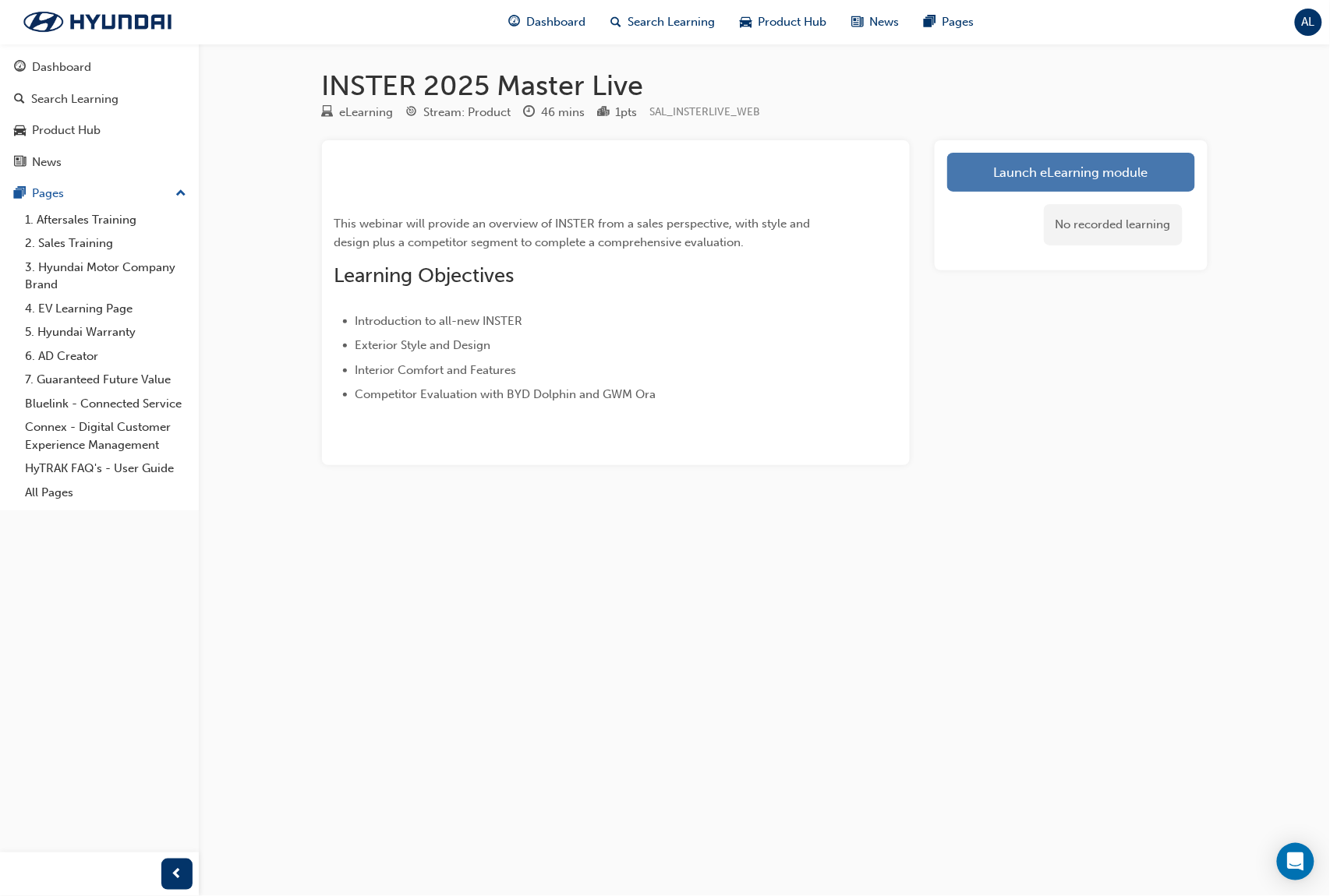
click at [1105, 169] on link "Launch eLearning module" at bounding box center [1071, 172] width 248 height 39
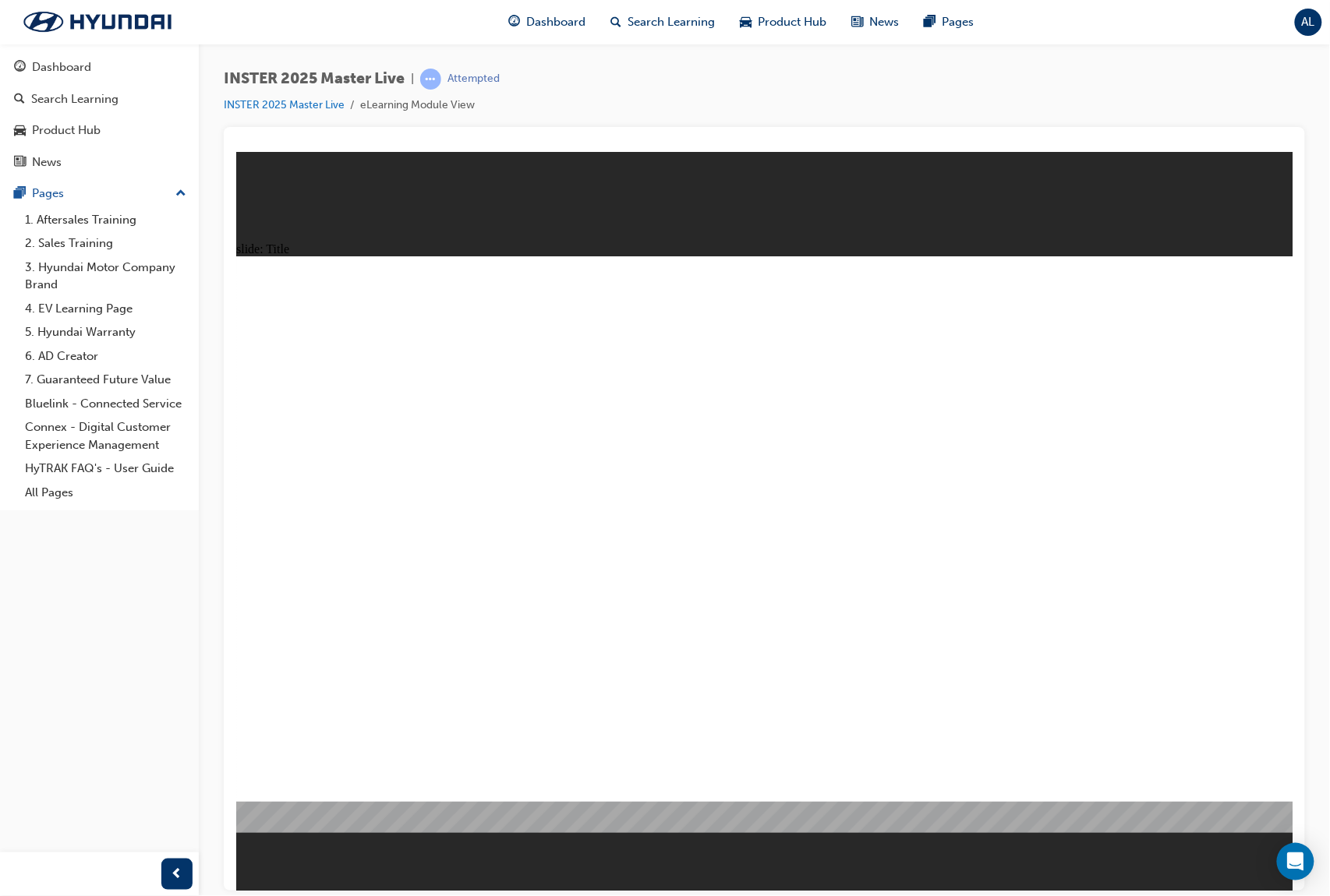
click at [603, 81] on div "INSTER 2025 Master Live | Attempted INSTER 2025 Master Live eLearning Module Vi…" at bounding box center [764, 97] width 1081 height 58
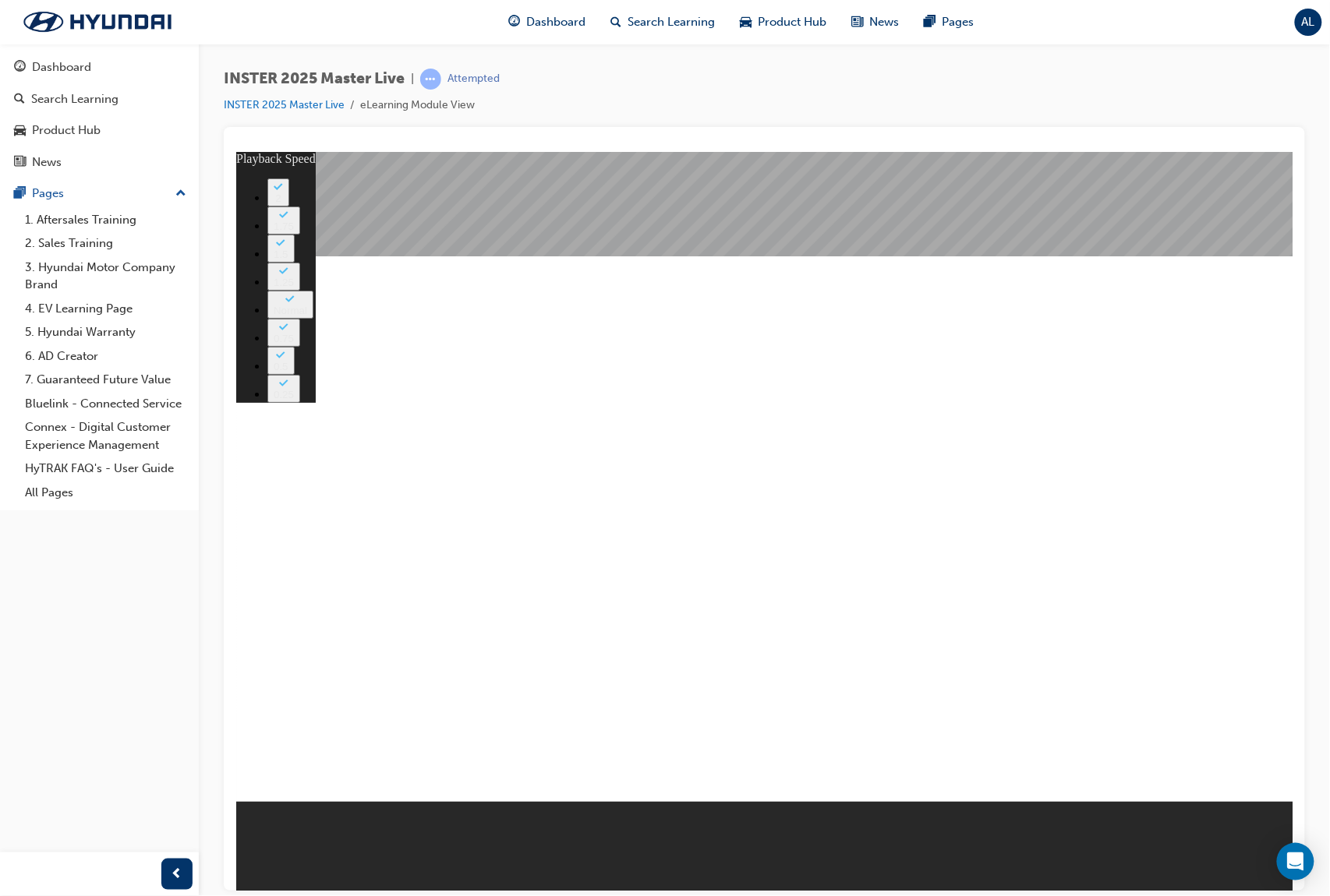
type input "1658"
